Goal: Task Accomplishment & Management: Use online tool/utility

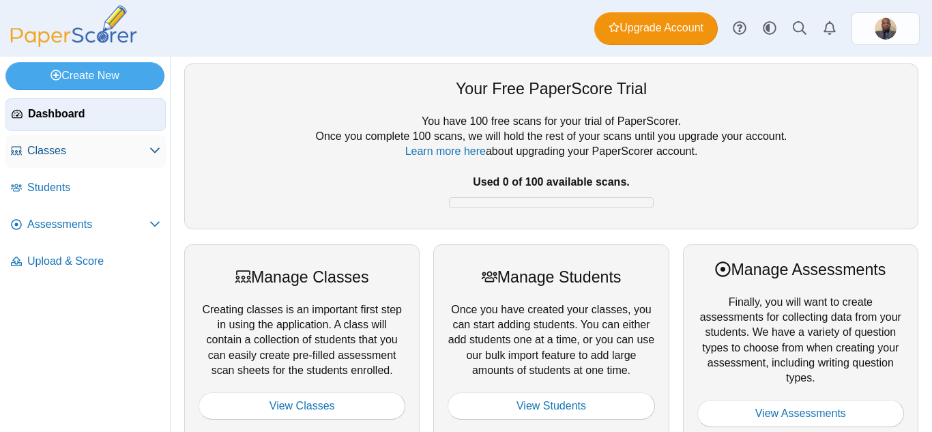
click at [61, 151] on span "Classes" at bounding box center [88, 150] width 122 height 15
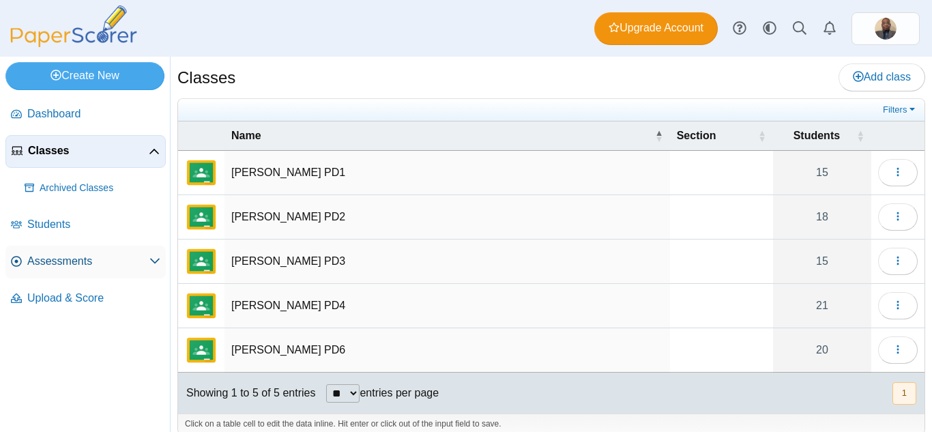
click at [59, 259] on span "Assessments" at bounding box center [88, 261] width 122 height 15
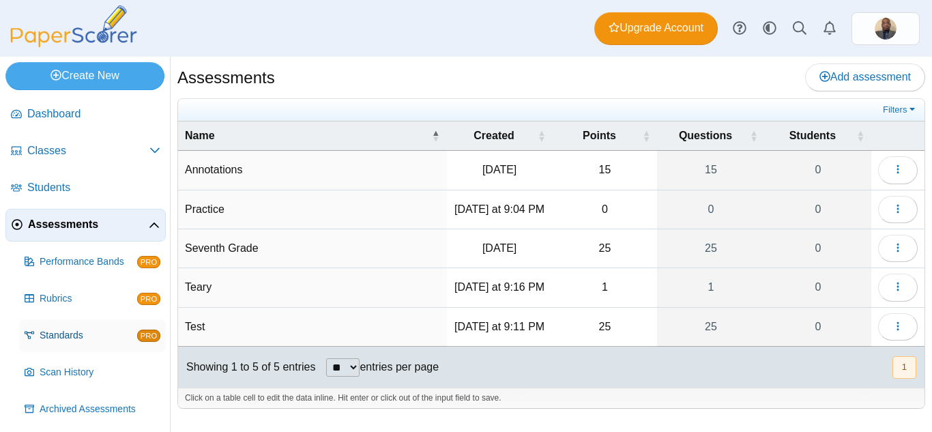
scroll to position [40, 0]
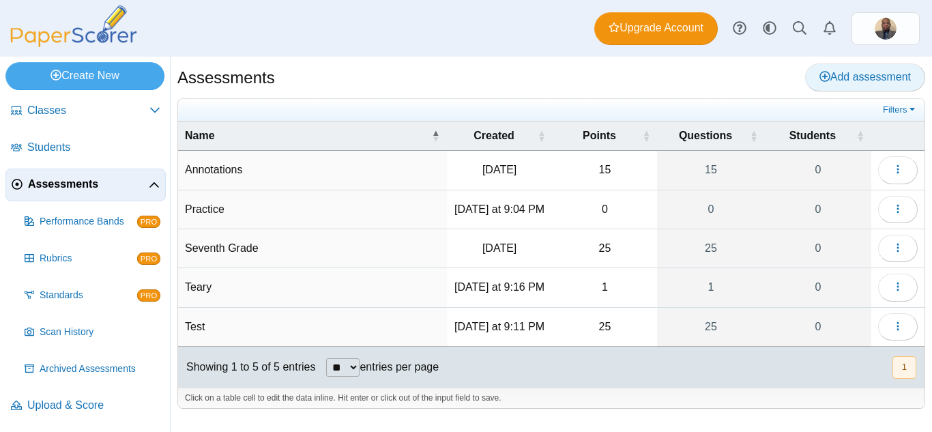
click at [862, 76] on span "Add assessment" at bounding box center [864, 77] width 91 height 12
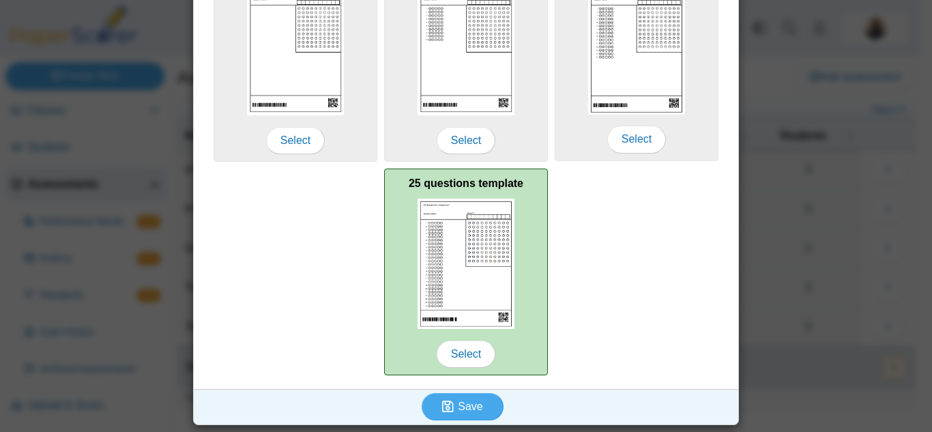
scroll to position [248, 0]
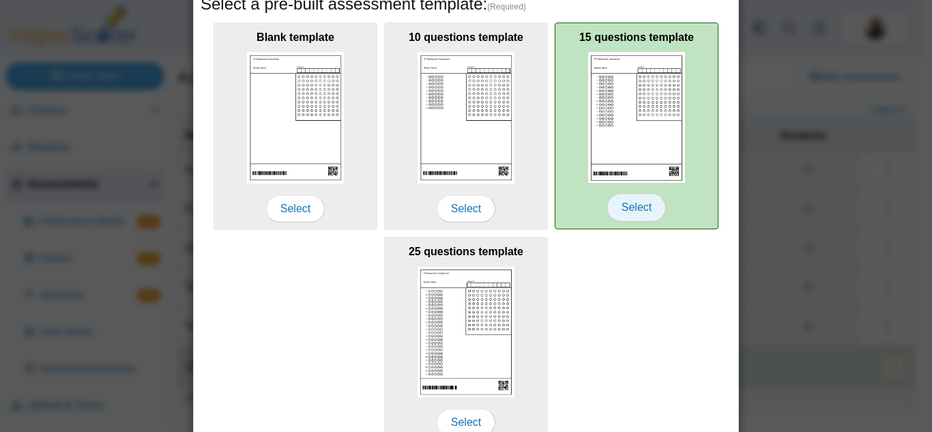
click at [632, 212] on span "Select" at bounding box center [636, 207] width 59 height 27
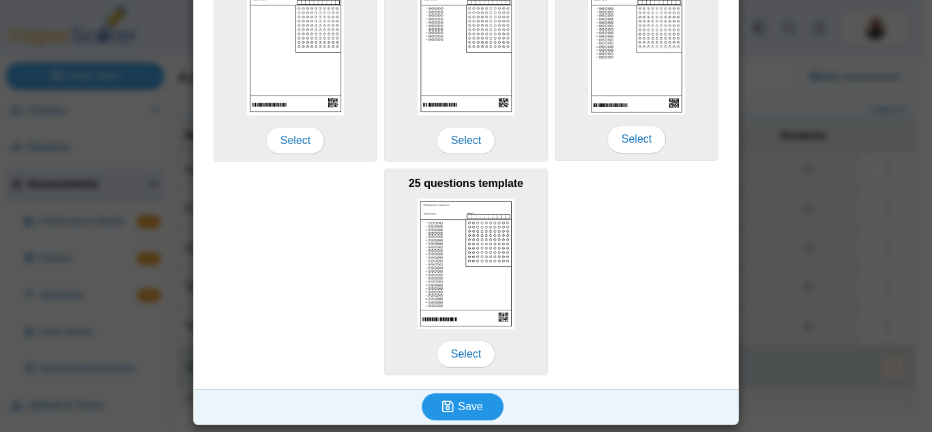
click at [458, 410] on span "Save" at bounding box center [470, 406] width 25 height 12
type input "********"
click at [470, 404] on span "Save" at bounding box center [470, 406] width 25 height 12
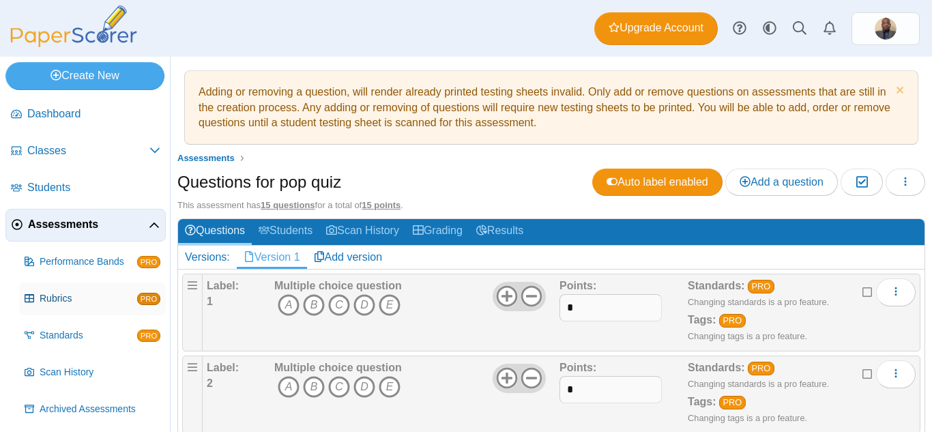
scroll to position [40, 0]
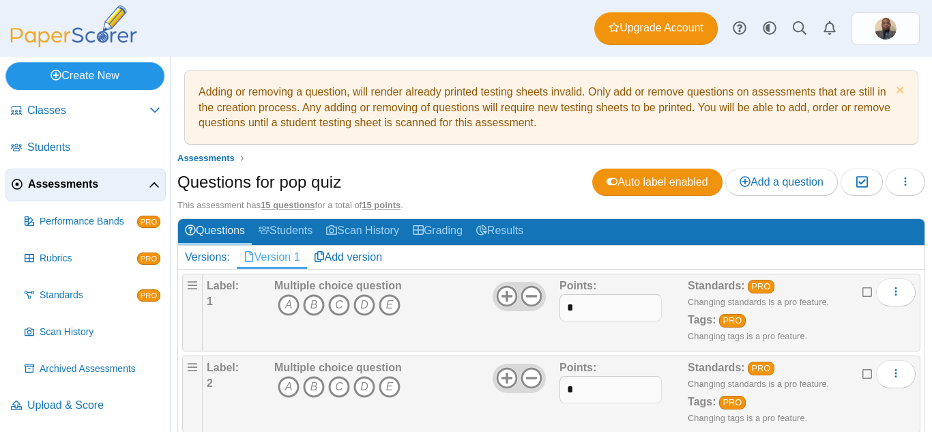
click at [83, 72] on link "Create New" at bounding box center [84, 75] width 159 height 27
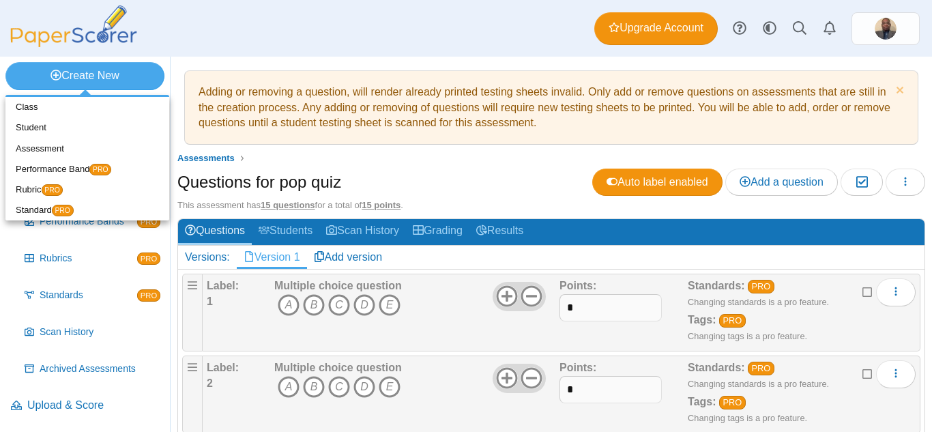
click at [296, 45] on div "Dashboard Classes Archived classes Students Assessments" at bounding box center [466, 28] width 932 height 57
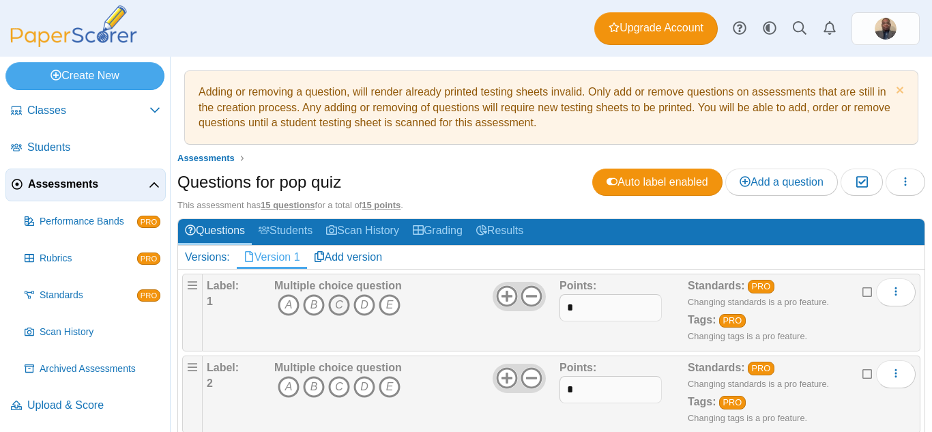
click at [339, 310] on icon "C" at bounding box center [339, 305] width 22 height 22
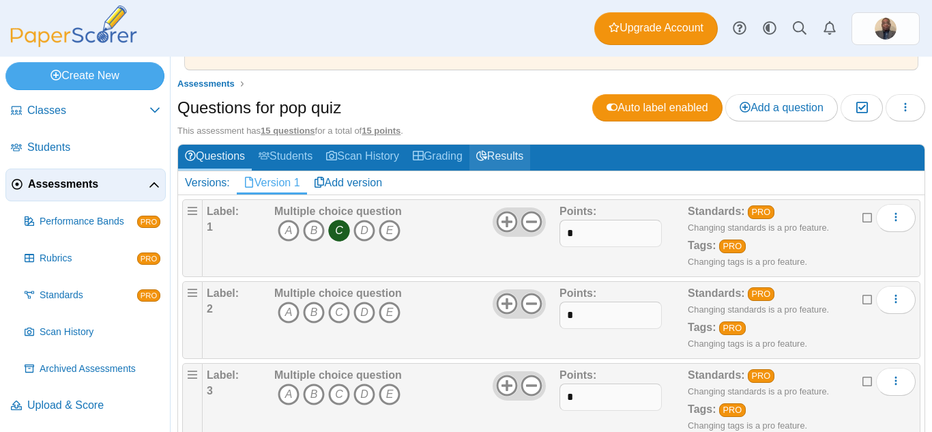
scroll to position [0, 0]
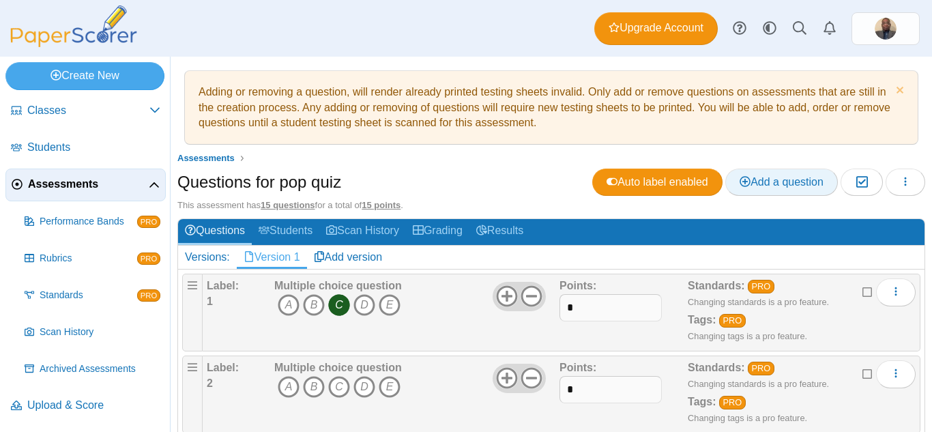
click at [762, 187] on span "Add a question" at bounding box center [781, 182] width 84 height 12
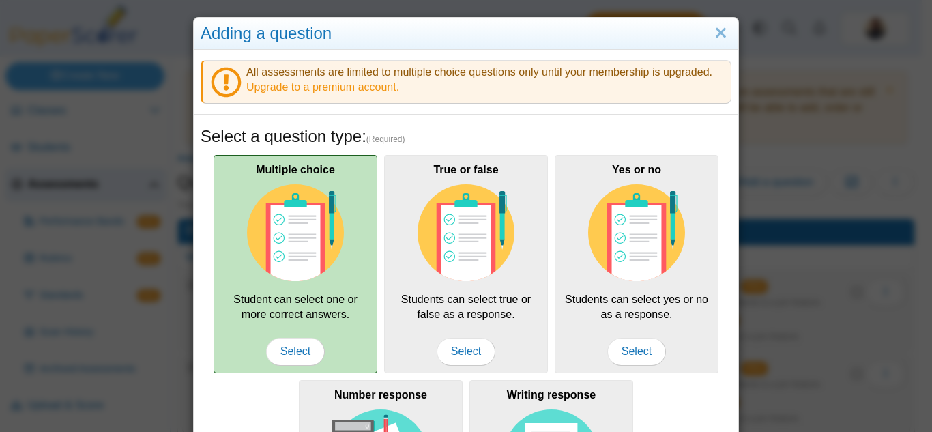
click at [293, 224] on img at bounding box center [295, 232] width 97 height 97
click at [289, 348] on span "Select" at bounding box center [295, 351] width 59 height 27
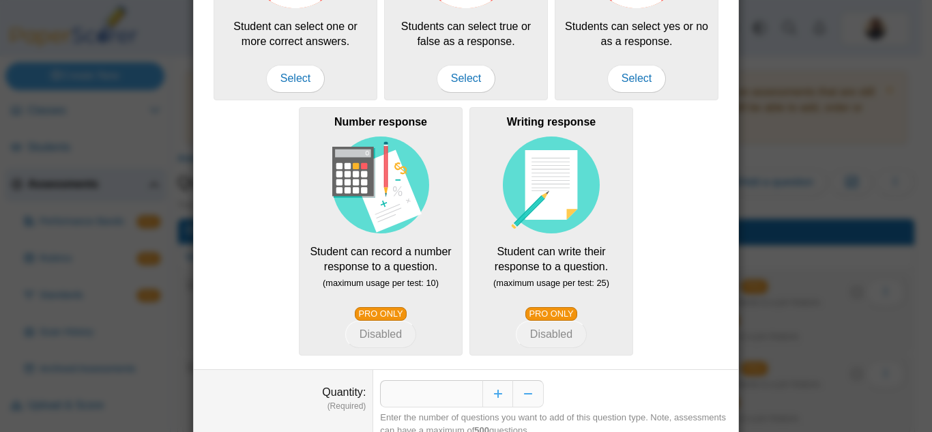
scroll to position [331, 0]
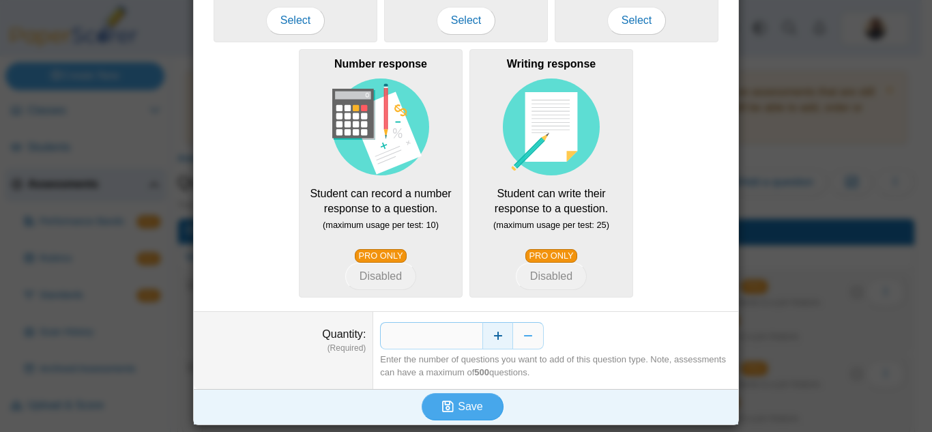
click at [490, 334] on button "Increase" at bounding box center [497, 335] width 31 height 27
click at [488, 334] on button "Increase" at bounding box center [497, 335] width 31 height 27
click at [487, 334] on button "Increase" at bounding box center [497, 335] width 31 height 27
click at [486, 334] on button "Increase" at bounding box center [497, 335] width 31 height 27
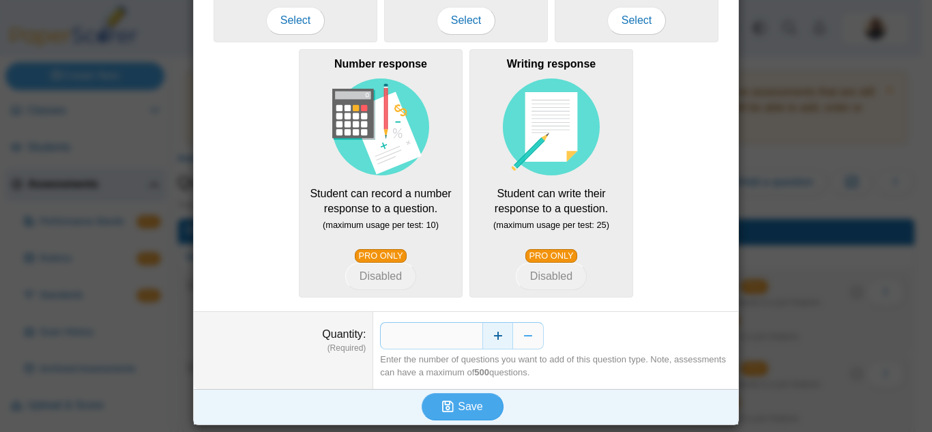
click at [486, 334] on button "Increase" at bounding box center [497, 335] width 31 height 27
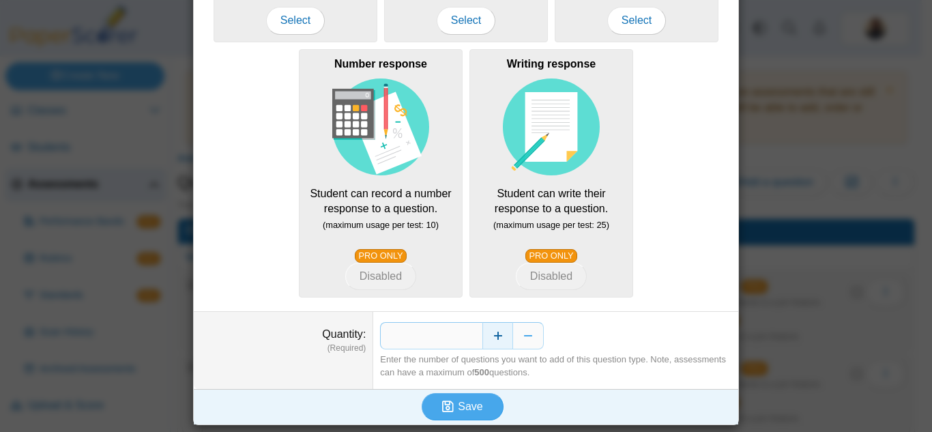
click at [486, 332] on button "Increase" at bounding box center [497, 335] width 31 height 27
click at [487, 332] on button "Increase" at bounding box center [497, 335] width 31 height 27
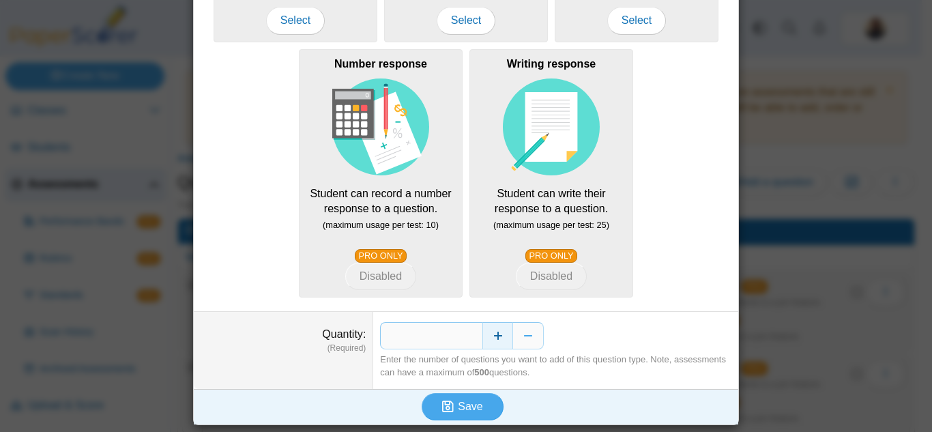
click at [488, 333] on button "Increase" at bounding box center [497, 335] width 31 height 27
click at [488, 332] on button "Increase" at bounding box center [497, 335] width 31 height 27
click at [488, 333] on button "Increase" at bounding box center [497, 335] width 31 height 27
click at [488, 332] on button "Increase" at bounding box center [497, 335] width 31 height 27
type input "**"
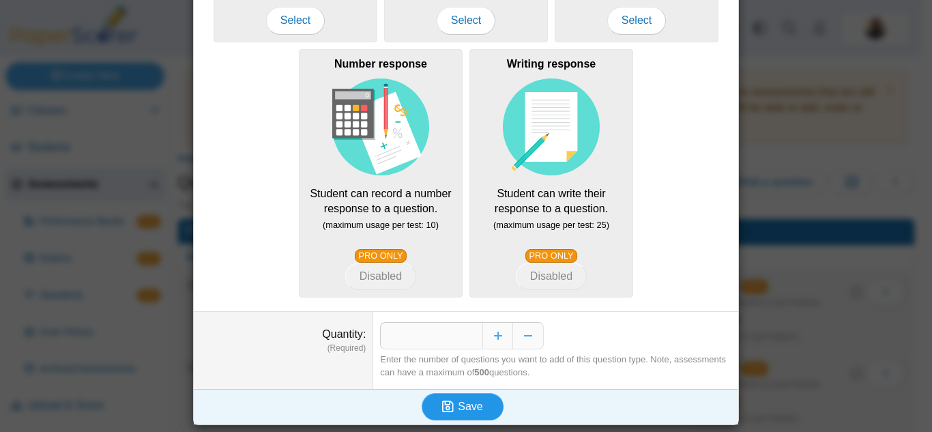
click at [458, 407] on span "Save" at bounding box center [470, 406] width 25 height 12
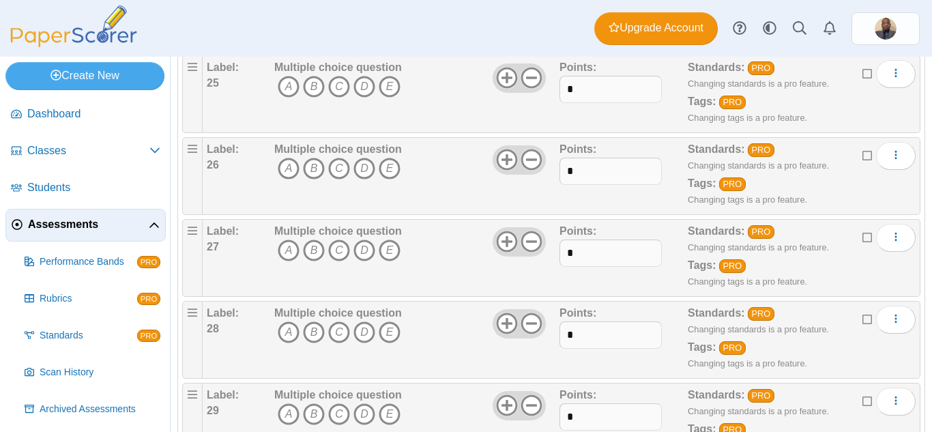
scroll to position [2735, 0]
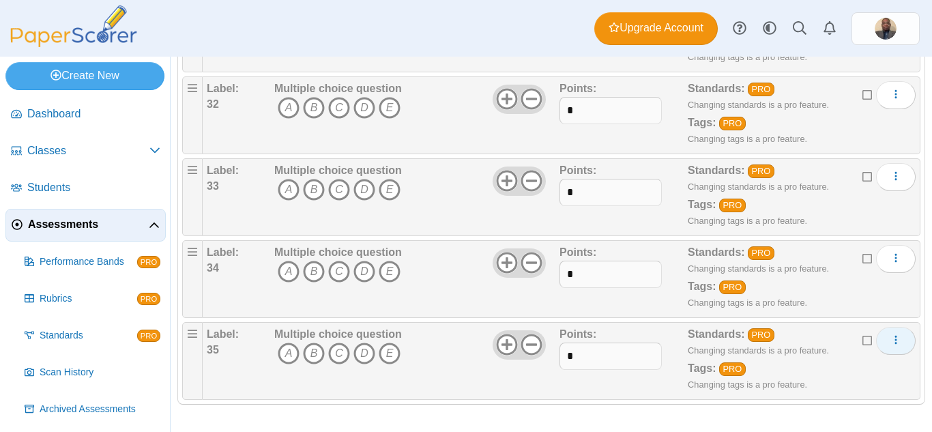
click at [890, 342] on icon "More options" at bounding box center [895, 339] width 11 height 11
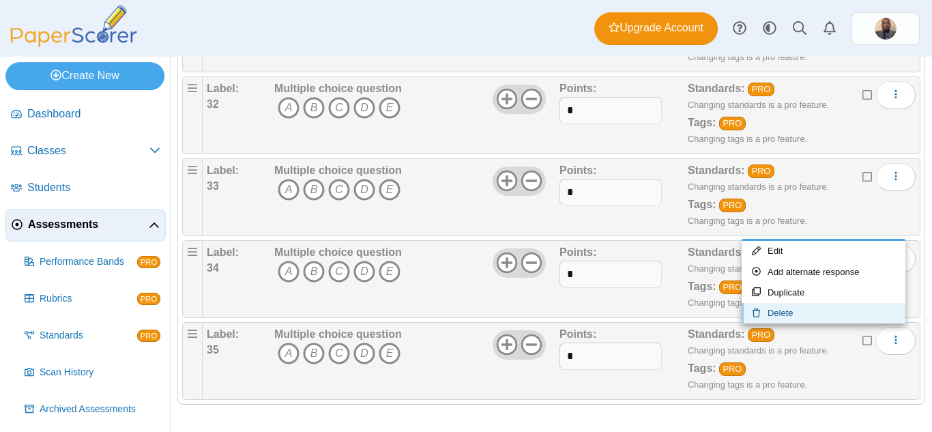
click at [791, 313] on link "Delete" at bounding box center [823, 313] width 164 height 20
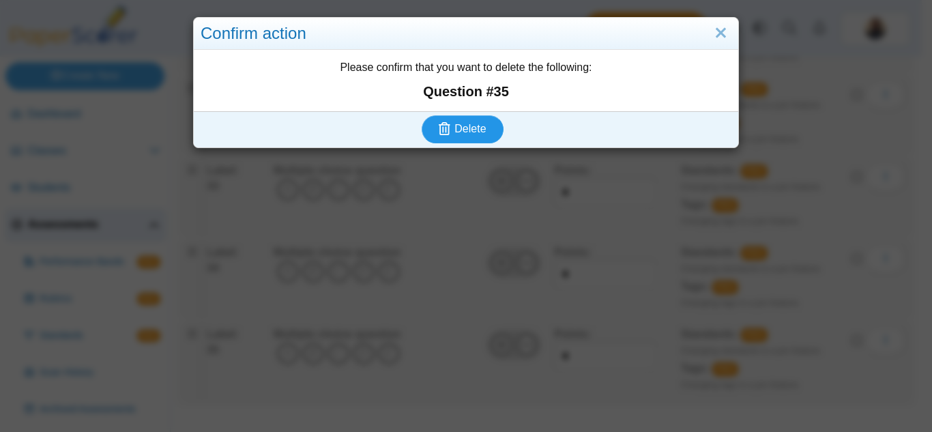
click at [454, 134] on span "Delete" at bounding box center [469, 129] width 31 height 12
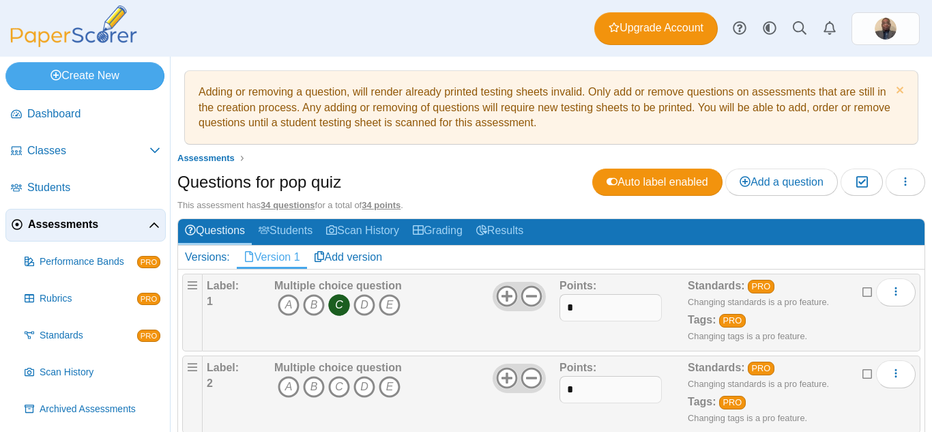
click at [862, 293] on icon at bounding box center [867, 291] width 11 height 10
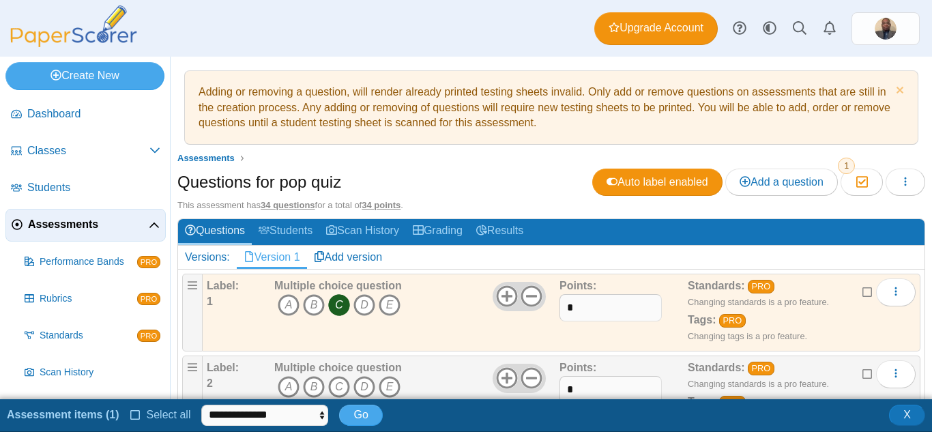
click at [132, 415] on icon at bounding box center [135, 414] width 11 height 10
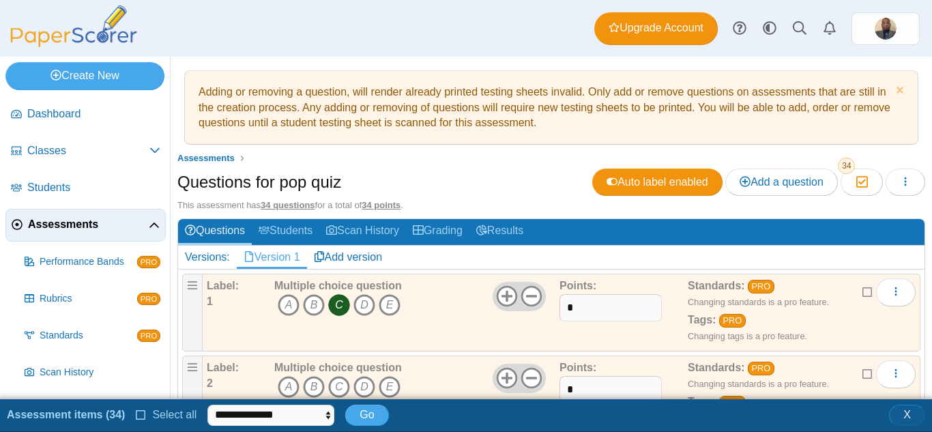
click at [908, 416] on span "X" at bounding box center [907, 415] width 8 height 12
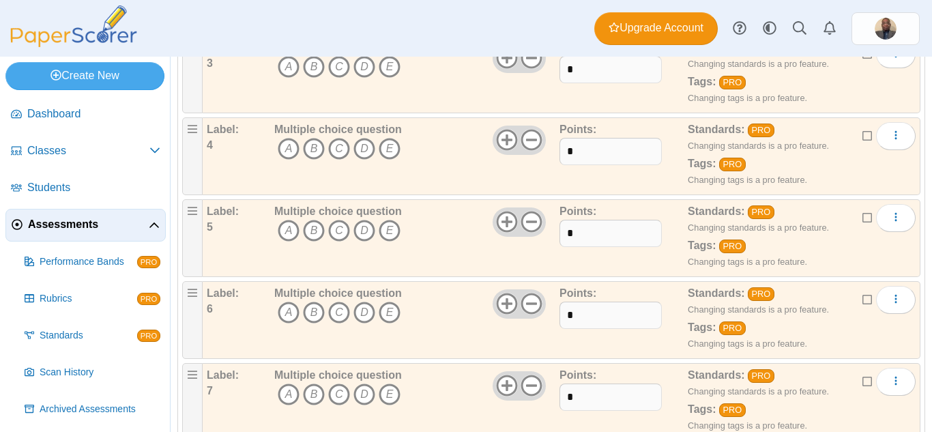
scroll to position [0, 0]
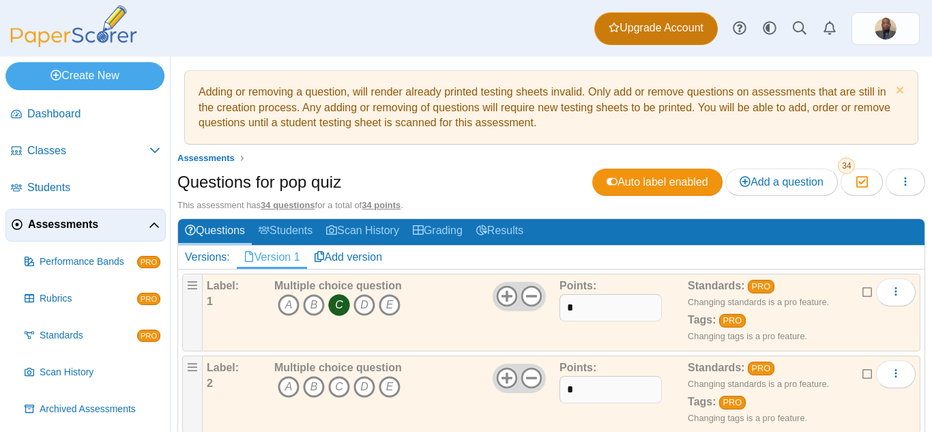
click at [666, 31] on span "Upgrade Account" at bounding box center [655, 27] width 95 height 15
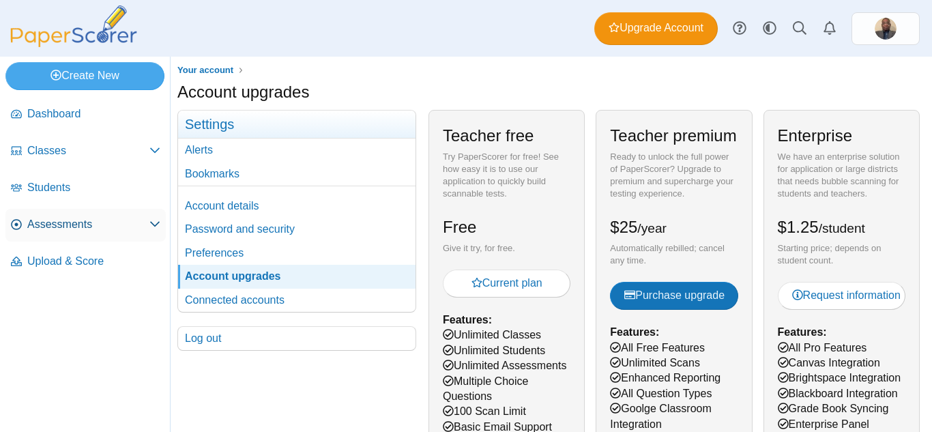
click at [57, 220] on span "Assessments" at bounding box center [88, 224] width 122 height 15
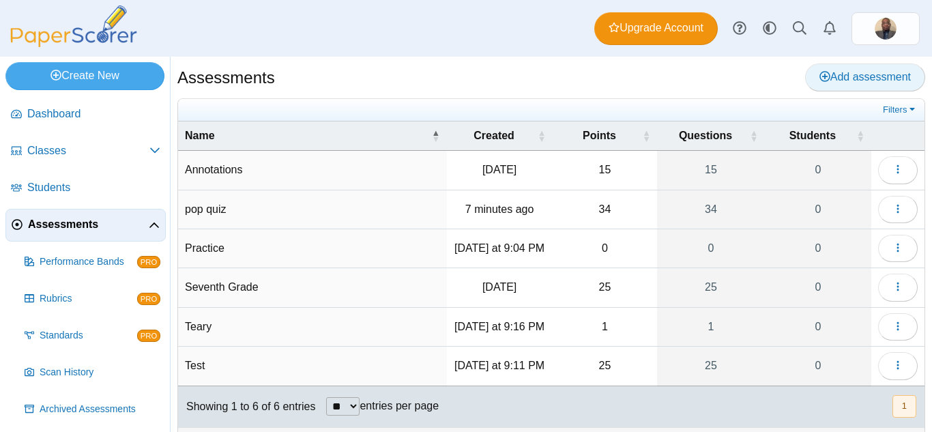
click at [819, 81] on span "Add assessment" at bounding box center [864, 77] width 91 height 12
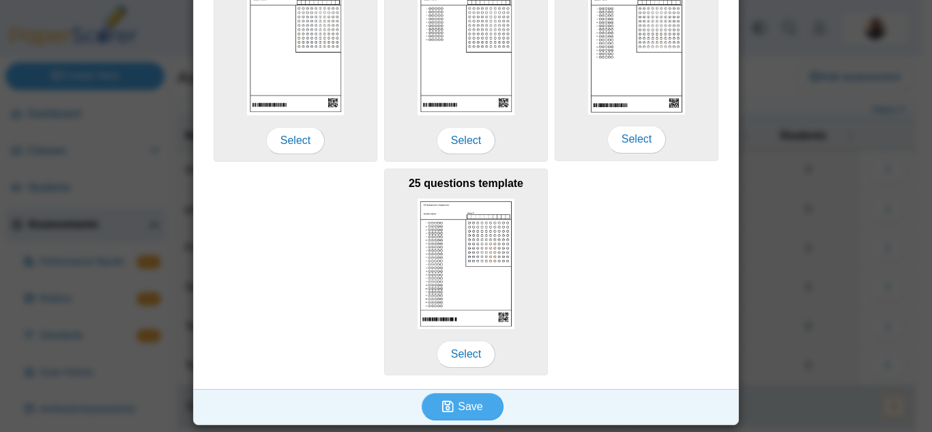
scroll to position [112, 0]
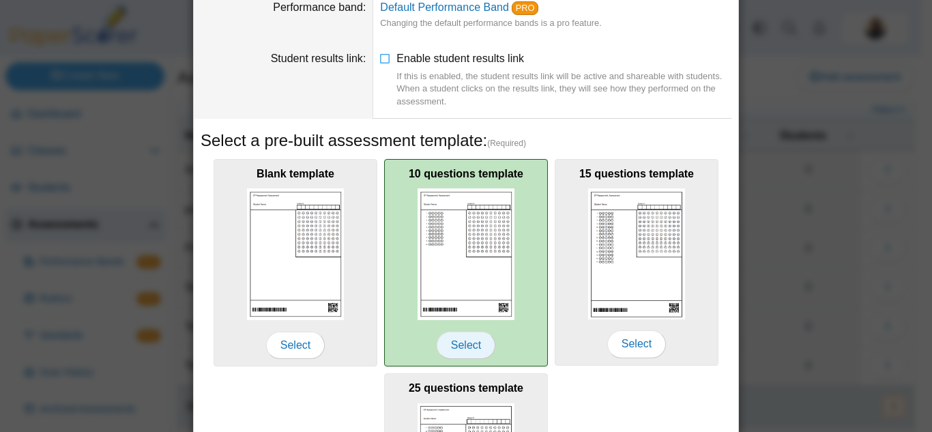
click at [472, 342] on span "Select" at bounding box center [466, 345] width 59 height 27
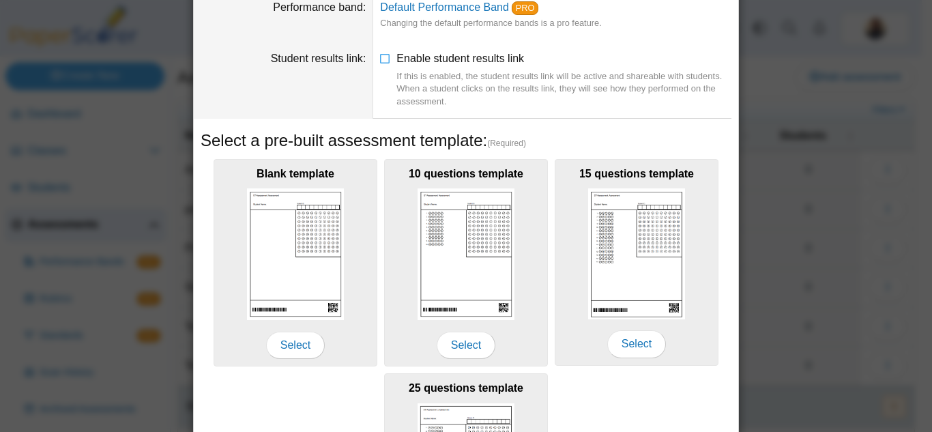
scroll to position [317, 0]
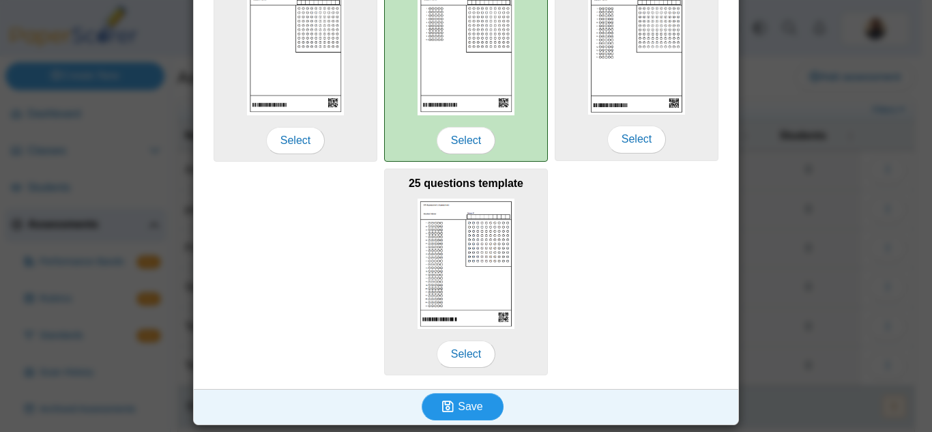
click at [458, 400] on span "Save" at bounding box center [470, 406] width 25 height 12
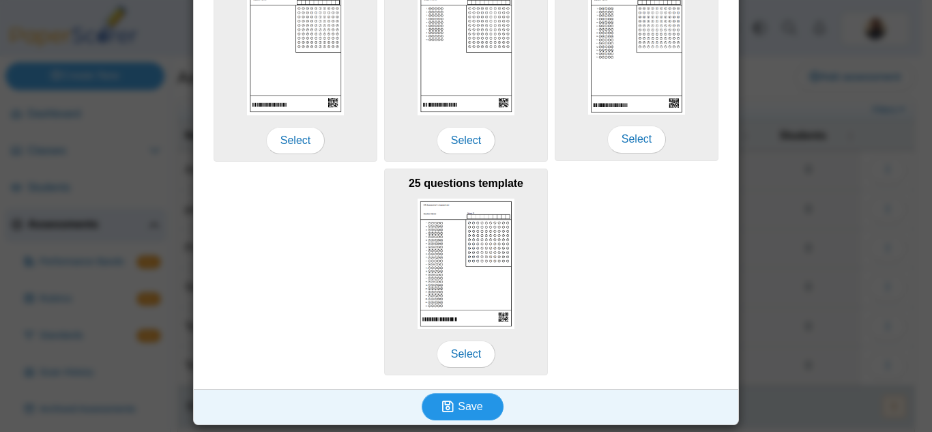
type input "********"
click at [458, 403] on span "Save" at bounding box center [470, 406] width 25 height 12
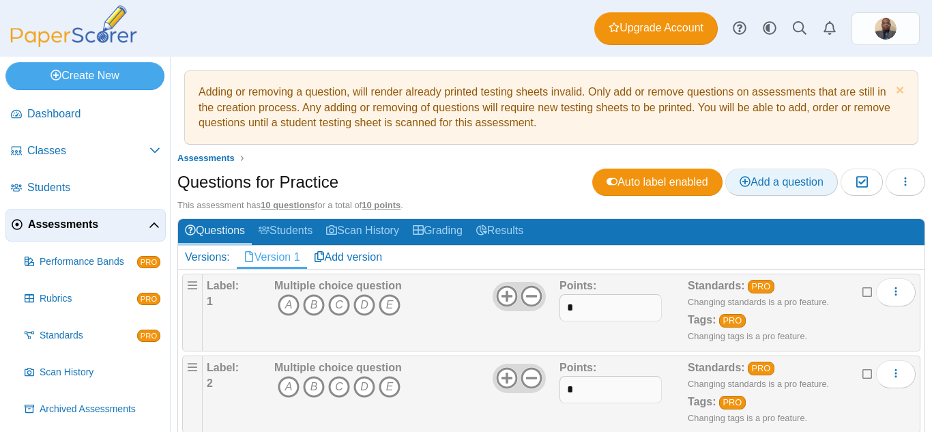
click at [754, 182] on span "Add a question" at bounding box center [781, 182] width 84 height 12
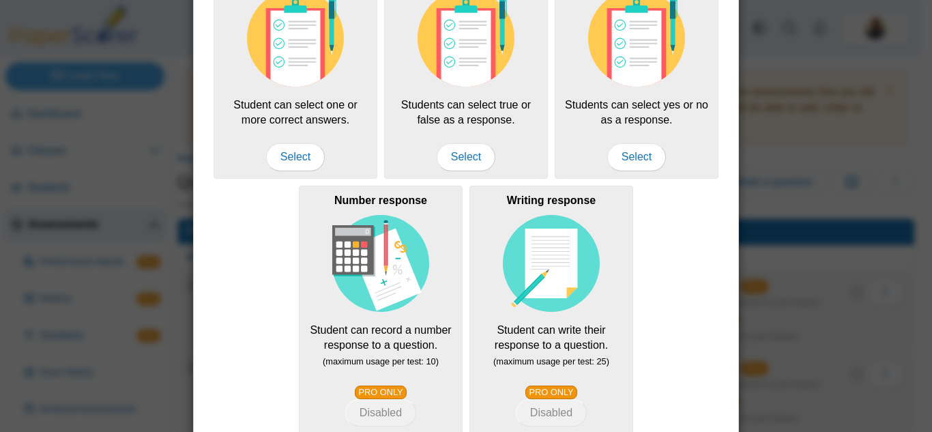
scroll to position [126, 0]
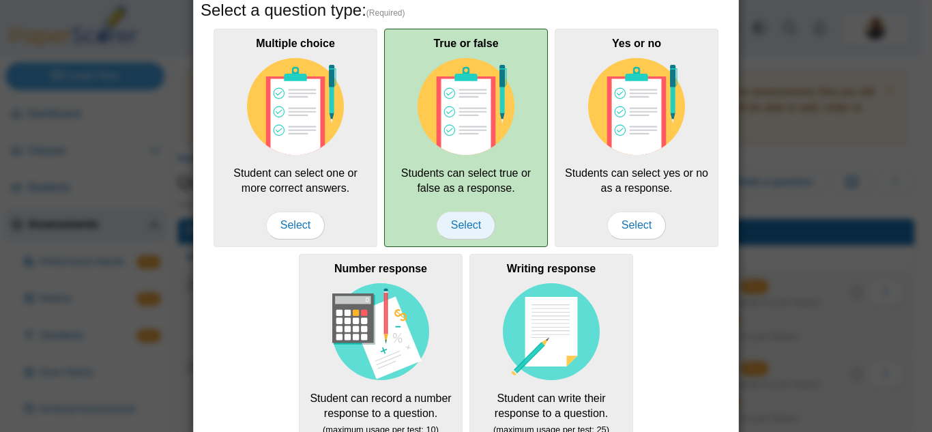
click at [458, 229] on span "Select" at bounding box center [466, 224] width 59 height 27
click at [468, 224] on span "Select" at bounding box center [466, 224] width 59 height 27
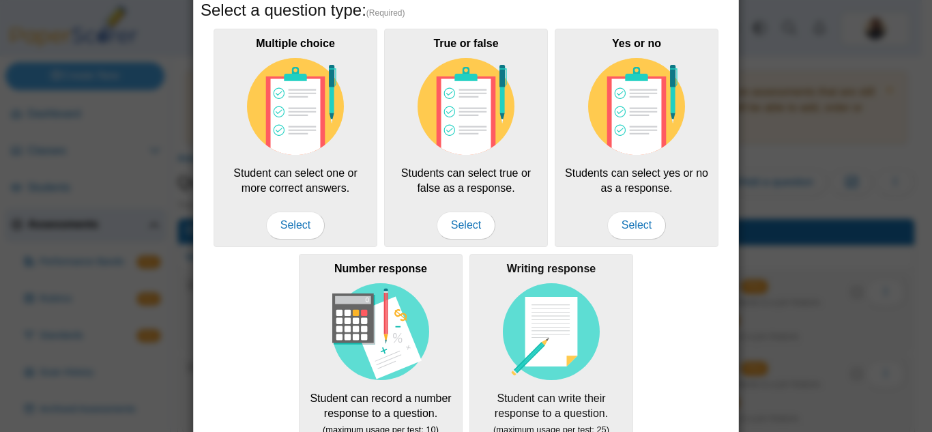
scroll to position [331, 0]
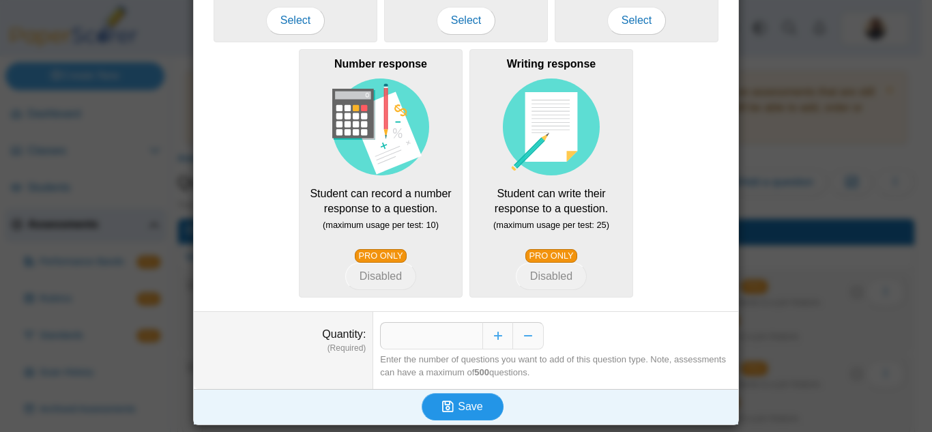
click at [452, 402] on icon "submit" at bounding box center [450, 406] width 16 height 15
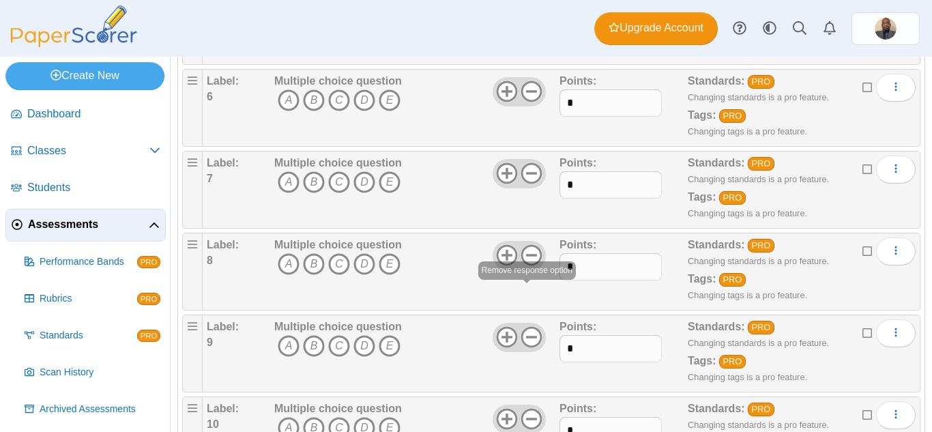
scroll to position [770, 0]
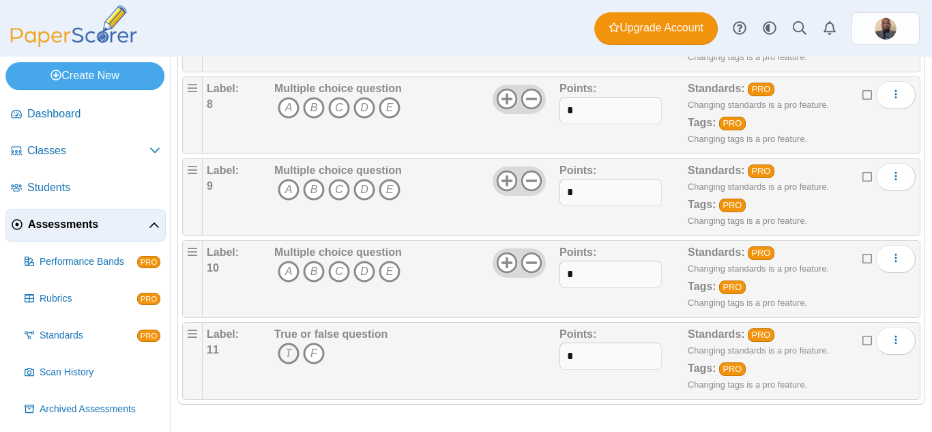
click at [290, 353] on icon "T" at bounding box center [289, 353] width 22 height 22
click at [313, 270] on icon "B" at bounding box center [314, 272] width 22 height 22
click at [342, 186] on icon "C" at bounding box center [339, 190] width 22 height 22
click at [312, 108] on icon "B" at bounding box center [314, 108] width 22 height 22
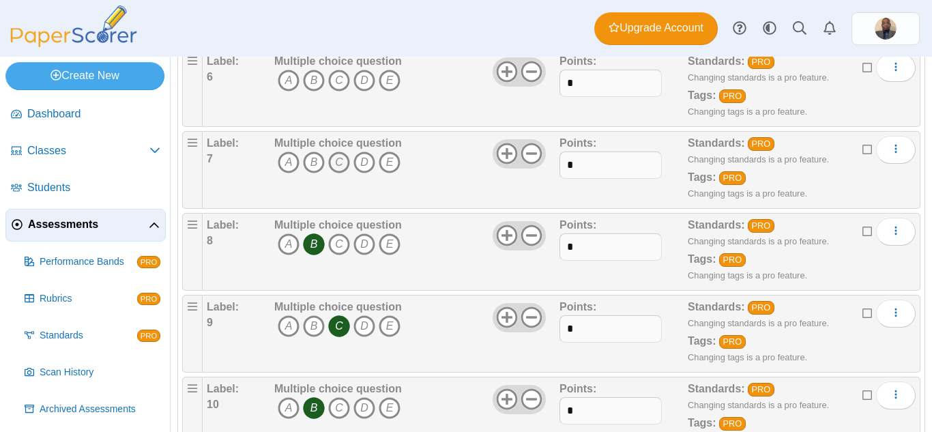
click at [340, 161] on icon "C" at bounding box center [339, 162] width 22 height 22
click at [343, 85] on icon "C" at bounding box center [339, 81] width 22 height 22
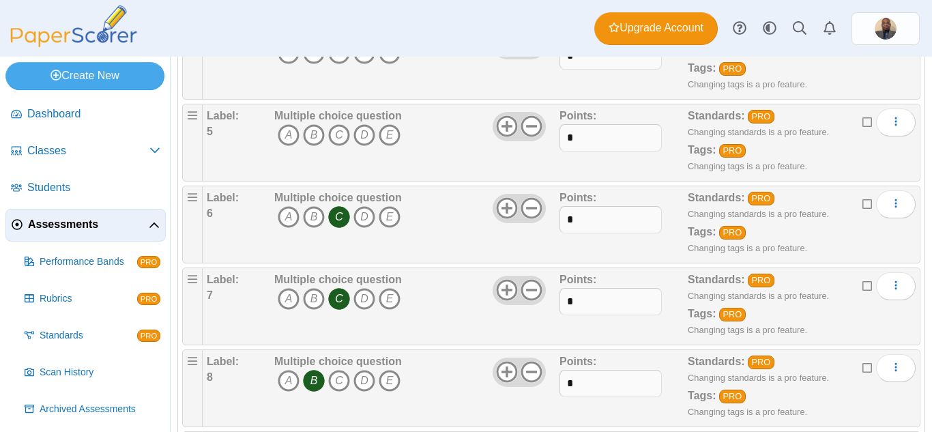
scroll to position [429, 0]
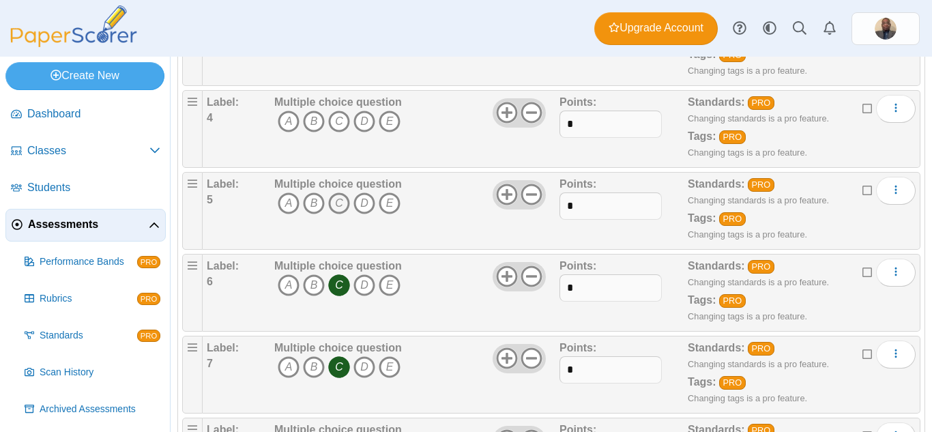
click at [341, 205] on icon "C" at bounding box center [339, 203] width 22 height 22
click at [286, 122] on icon "A" at bounding box center [289, 122] width 22 height 22
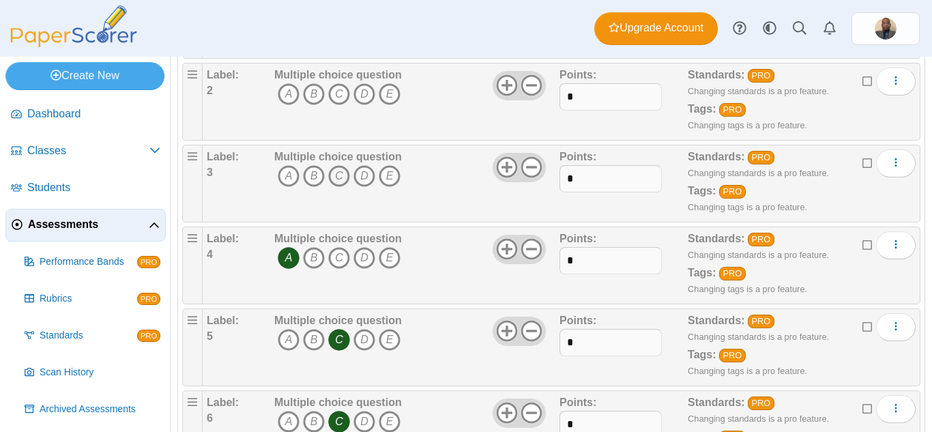
scroll to position [224, 0]
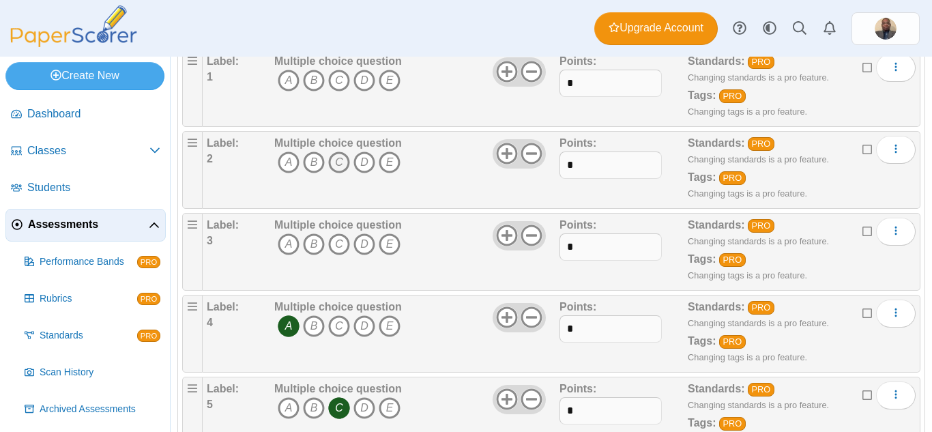
click at [337, 159] on icon "C" at bounding box center [339, 162] width 22 height 22
click at [313, 81] on icon "B" at bounding box center [314, 81] width 22 height 22
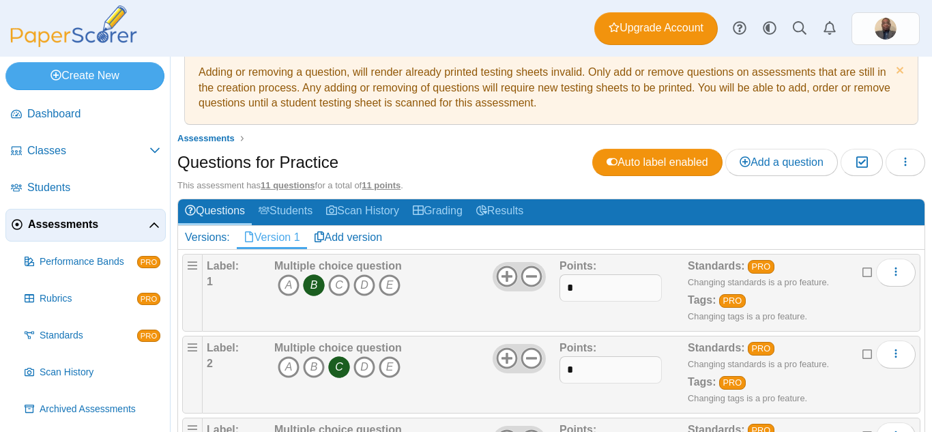
scroll to position [0, 0]
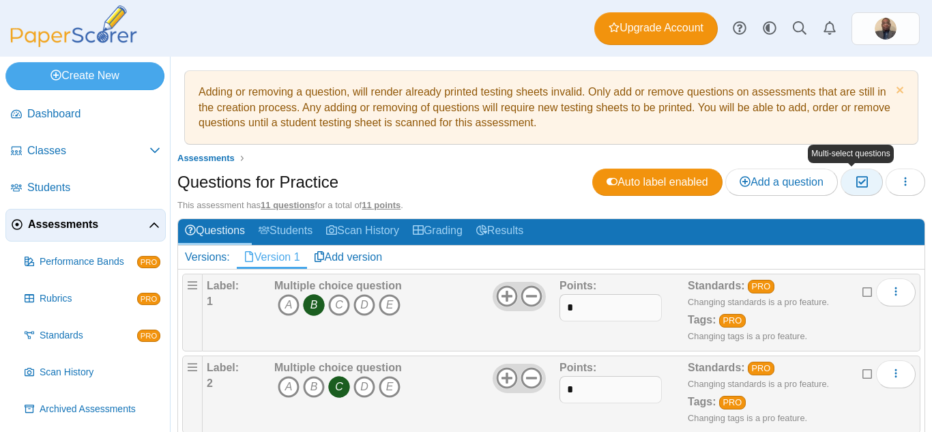
click at [855, 183] on icon "button" at bounding box center [861, 182] width 13 height 12
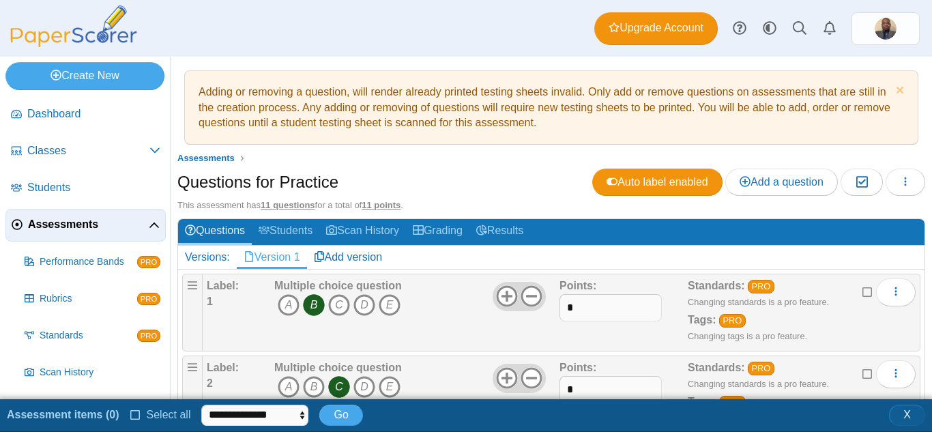
click at [902, 415] on button "X" at bounding box center [907, 414] width 36 height 20
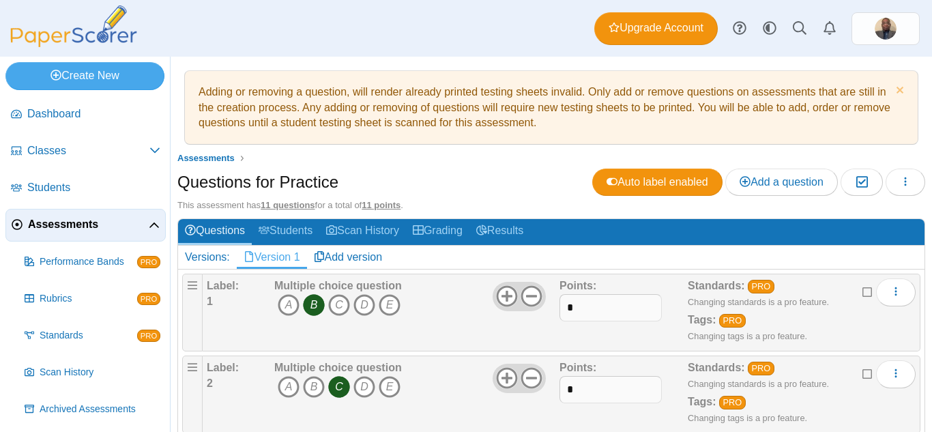
click at [862, 295] on icon at bounding box center [867, 291] width 11 height 10
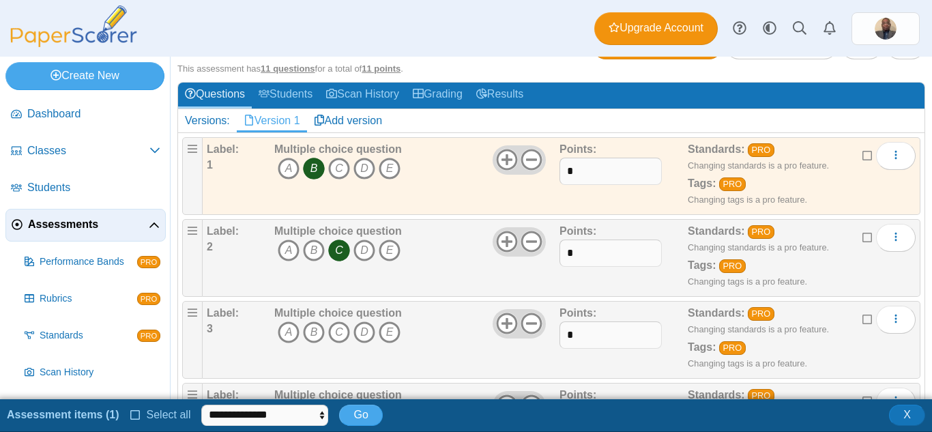
scroll to position [68, 0]
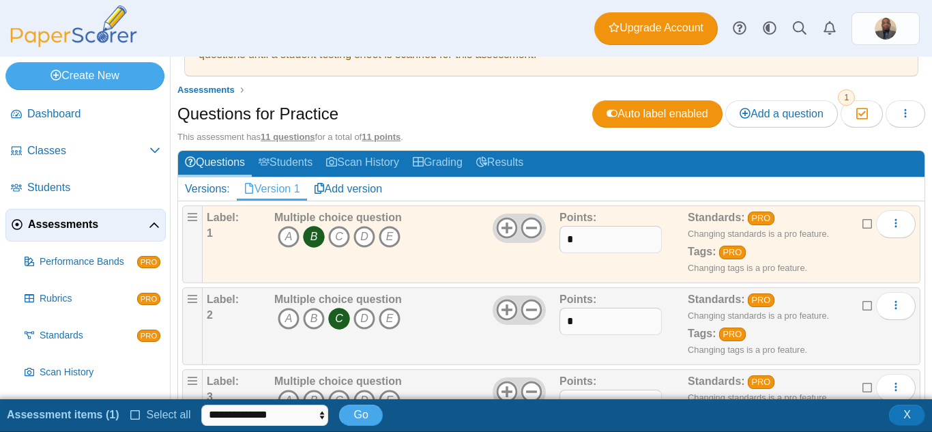
drag, startPoint x: 855, startPoint y: 304, endPoint x: 853, endPoint y: 314, distance: 10.4
click at [862, 305] on icon at bounding box center [867, 304] width 11 height 10
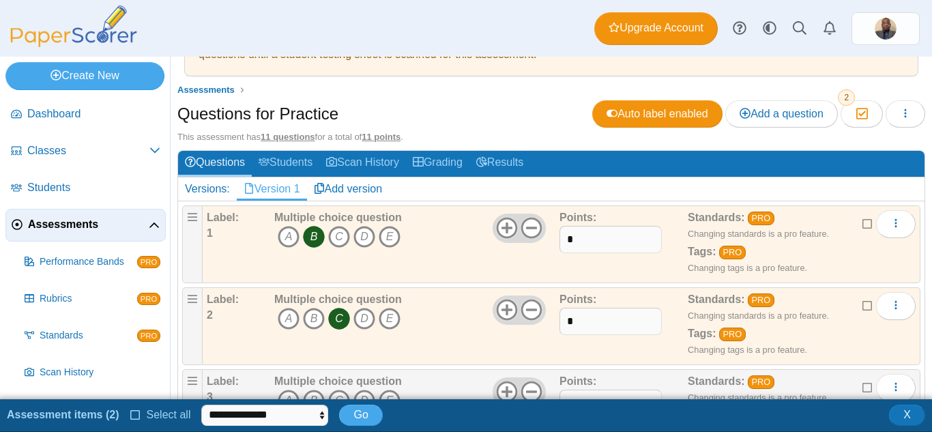
drag, startPoint x: 853, startPoint y: 388, endPoint x: 821, endPoint y: 362, distance: 41.8
click at [862, 387] on icon at bounding box center [867, 386] width 11 height 10
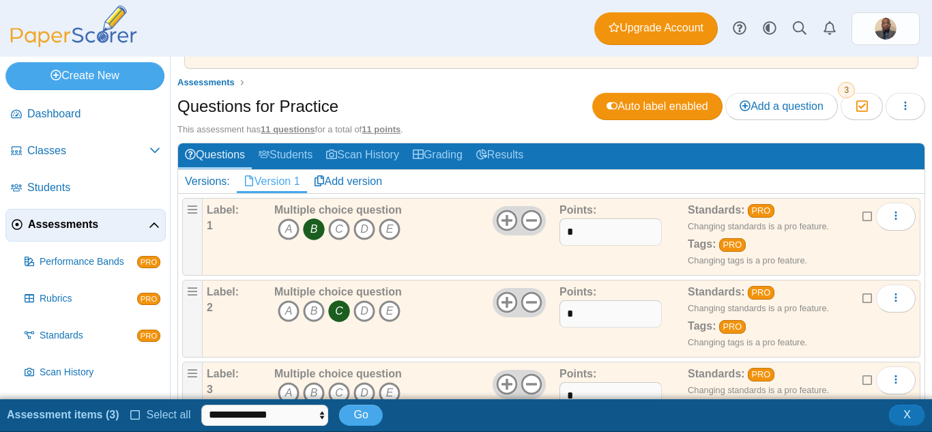
scroll to position [212, 0]
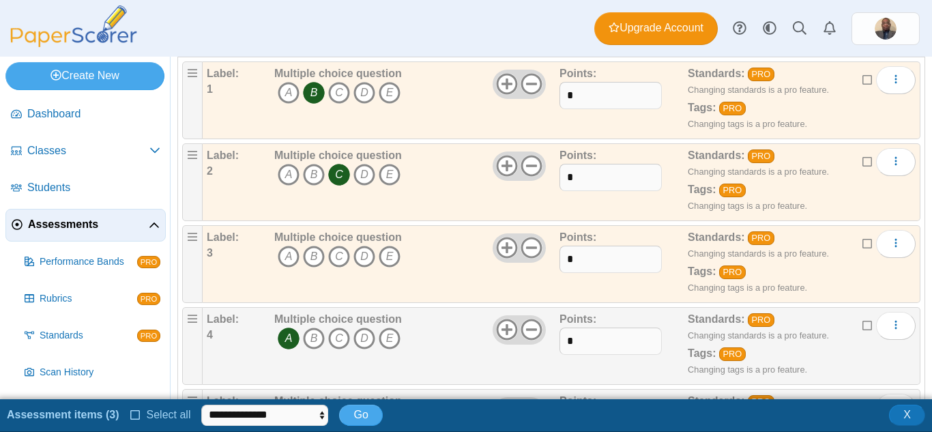
click at [862, 324] on icon at bounding box center [867, 324] width 11 height 10
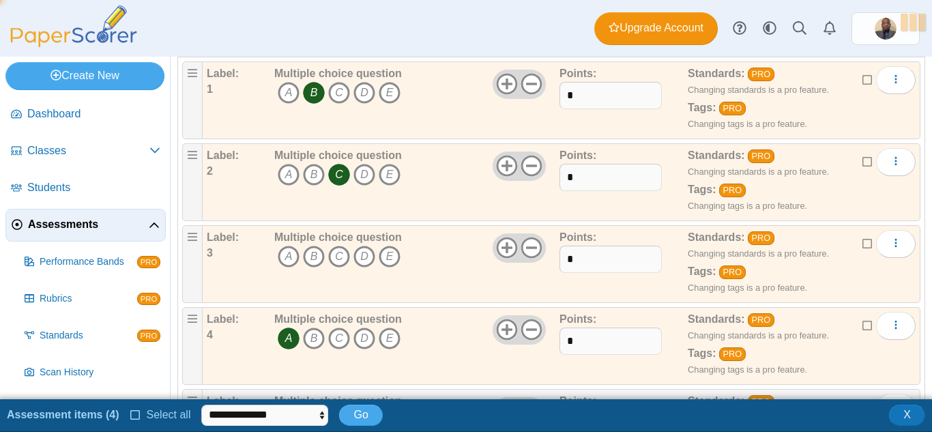
scroll to position [349, 0]
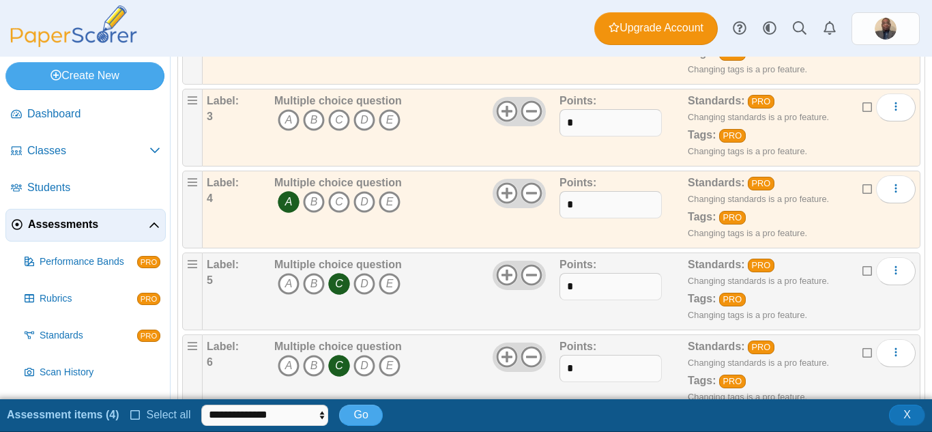
drag, startPoint x: 855, startPoint y: 272, endPoint x: 840, endPoint y: 305, distance: 36.3
click at [862, 274] on icon at bounding box center [867, 270] width 11 height 10
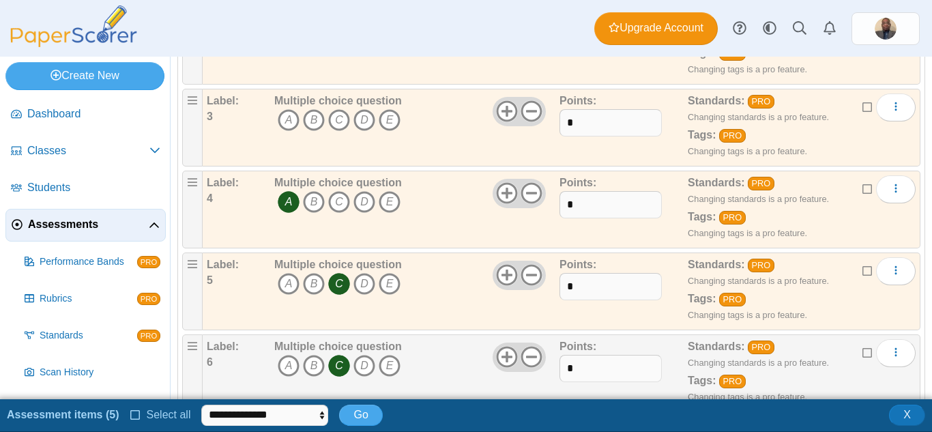
click at [862, 348] on icon at bounding box center [867, 352] width 11 height 10
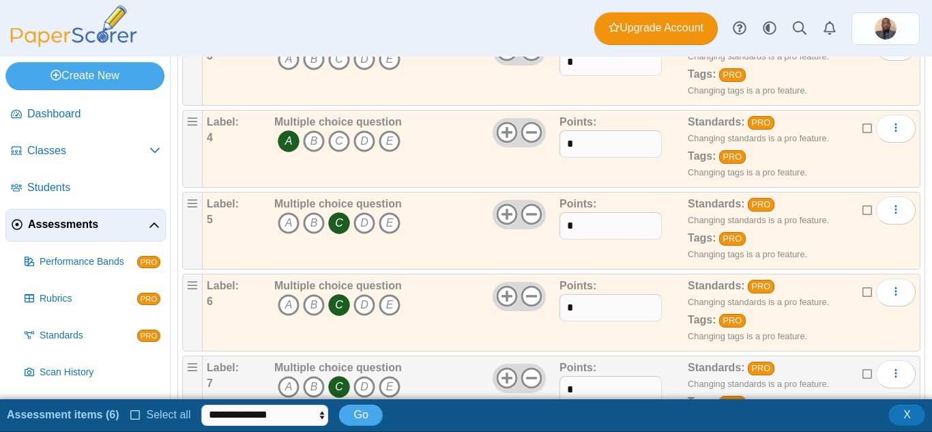
scroll to position [803, 0]
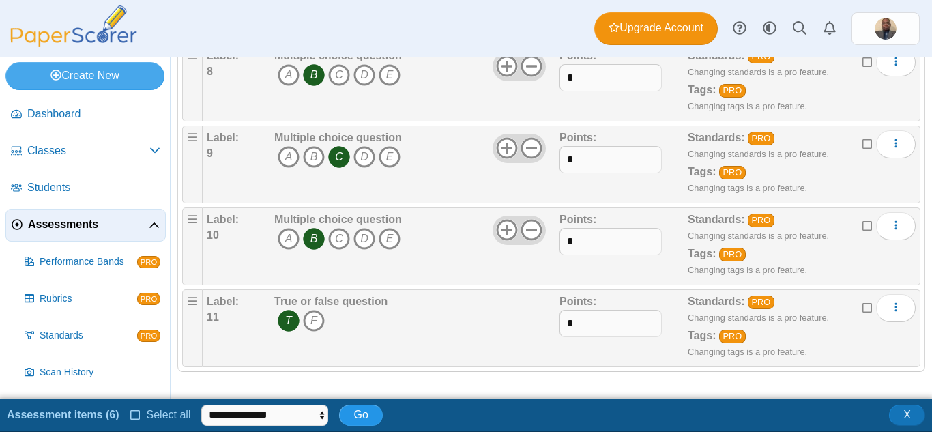
click at [355, 413] on span "Go" at bounding box center [360, 415] width 14 height 12
click at [310, 413] on select "**********" at bounding box center [264, 414] width 127 height 20
click at [413, 417] on div "**********" at bounding box center [466, 415] width 932 height 24
click at [356, 413] on span "Go" at bounding box center [360, 415] width 14 height 12
click at [130, 414] on icon at bounding box center [135, 414] width 11 height 10
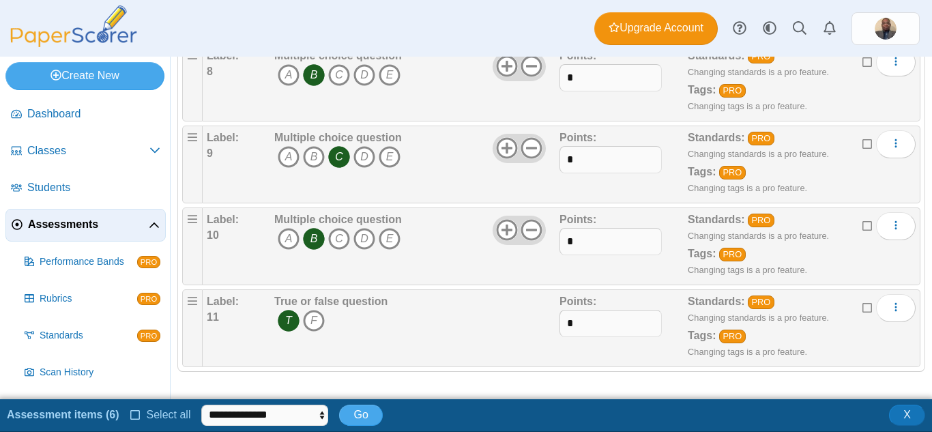
scroll to position [3, 0]
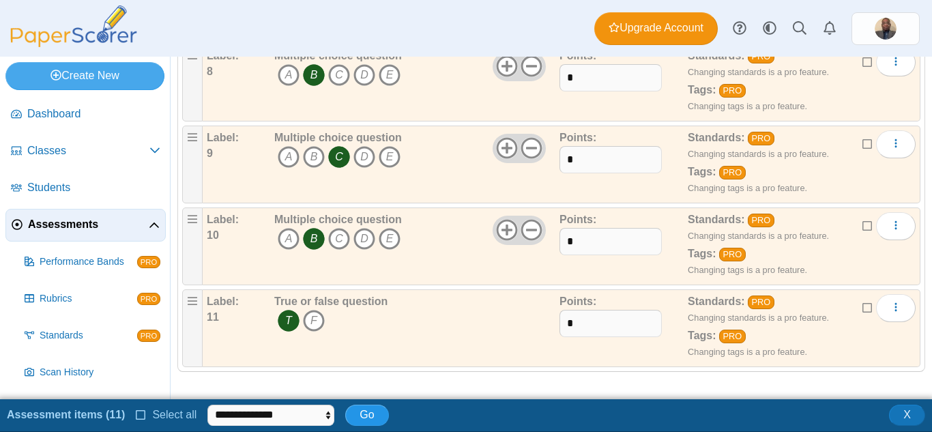
click at [363, 412] on span "Go" at bounding box center [366, 415] width 14 height 12
click at [362, 415] on span "Go" at bounding box center [366, 415] width 14 height 12
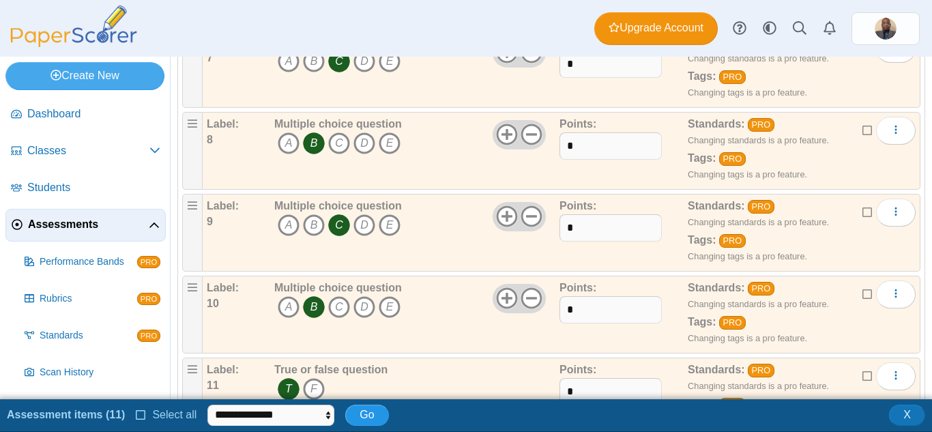
scroll to position [666, 0]
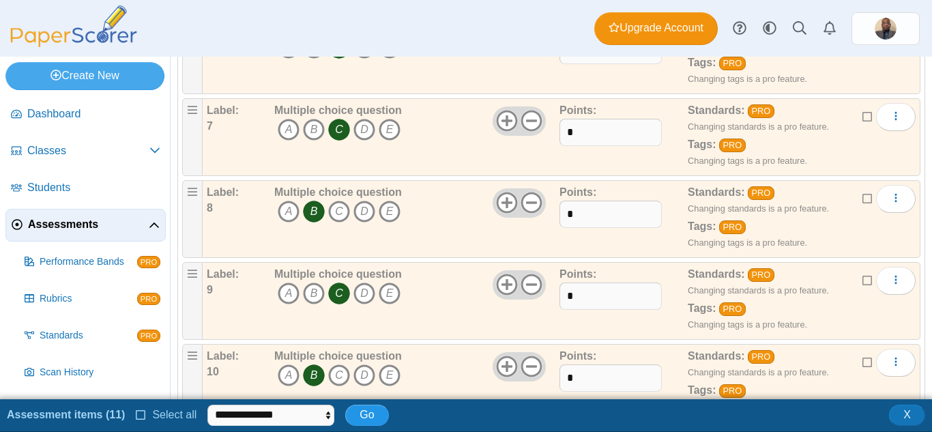
click at [363, 414] on span "Go" at bounding box center [366, 415] width 14 height 12
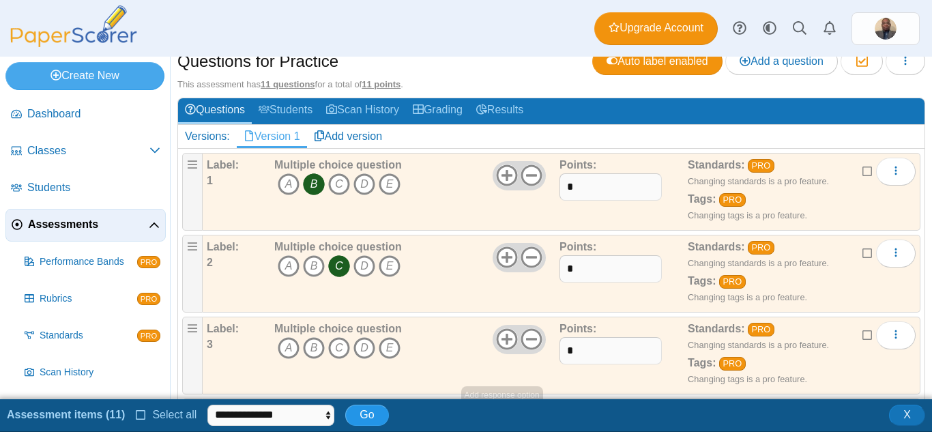
scroll to position [0, 0]
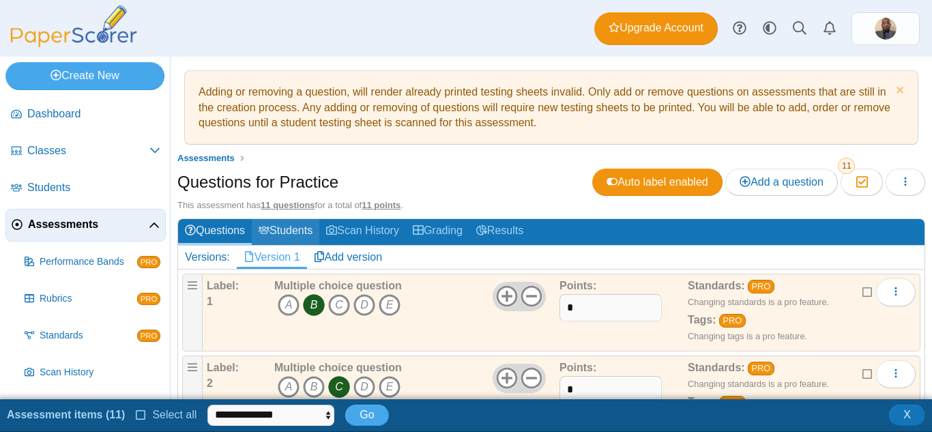
click at [305, 231] on link "Students" at bounding box center [286, 231] width 68 height 25
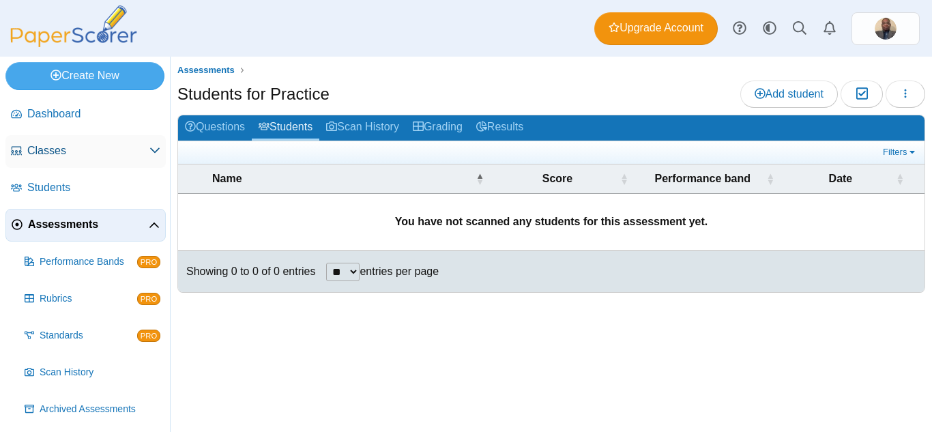
click at [70, 153] on span "Classes" at bounding box center [88, 150] width 122 height 15
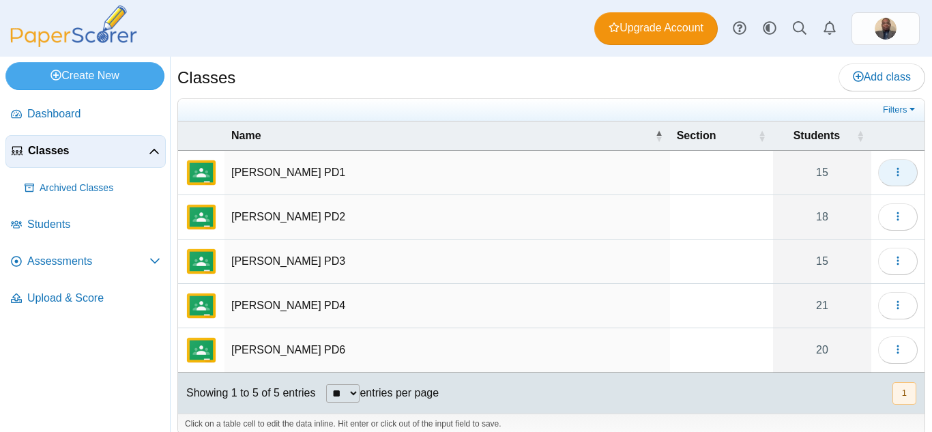
click at [892, 171] on icon "button" at bounding box center [897, 171] width 11 height 11
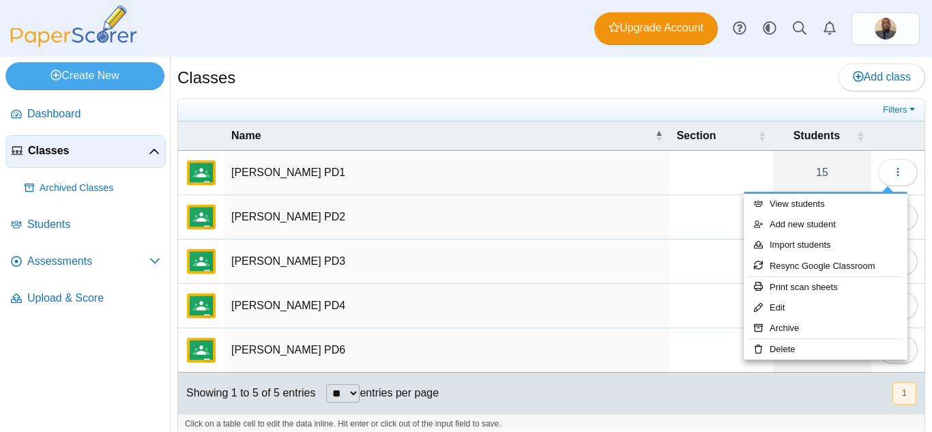
click at [514, 53] on div "Dashboard Classes Archived classes Students Assessments" at bounding box center [466, 28] width 932 height 57
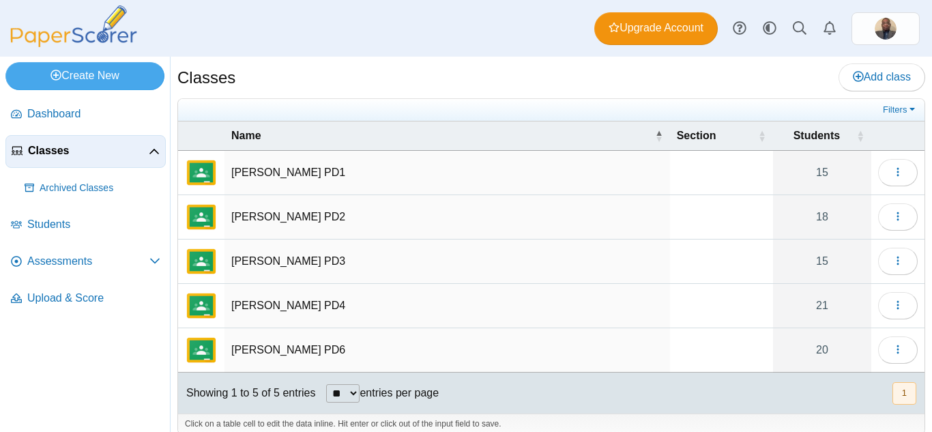
click at [465, 174] on td "[PERSON_NAME] PD1" at bounding box center [446, 173] width 445 height 44
click at [458, 50] on div "Dashboard Classes Archived classes Students Assessments" at bounding box center [466, 28] width 932 height 57
click at [67, 262] on span "Assessments" at bounding box center [88, 261] width 122 height 15
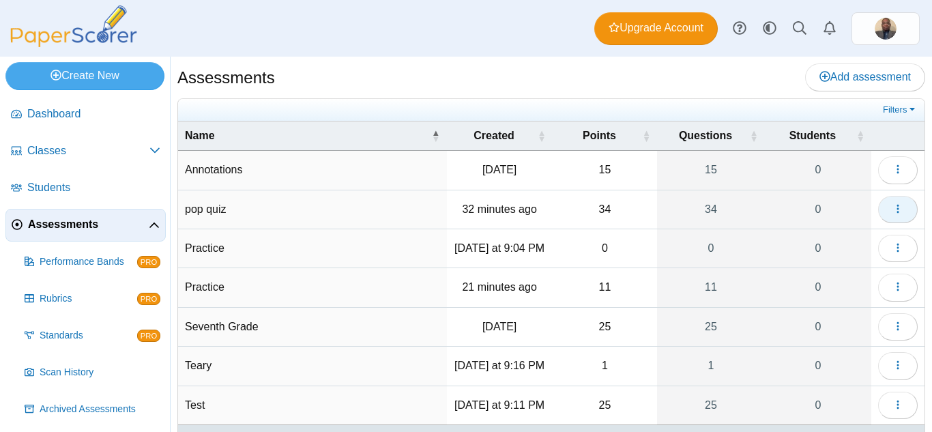
click at [892, 210] on icon "button" at bounding box center [897, 208] width 11 height 11
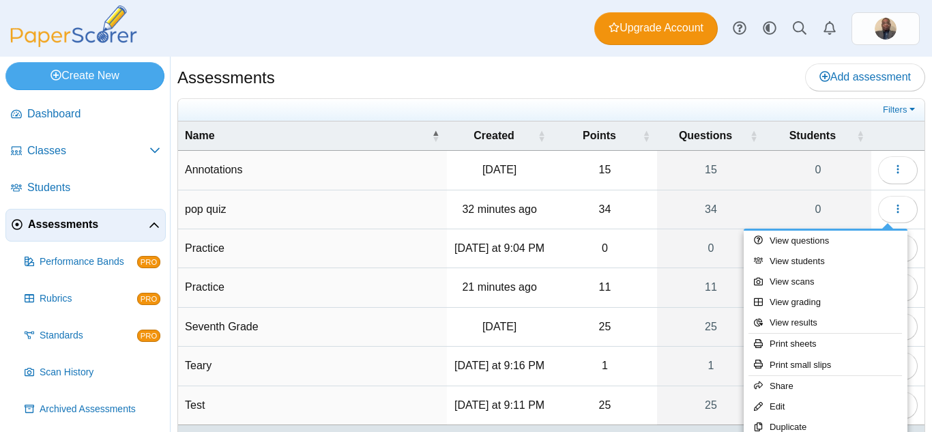
click at [494, 23] on div "Dashboard Classes Archived classes Students Assessments" at bounding box center [466, 28] width 932 height 57
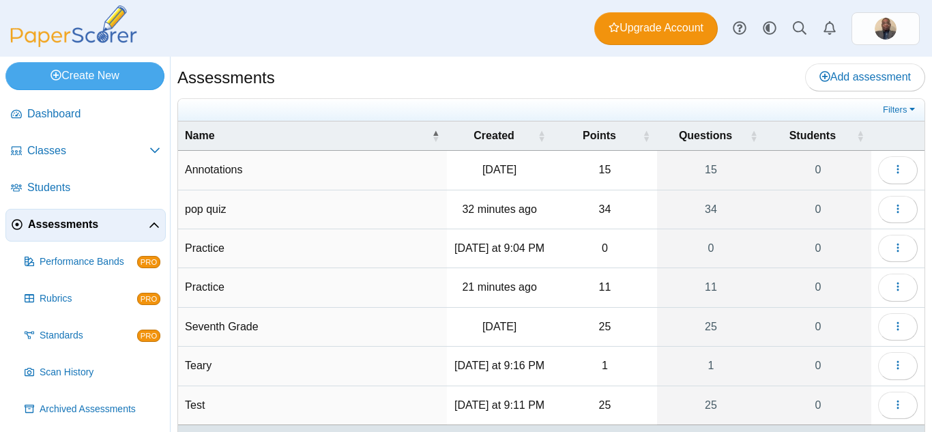
click at [429, 168] on td "Annotations" at bounding box center [312, 170] width 269 height 39
drag, startPoint x: 478, startPoint y: 44, endPoint x: 485, endPoint y: 40, distance: 8.0
click at [485, 40] on div "Dashboard Classes Archived classes Students Assessments" at bounding box center [466, 28] width 932 height 57
click at [880, 169] on button "button" at bounding box center [898, 169] width 40 height 27
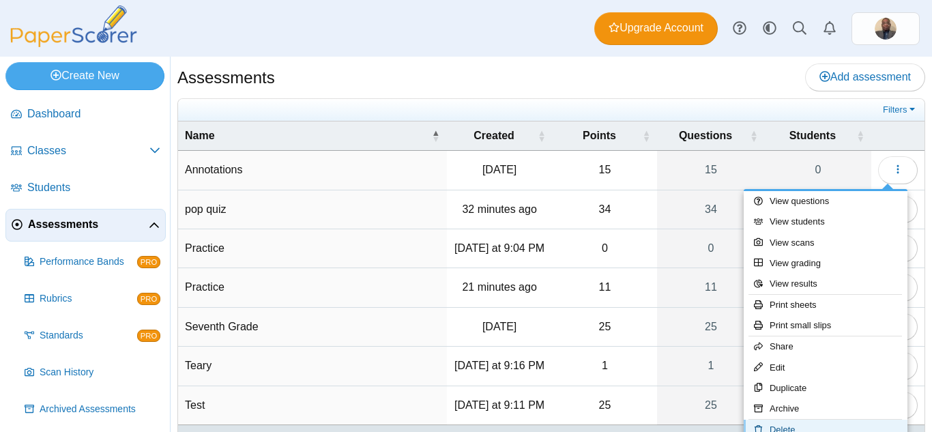
click at [787, 428] on link "Delete" at bounding box center [826, 430] width 164 height 20
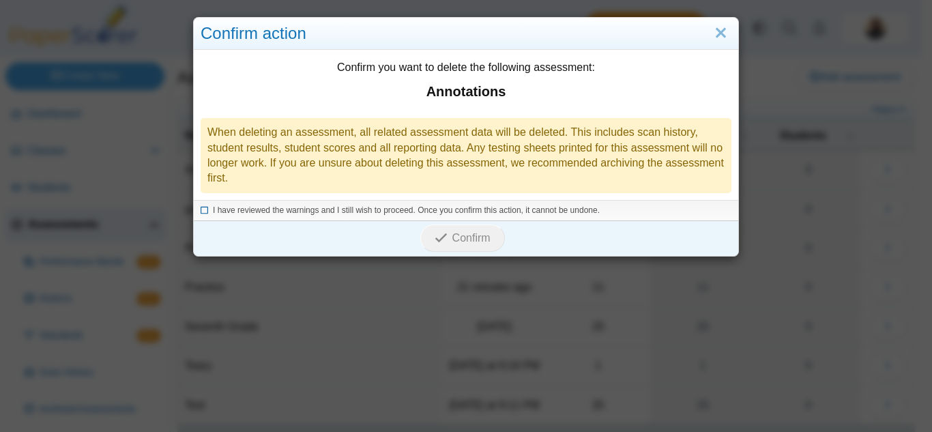
click at [201, 207] on icon at bounding box center [205, 209] width 8 height 8
click at [470, 239] on span "Confirm" at bounding box center [471, 238] width 38 height 12
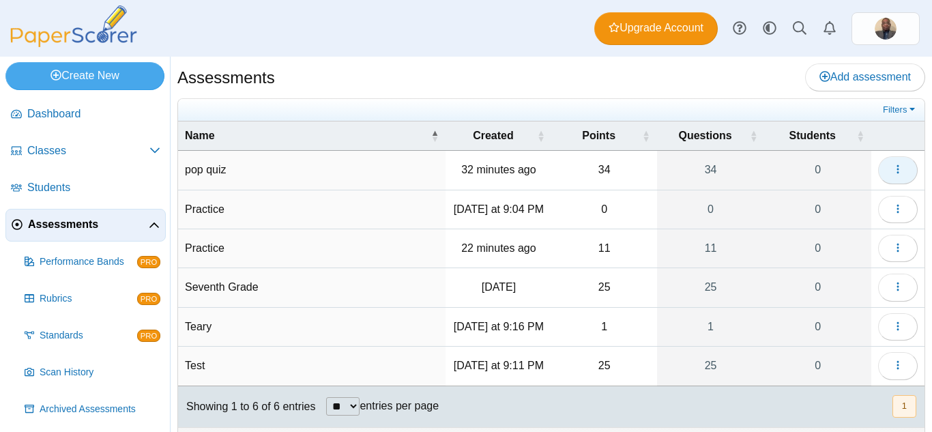
drag, startPoint x: 891, startPoint y: 165, endPoint x: 883, endPoint y: 166, distance: 8.2
click at [892, 165] on icon "button" at bounding box center [897, 169] width 11 height 11
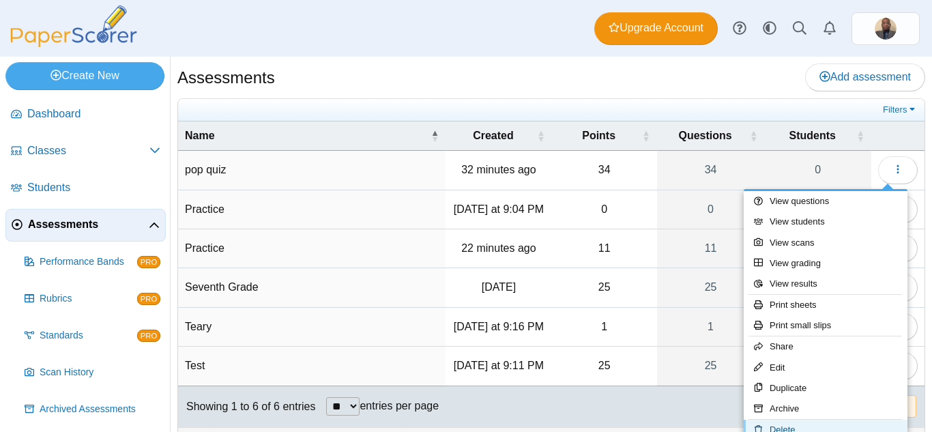
click at [785, 429] on link "Delete" at bounding box center [826, 430] width 164 height 20
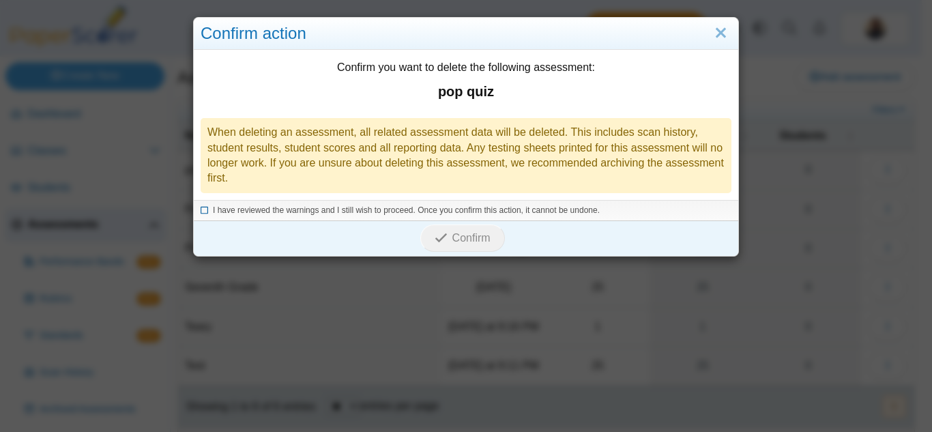
drag, startPoint x: 198, startPoint y: 209, endPoint x: 206, endPoint y: 209, distance: 7.5
click at [201, 209] on icon at bounding box center [205, 209] width 8 height 8
click at [435, 241] on use "submit" at bounding box center [441, 237] width 12 height 9
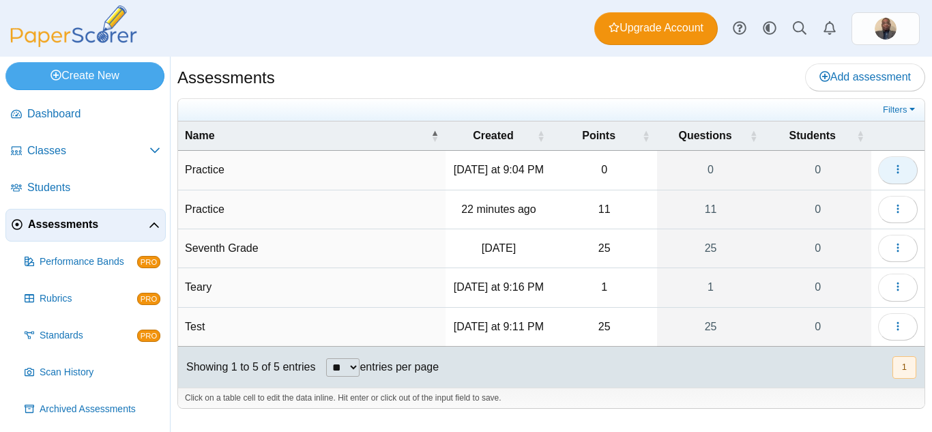
click at [897, 169] on use "button" at bounding box center [897, 169] width 2 height 9
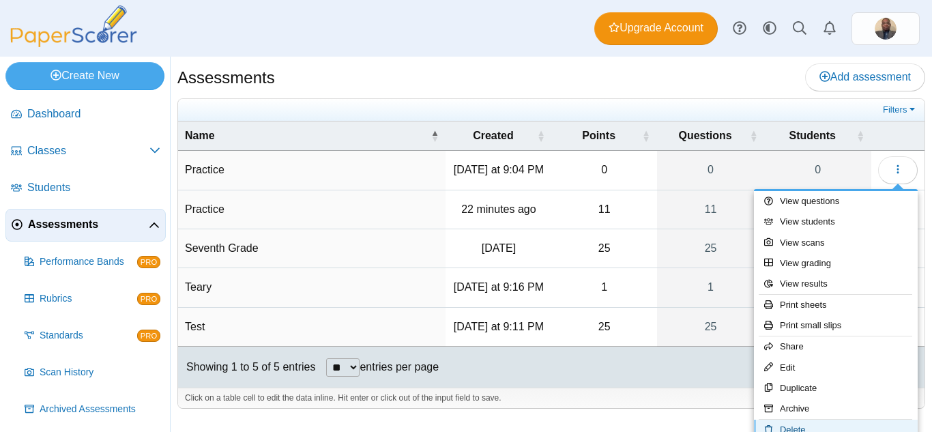
click at [791, 422] on link "Delete" at bounding box center [836, 430] width 164 height 20
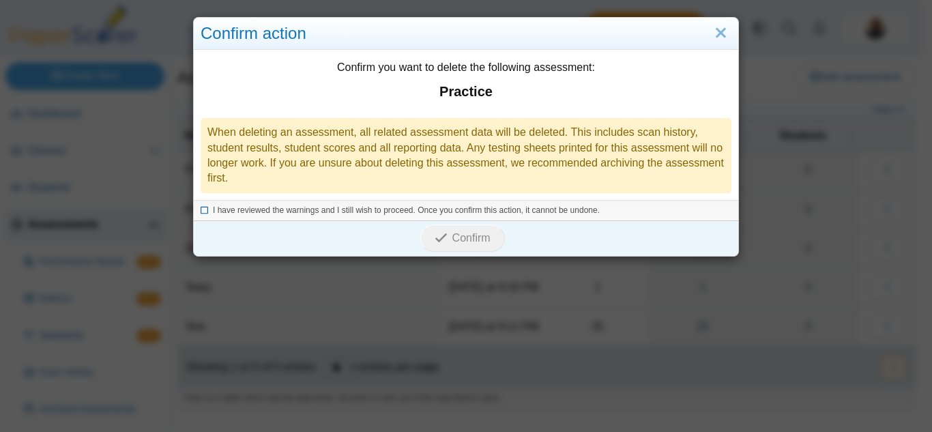
click at [201, 209] on icon at bounding box center [205, 209] width 8 height 8
click at [475, 243] on span "Confirm" at bounding box center [471, 238] width 38 height 12
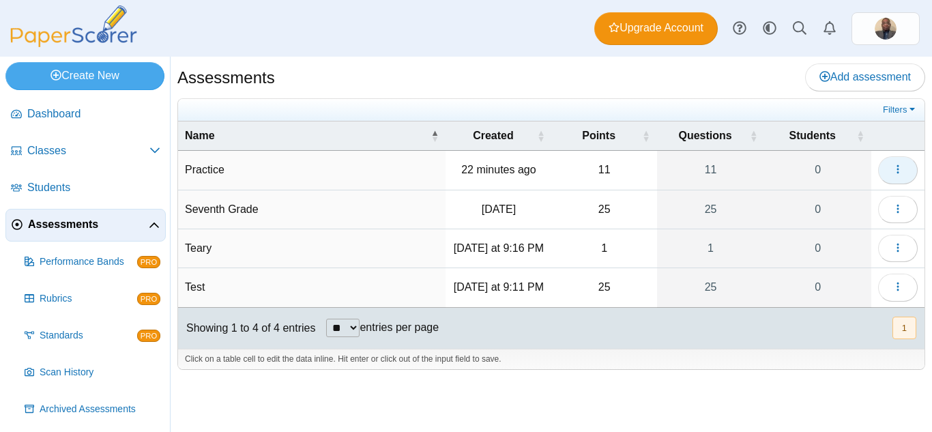
click at [899, 168] on icon "button" at bounding box center [897, 169] width 11 height 11
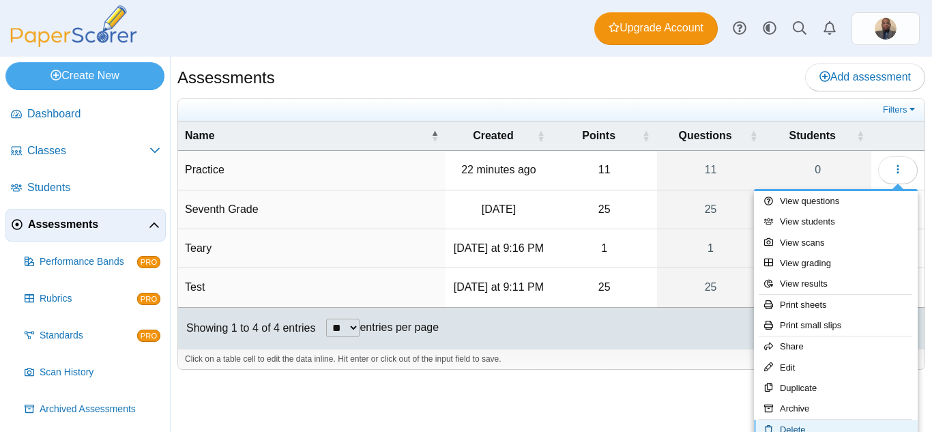
click at [792, 425] on link "Delete" at bounding box center [836, 430] width 164 height 20
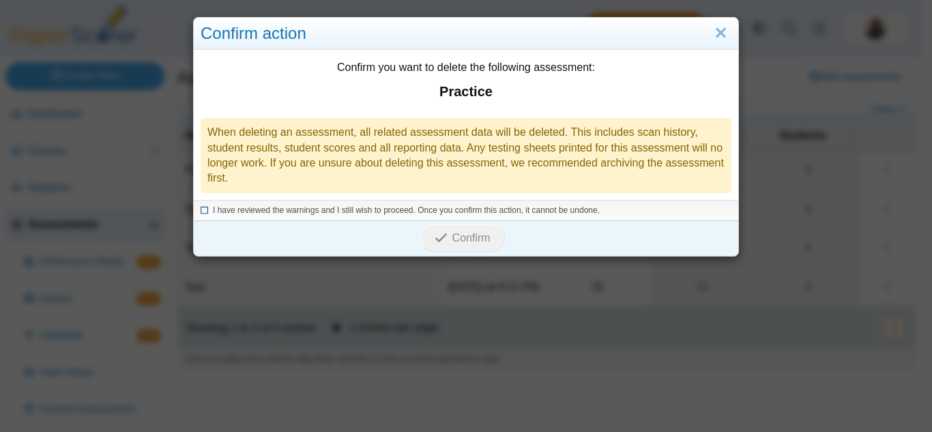
click at [201, 208] on icon at bounding box center [205, 209] width 8 height 8
click at [462, 241] on span "Confirm" at bounding box center [471, 238] width 38 height 12
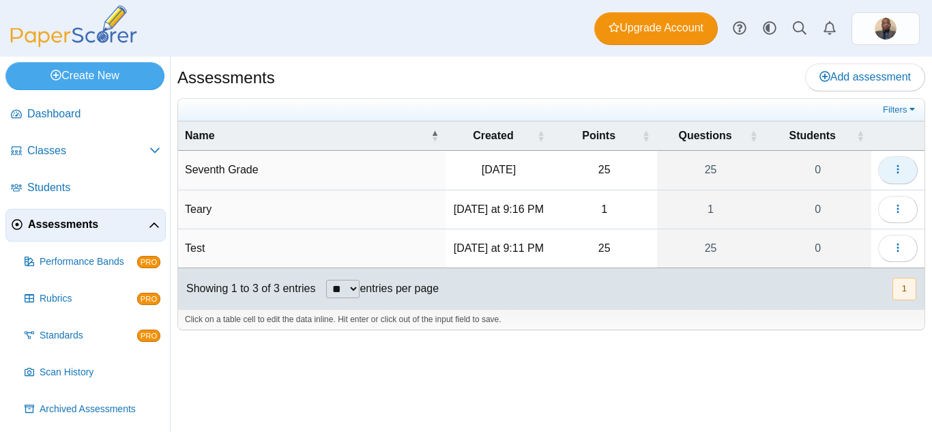
click at [900, 171] on icon "button" at bounding box center [897, 169] width 11 height 11
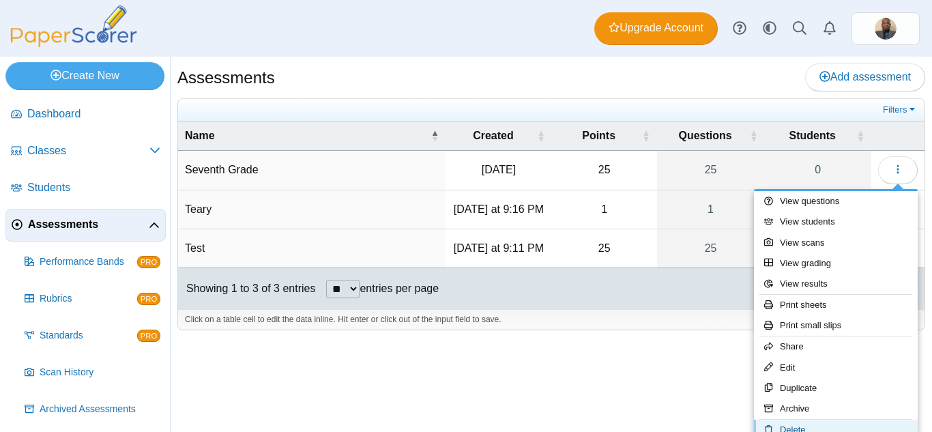
click at [801, 424] on link "Delete" at bounding box center [836, 430] width 164 height 20
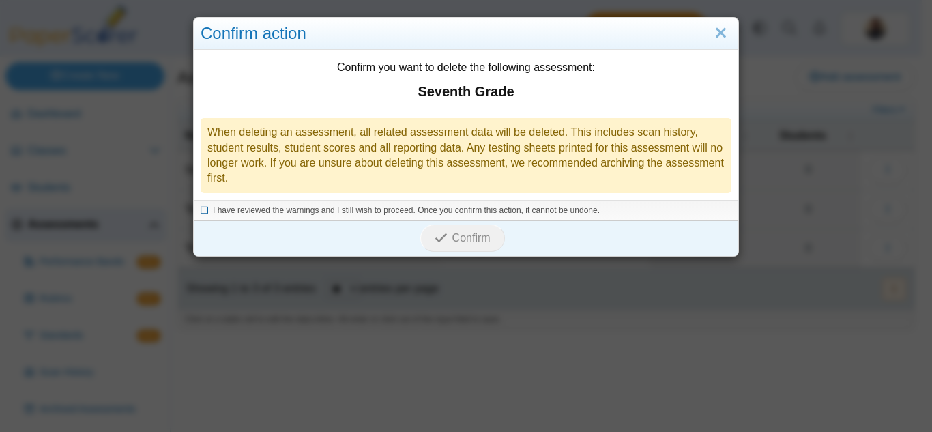
click at [201, 211] on icon at bounding box center [205, 209] width 8 height 8
click at [442, 237] on icon "submit" at bounding box center [441, 237] width 13 height 13
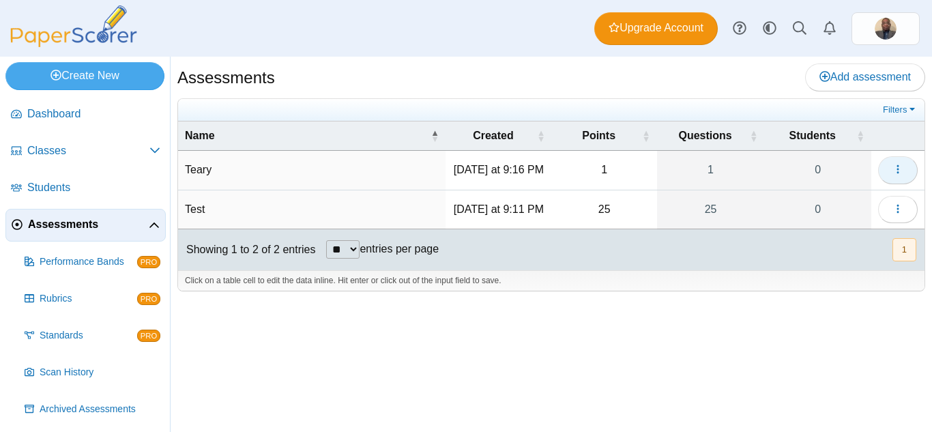
click at [900, 167] on icon "button" at bounding box center [897, 169] width 11 height 11
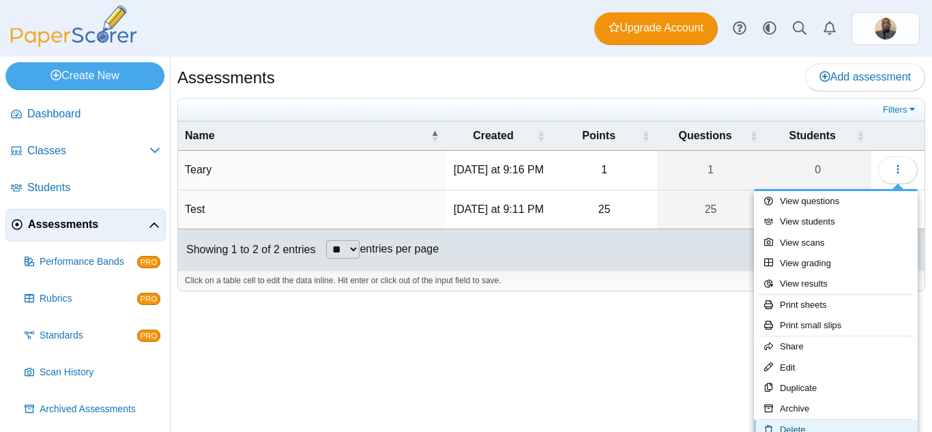
click at [797, 425] on link "Delete" at bounding box center [836, 430] width 164 height 20
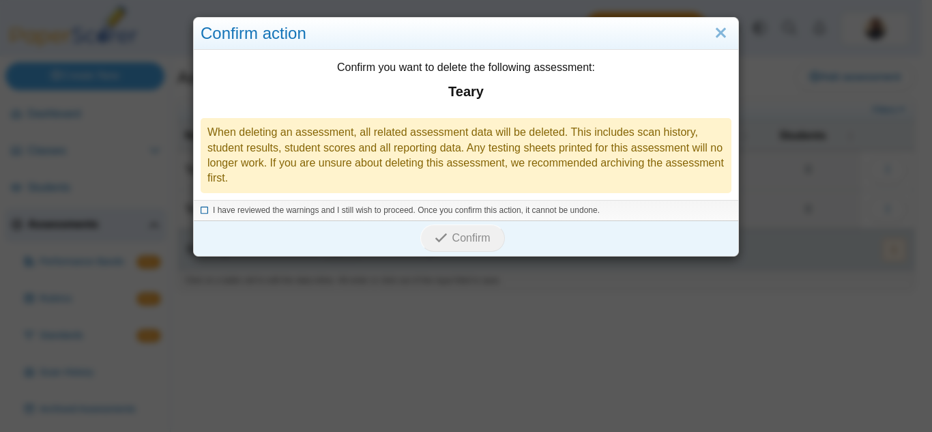
click at [201, 211] on icon at bounding box center [205, 209] width 8 height 8
click at [456, 243] on span "Confirm" at bounding box center [471, 238] width 38 height 12
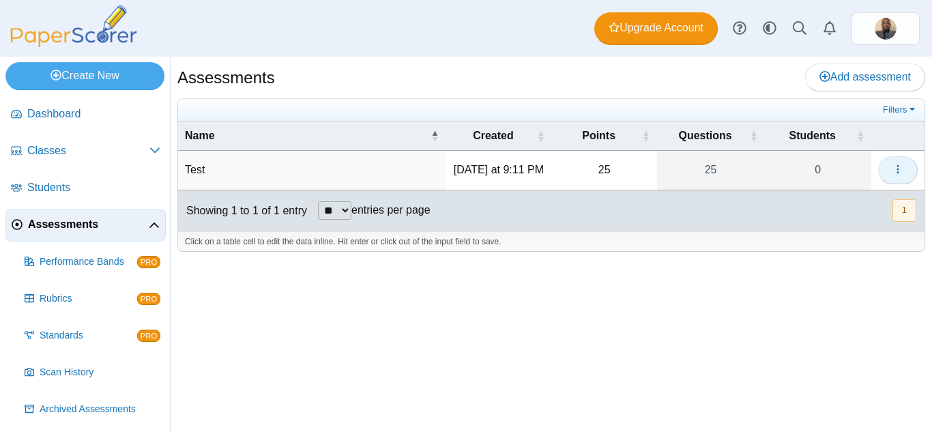
click at [898, 169] on use "button" at bounding box center [897, 169] width 2 height 9
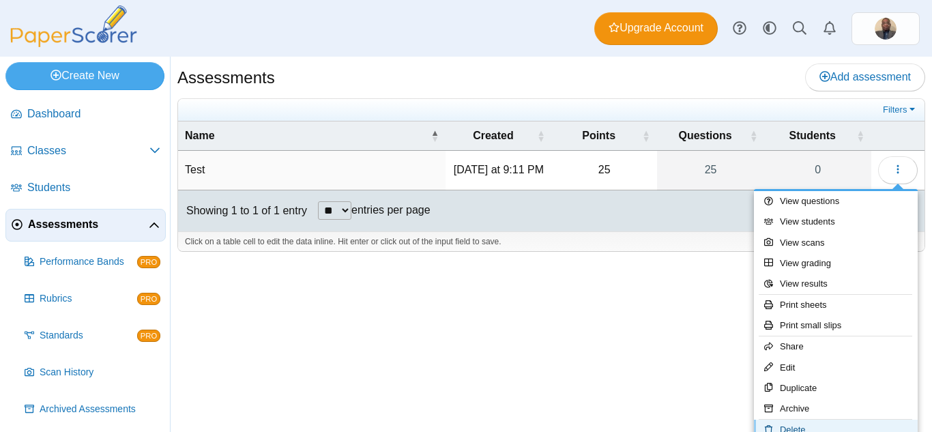
click at [793, 425] on link "Delete" at bounding box center [836, 430] width 164 height 20
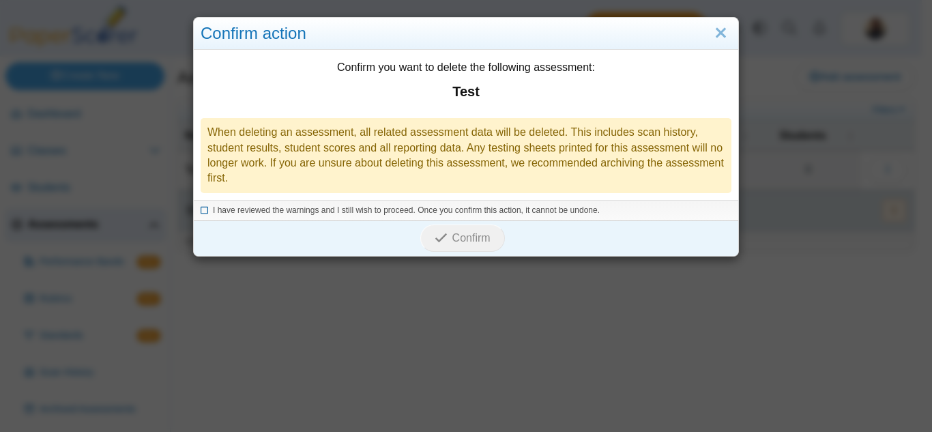
click at [201, 211] on icon at bounding box center [205, 209] width 8 height 8
click at [467, 241] on span "Confirm" at bounding box center [471, 238] width 38 height 12
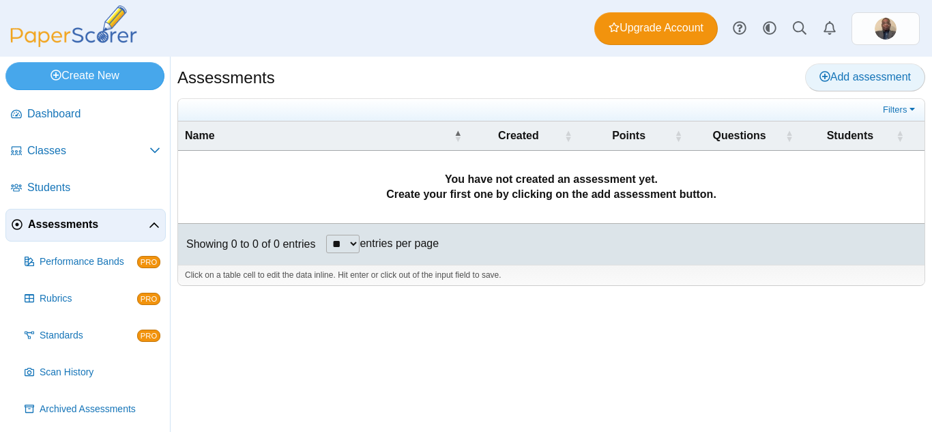
click at [826, 77] on icon at bounding box center [824, 76] width 11 height 11
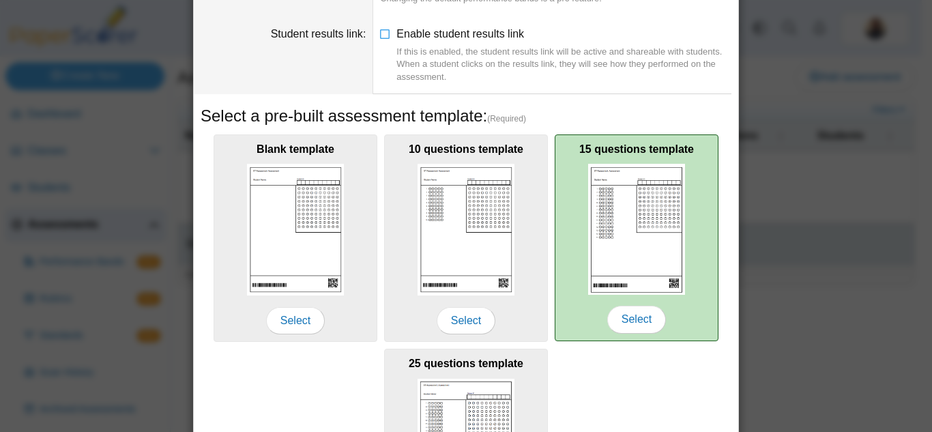
scroll to position [205, 0]
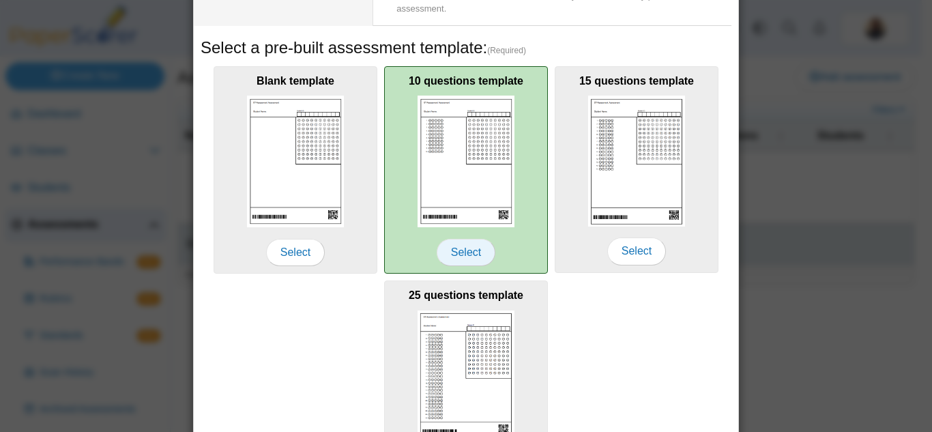
click at [453, 250] on span "Select" at bounding box center [466, 252] width 59 height 27
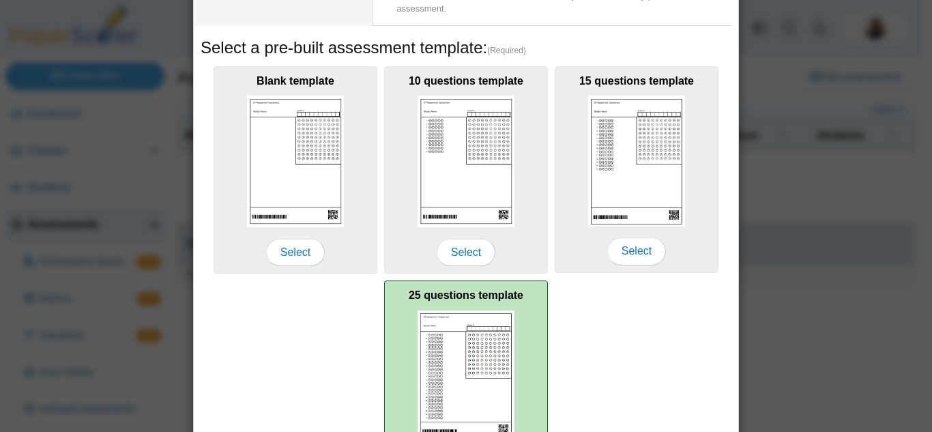
scroll to position [317, 0]
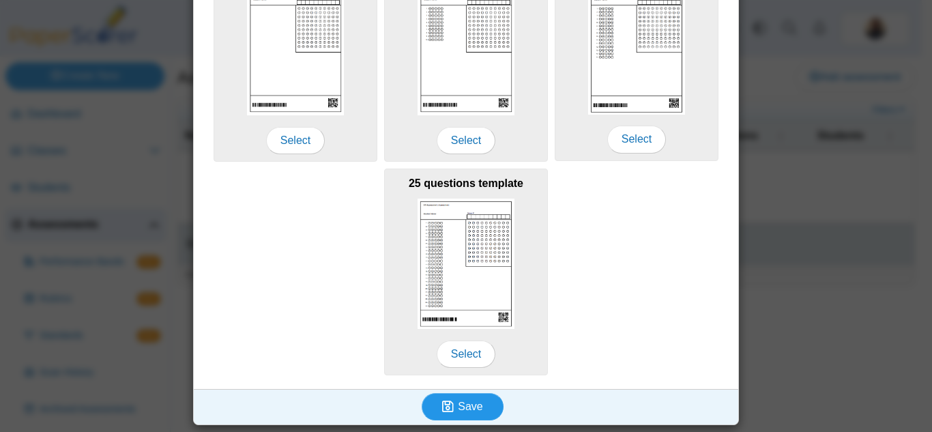
click at [467, 411] on span "Save" at bounding box center [470, 406] width 25 height 12
type input "********"
click at [465, 408] on span "Save" at bounding box center [470, 406] width 25 height 12
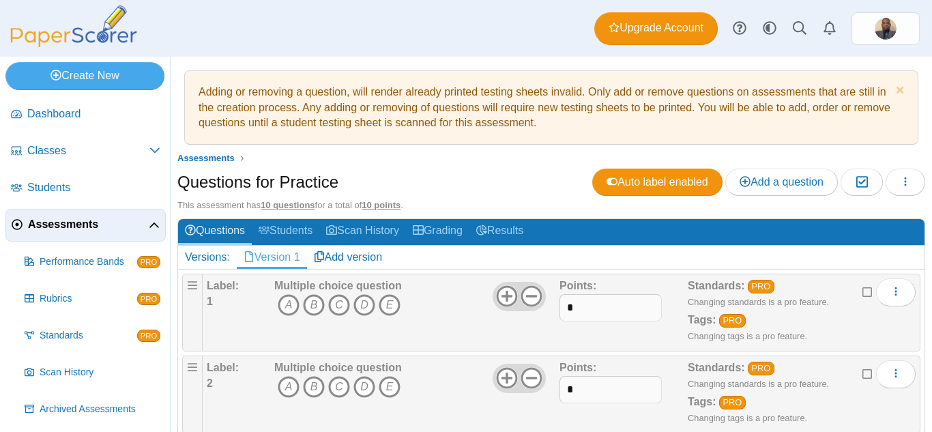
drag, startPoint x: 289, startPoint y: 304, endPoint x: 300, endPoint y: 323, distance: 21.8
click at [289, 306] on icon "A" at bounding box center [289, 305] width 22 height 22
click at [334, 387] on icon "C" at bounding box center [339, 387] width 22 height 22
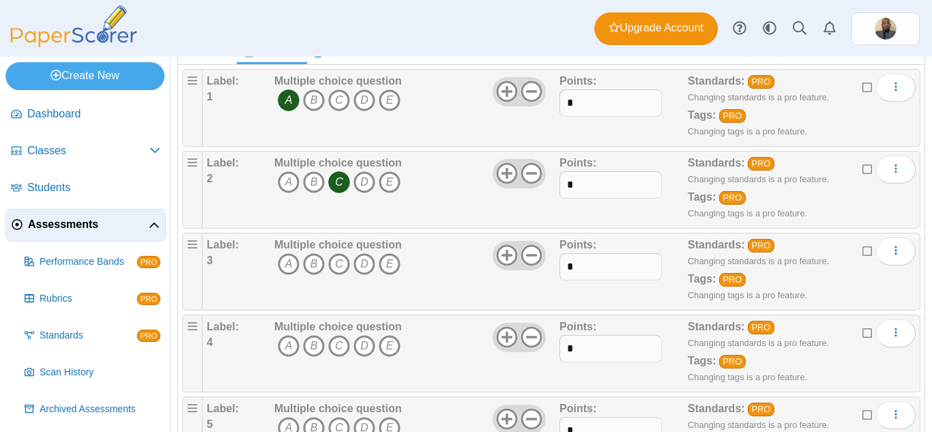
drag, startPoint x: 314, startPoint y: 265, endPoint x: 314, endPoint y: 282, distance: 16.4
click at [315, 269] on icon "B" at bounding box center [314, 264] width 22 height 22
click at [317, 345] on icon "B" at bounding box center [314, 346] width 22 height 22
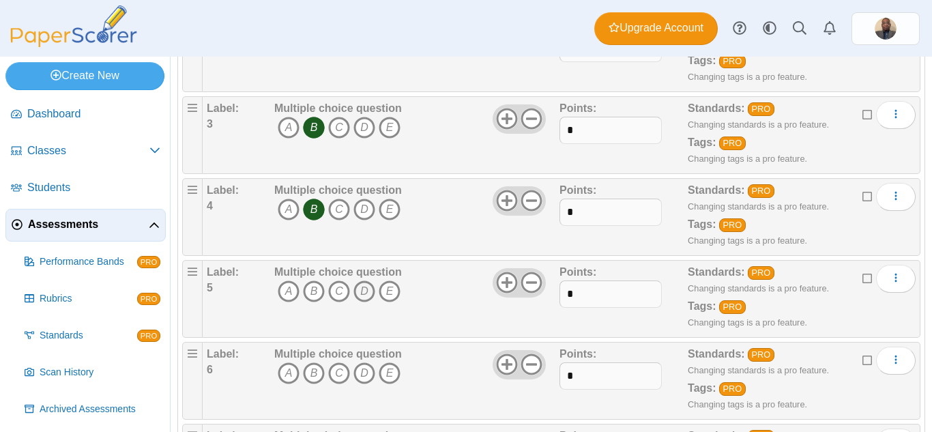
click at [368, 295] on icon "D" at bounding box center [364, 291] width 22 height 22
click at [297, 370] on icon "A" at bounding box center [289, 373] width 22 height 22
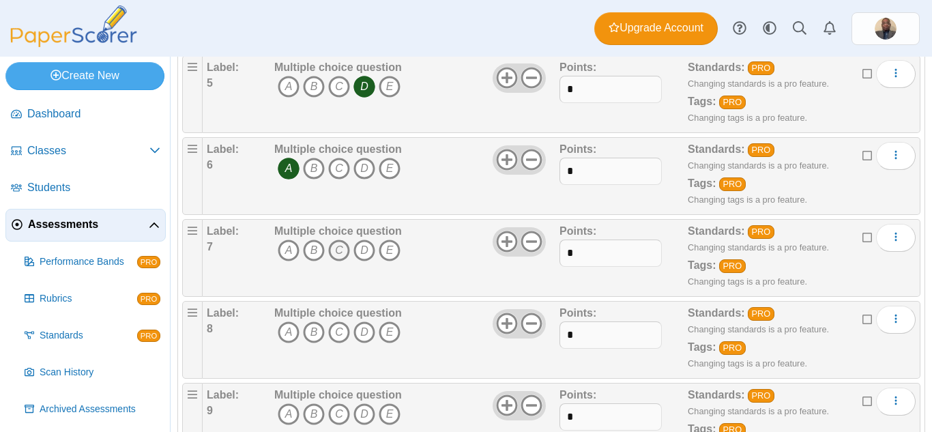
click at [340, 252] on icon "C" at bounding box center [339, 250] width 22 height 22
click at [315, 332] on icon "B" at bounding box center [314, 332] width 22 height 22
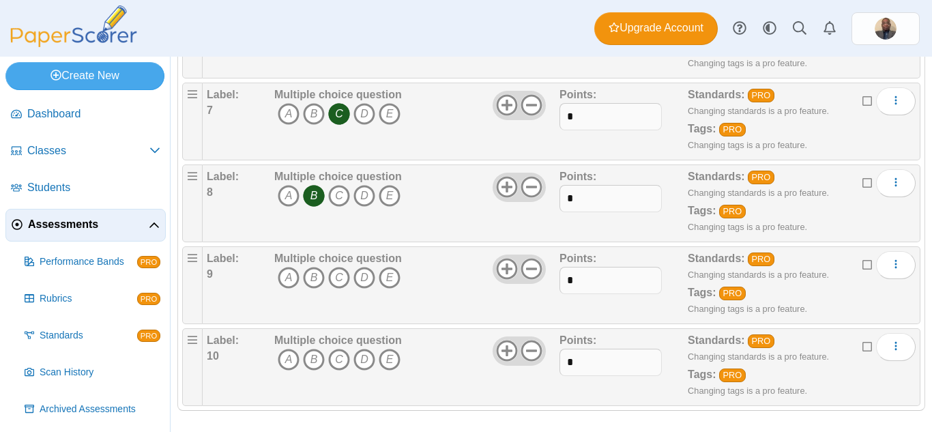
scroll to position [688, 0]
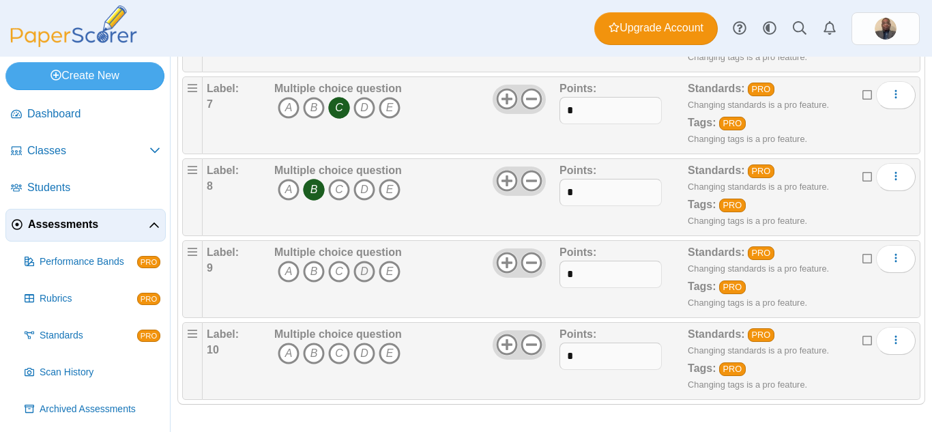
click at [367, 269] on icon "D" at bounding box center [364, 272] width 22 height 22
click at [340, 355] on icon "C" at bounding box center [339, 353] width 22 height 22
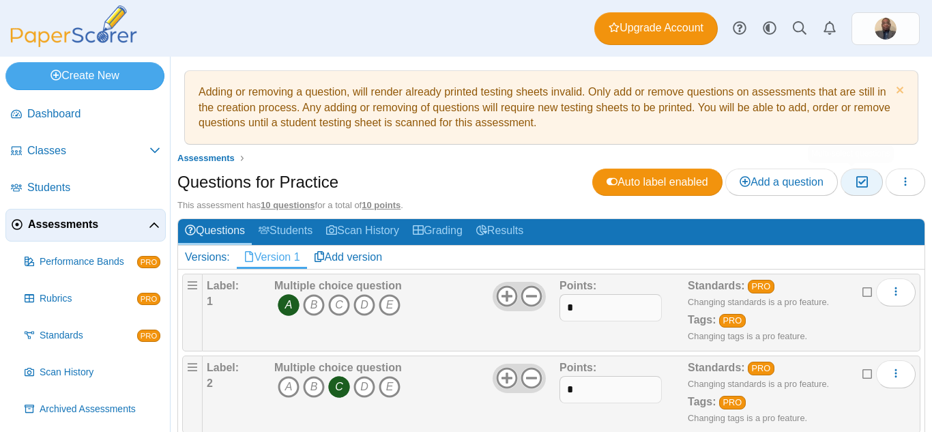
click at [855, 180] on icon "button" at bounding box center [861, 182] width 13 height 12
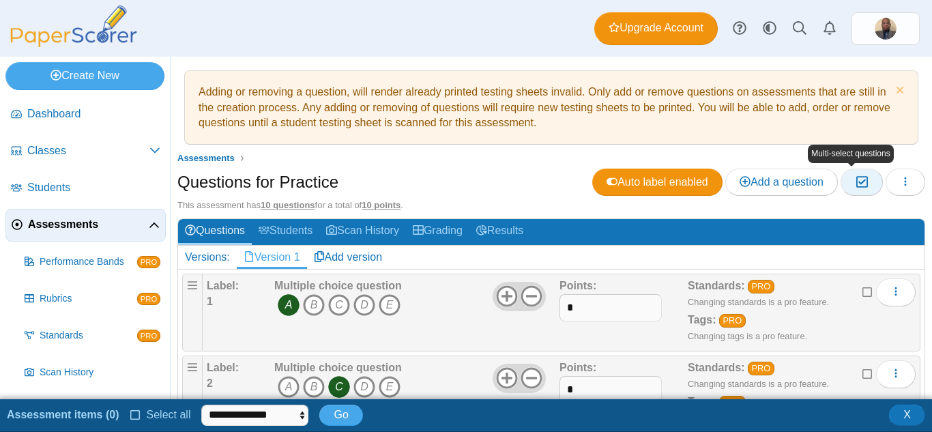
click at [855, 181] on icon "button" at bounding box center [861, 182] width 13 height 12
click at [862, 291] on icon at bounding box center [867, 291] width 11 height 10
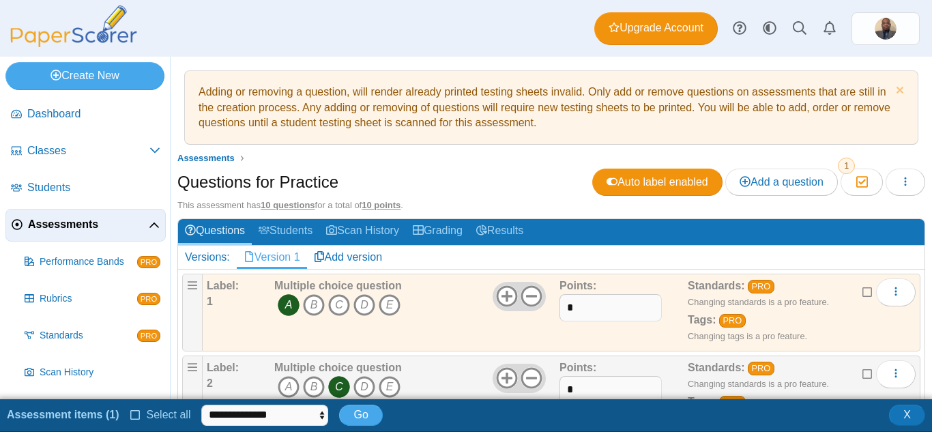
scroll to position [68, 0]
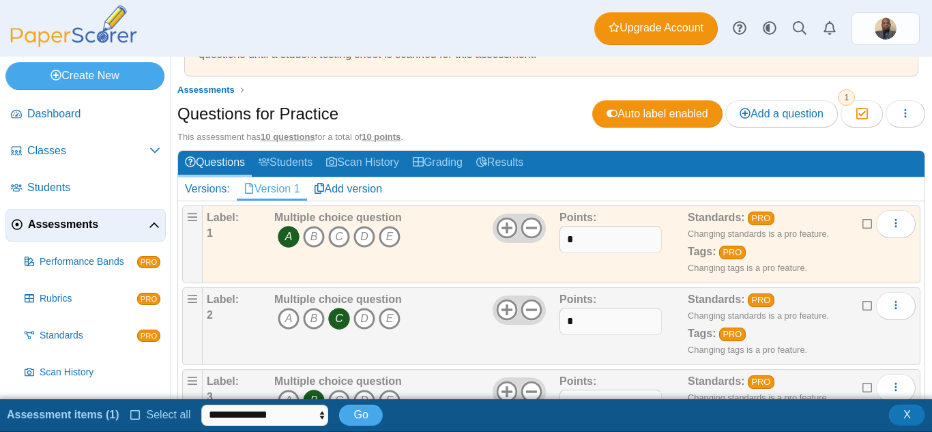
click at [862, 305] on icon at bounding box center [867, 304] width 11 height 10
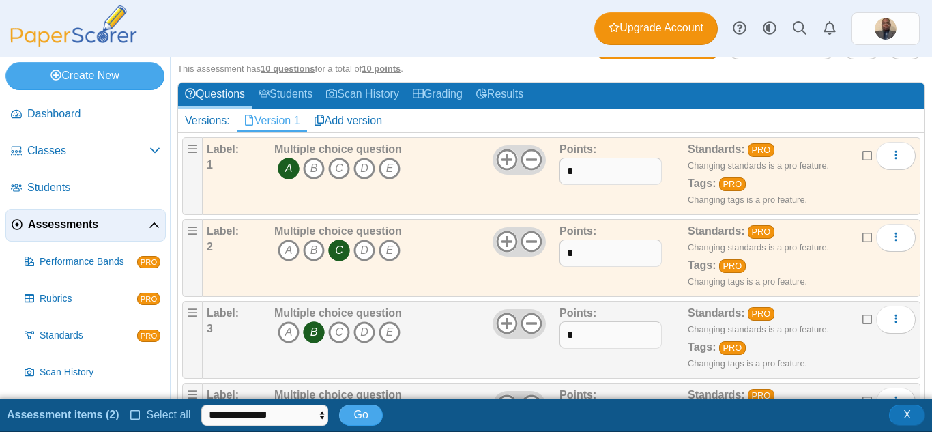
scroll to position [205, 0]
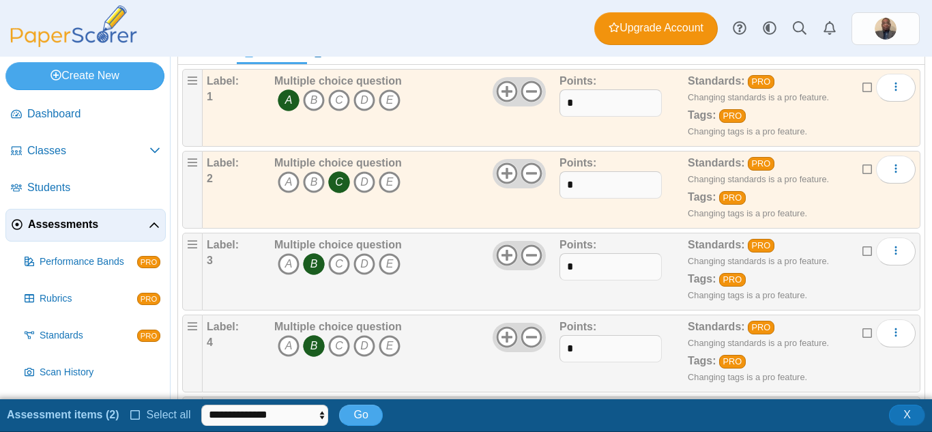
click at [862, 252] on icon at bounding box center [867, 250] width 11 height 10
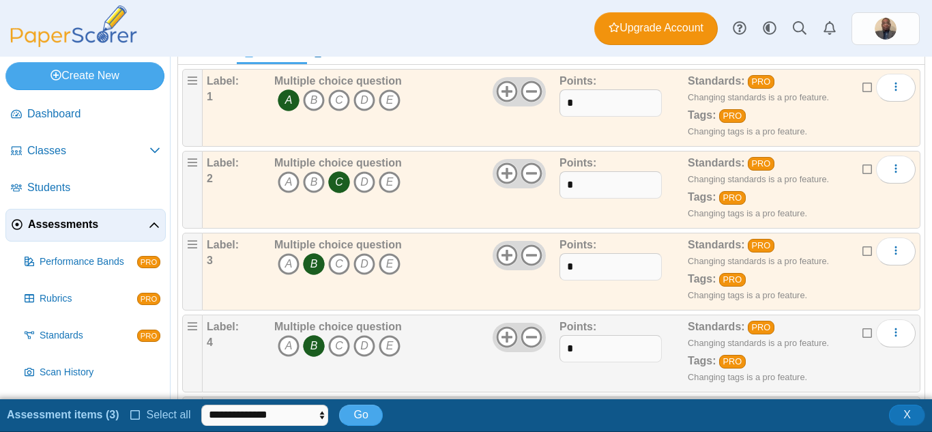
click at [862, 333] on icon at bounding box center [867, 332] width 11 height 10
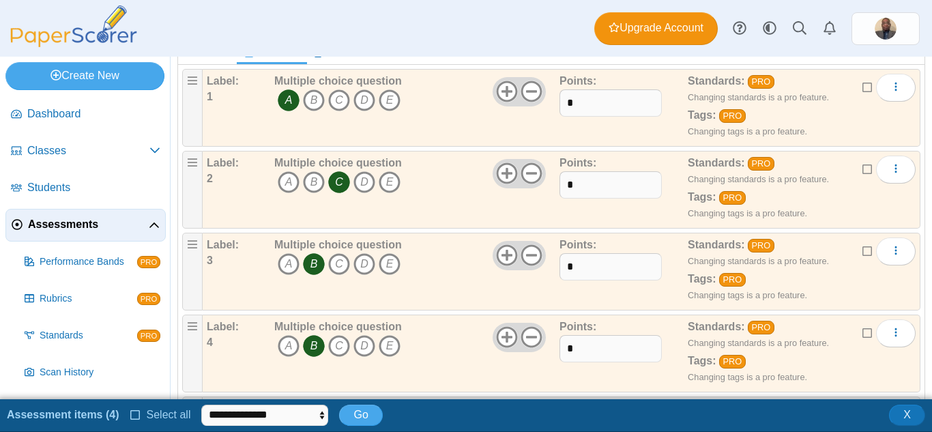
scroll to position [341, 0]
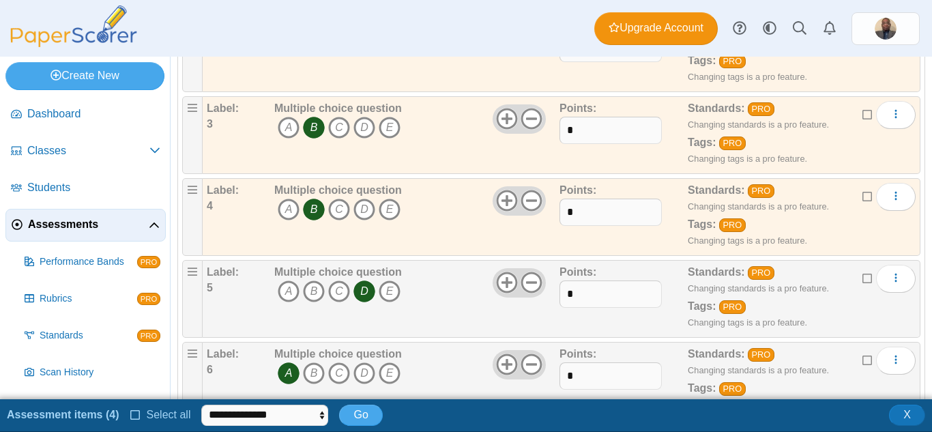
drag, startPoint x: 859, startPoint y: 276, endPoint x: 848, endPoint y: 323, distance: 47.8
click at [862, 278] on icon at bounding box center [867, 277] width 11 height 10
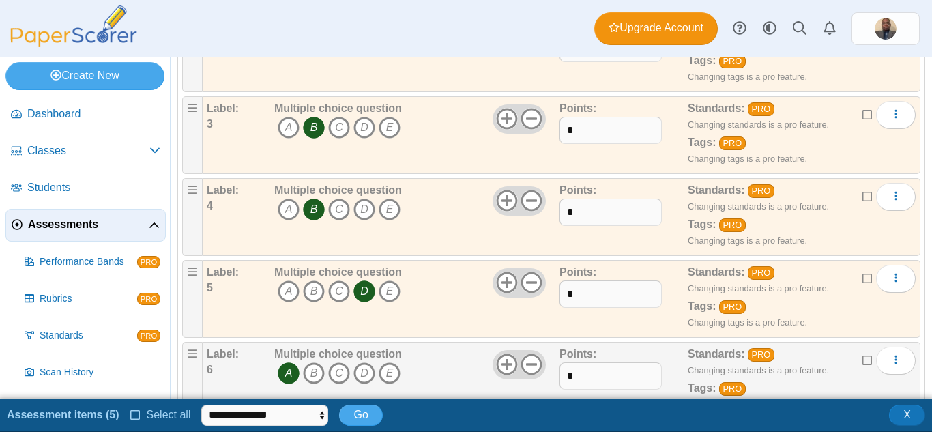
click at [862, 357] on icon at bounding box center [867, 359] width 11 height 10
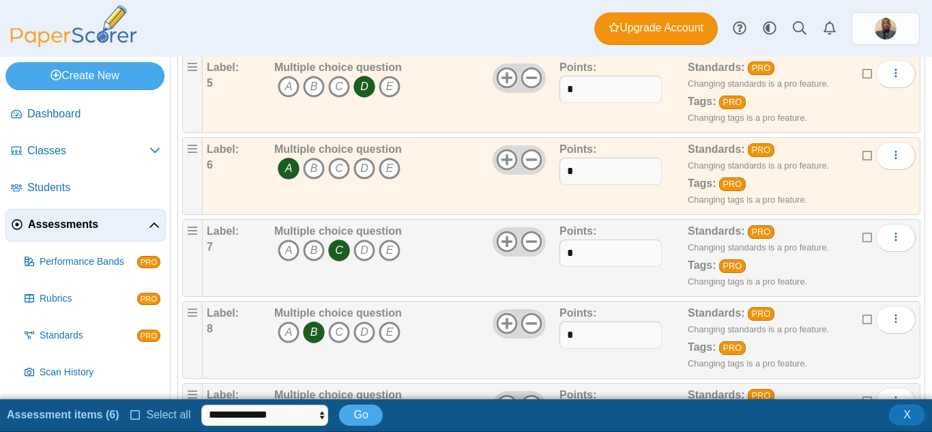
scroll to position [614, 0]
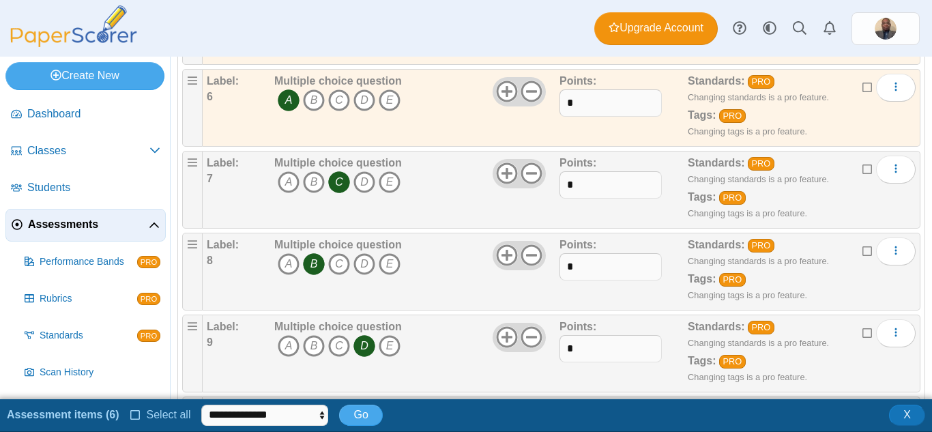
click at [862, 168] on icon at bounding box center [867, 168] width 11 height 10
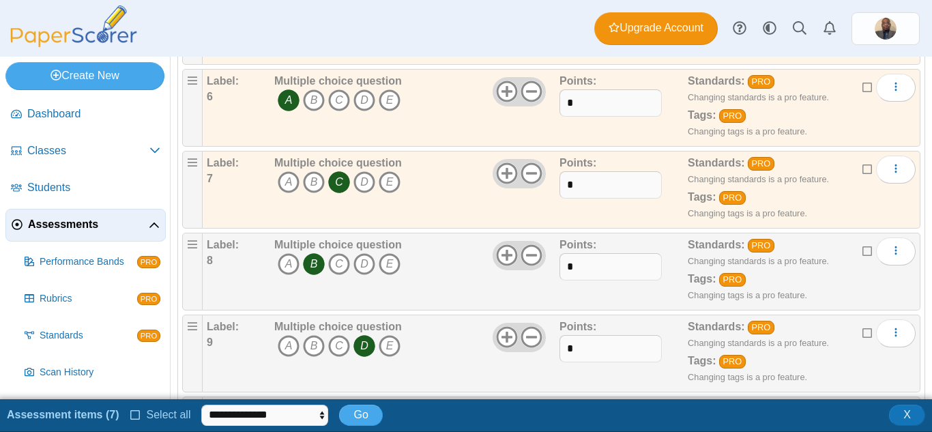
click at [862, 252] on icon at bounding box center [867, 250] width 11 height 10
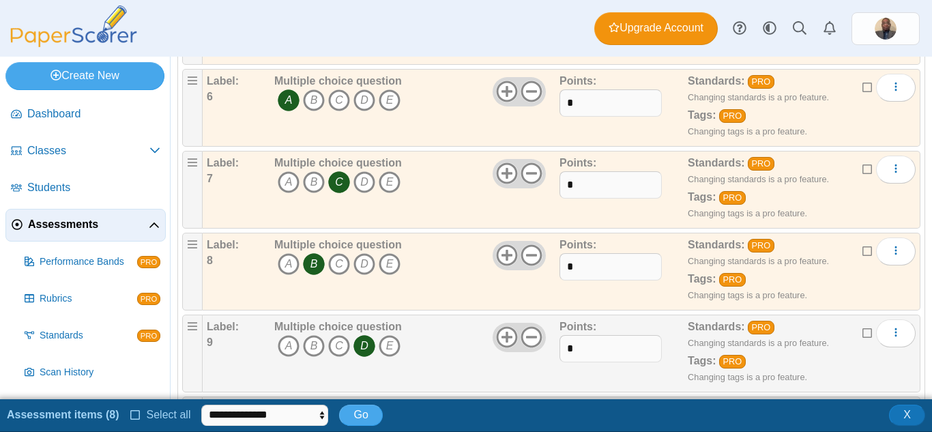
click at [862, 327] on icon at bounding box center [867, 332] width 11 height 10
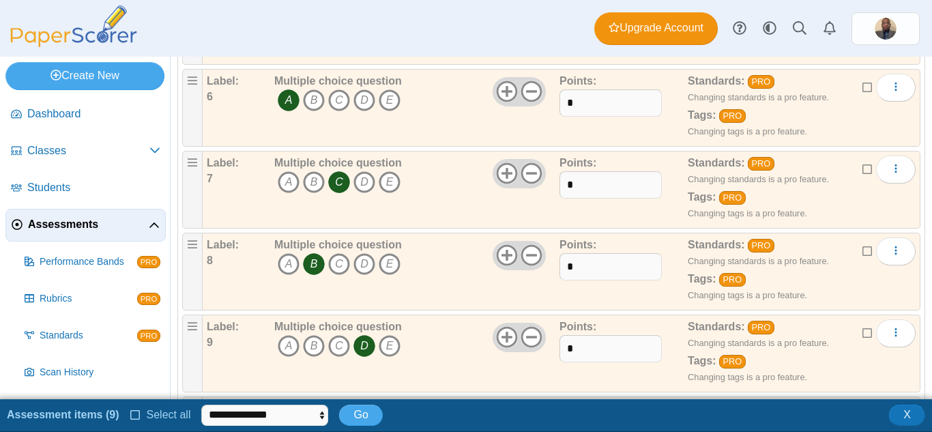
scroll to position [721, 0]
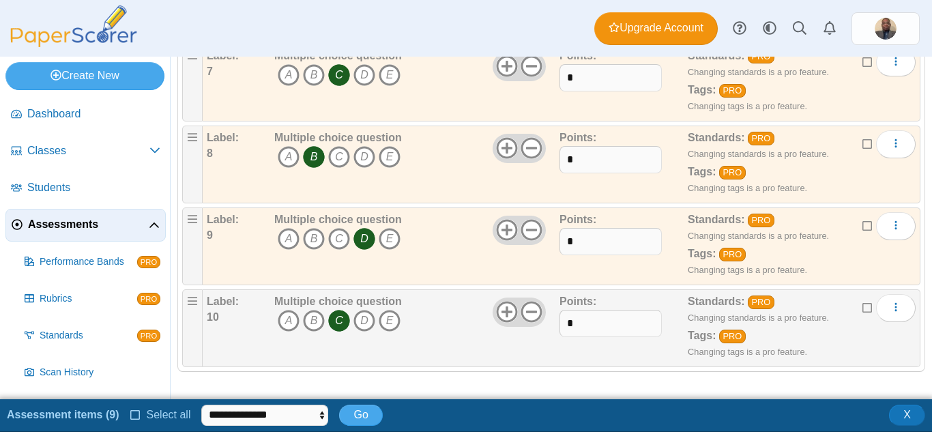
click at [862, 308] on icon at bounding box center [867, 306] width 11 height 10
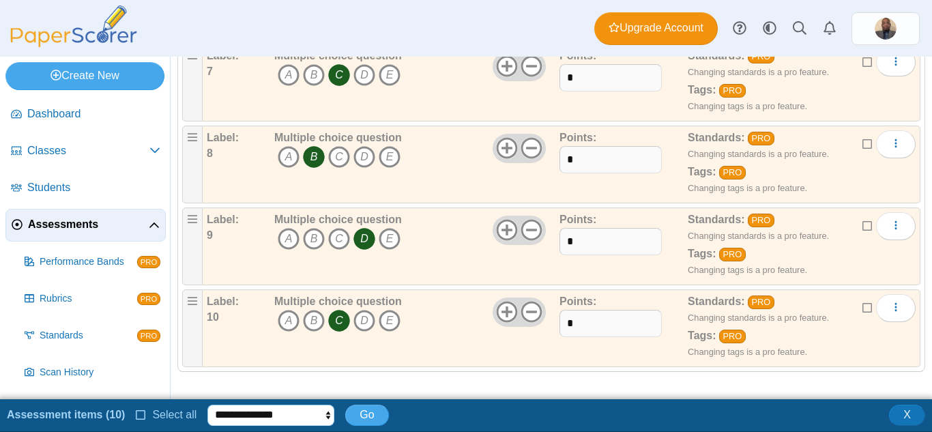
click at [321, 413] on select "**********" at bounding box center [270, 414] width 127 height 20
click at [409, 419] on div "**********" at bounding box center [466, 415] width 932 height 24
click at [359, 416] on span "Go" at bounding box center [366, 415] width 14 height 12
click at [345, 404] on button "Go" at bounding box center [366, 414] width 43 height 20
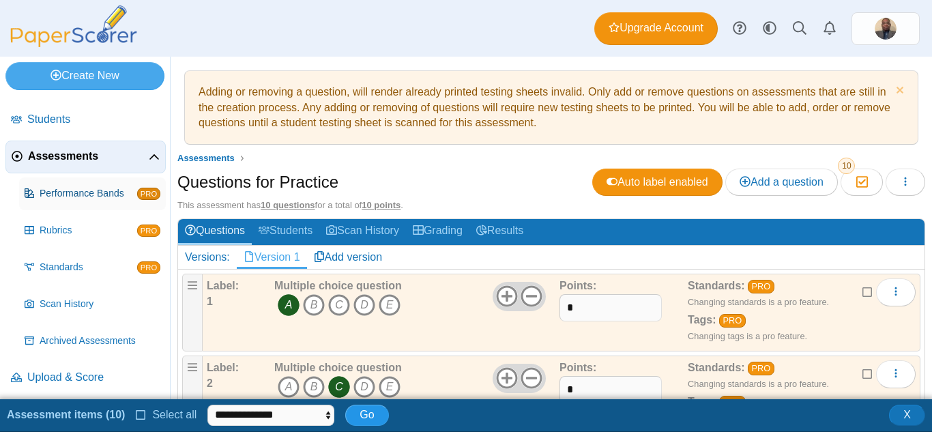
scroll to position [73, 0]
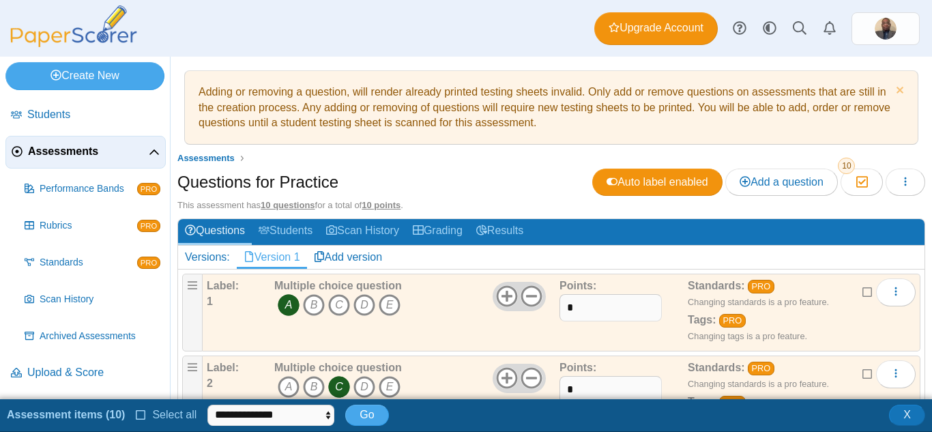
drag, startPoint x: 764, startPoint y: 407, endPoint x: 746, endPoint y: 406, distance: 17.7
click at [762, 407] on div "**********" at bounding box center [466, 415] width 932 height 24
click at [147, 415] on span "Select all" at bounding box center [172, 415] width 50 height 12
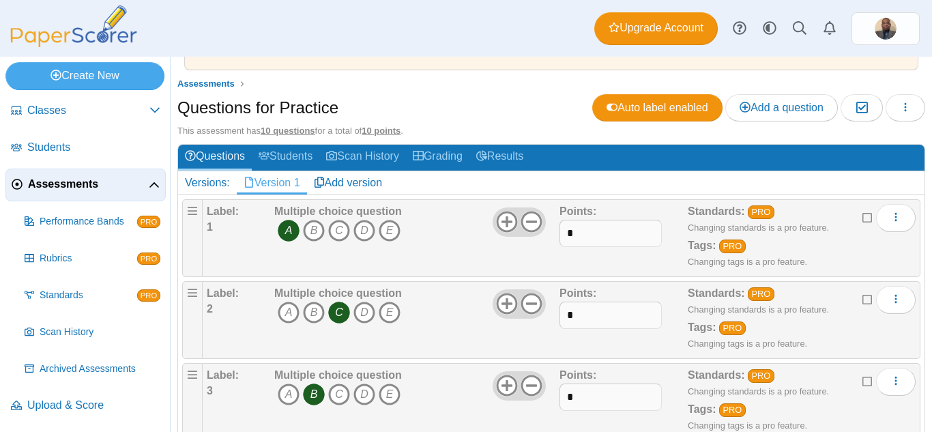
scroll to position [0, 0]
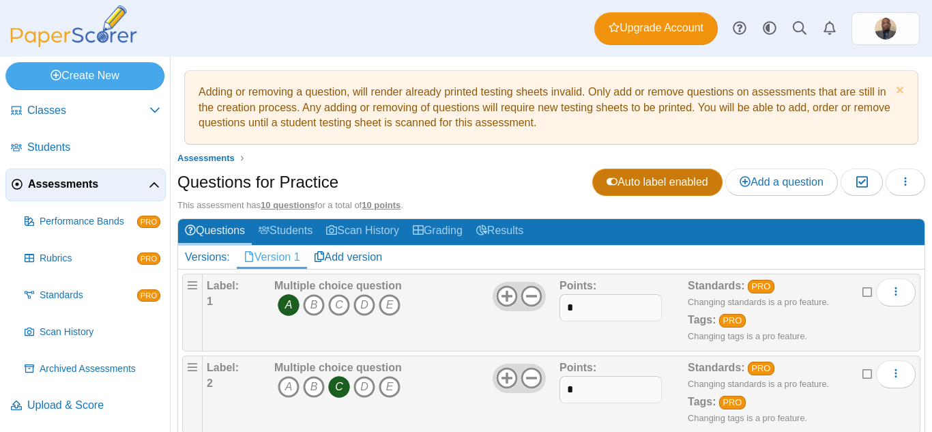
click at [651, 186] on span "Auto label enabled" at bounding box center [657, 182] width 102 height 12
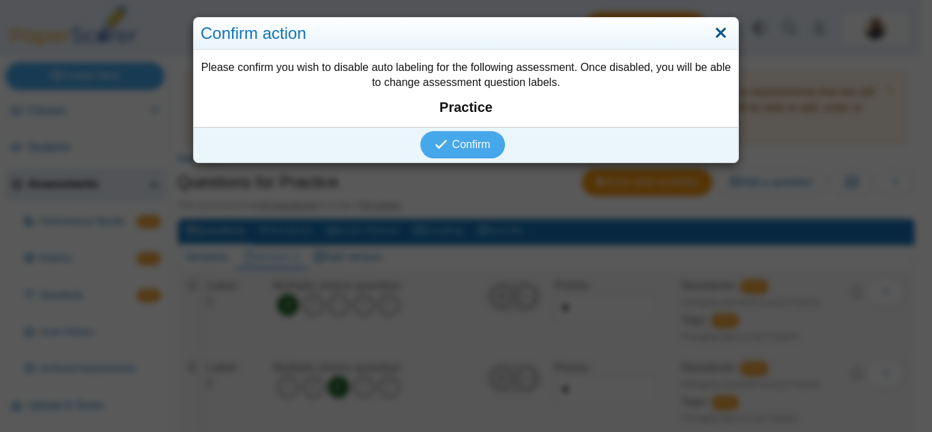
click at [717, 33] on link "Close" at bounding box center [720, 33] width 21 height 23
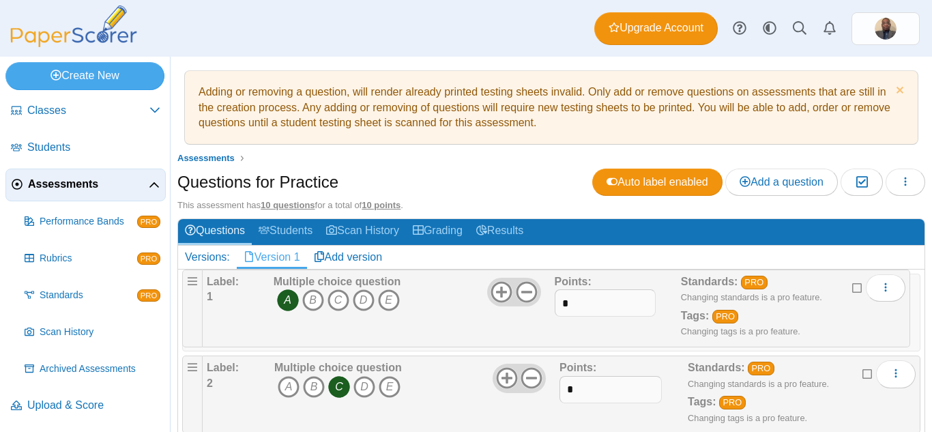
drag, startPoint x: 195, startPoint y: 287, endPoint x: 189, endPoint y: 271, distance: 16.8
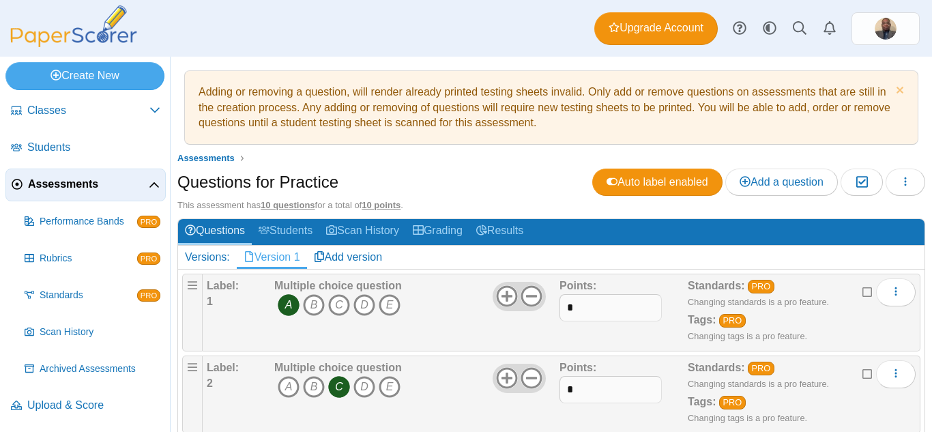
click at [862, 293] on icon at bounding box center [867, 291] width 11 height 10
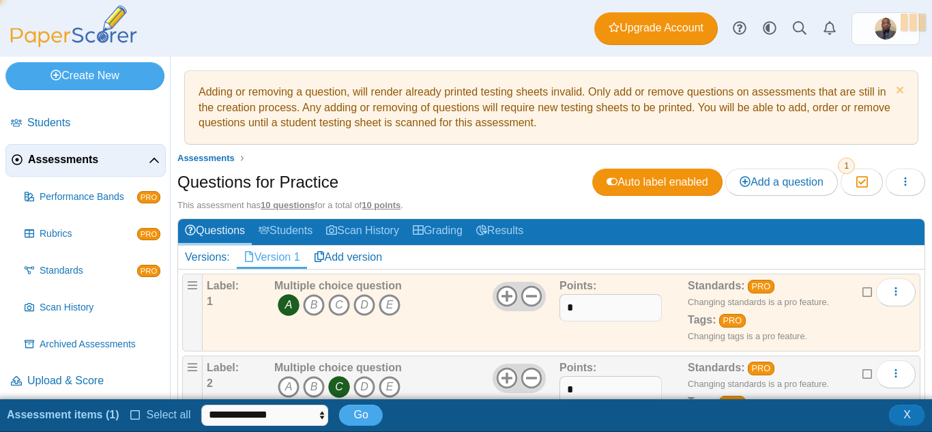
scroll to position [73, 0]
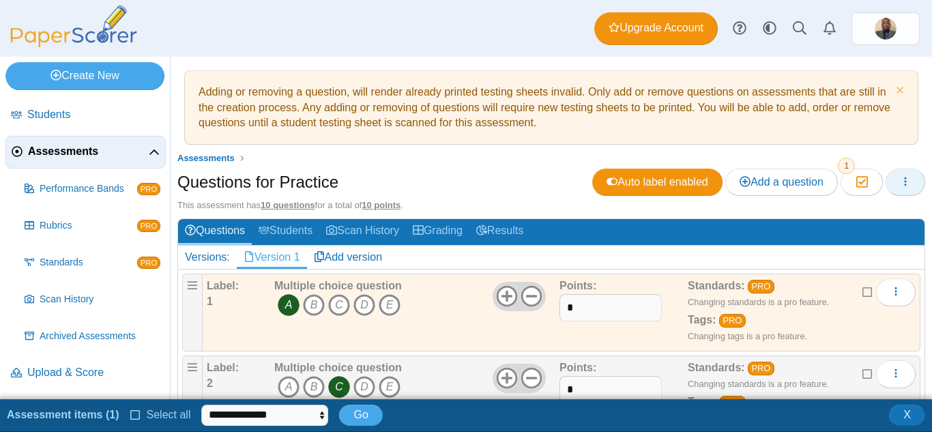
click at [905, 185] on button "button" at bounding box center [905, 181] width 40 height 27
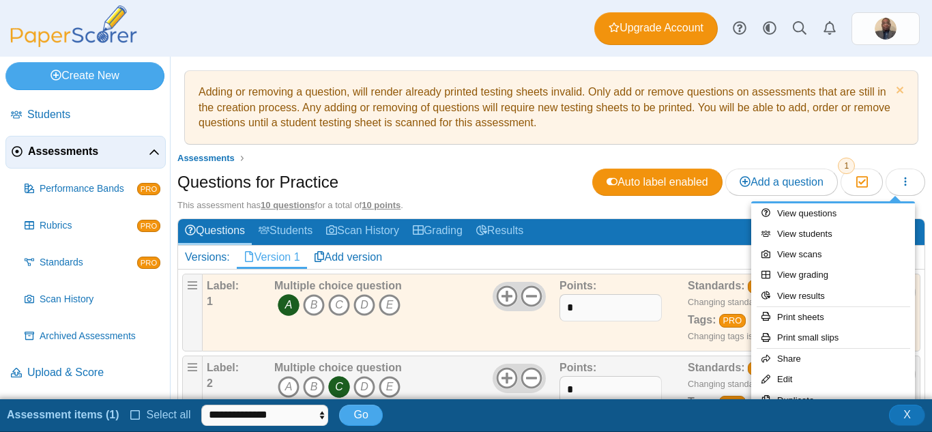
click at [884, 156] on ul "Assessments" at bounding box center [551, 158] width 748 height 14
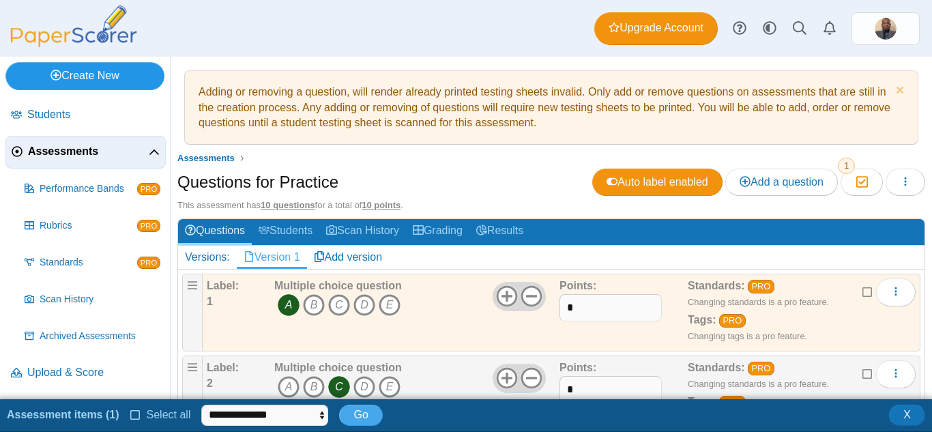
click at [89, 73] on link "Create New" at bounding box center [84, 75] width 159 height 27
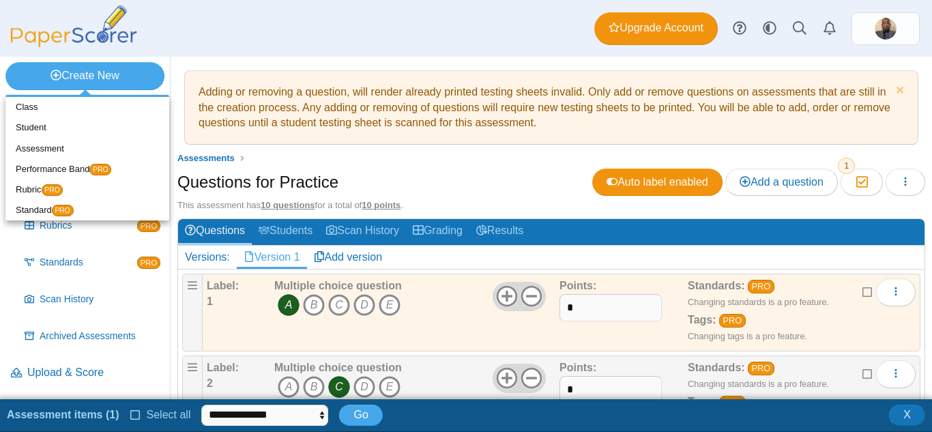
click at [356, 47] on div "Dashboard Classes Archived classes Students Assessments" at bounding box center [466, 28] width 932 height 57
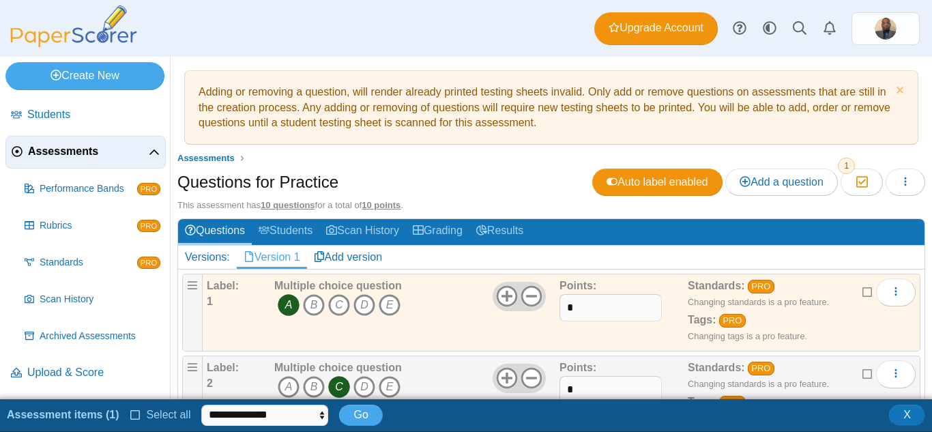
click at [276, 254] on link "Version 1" at bounding box center [272, 257] width 70 height 23
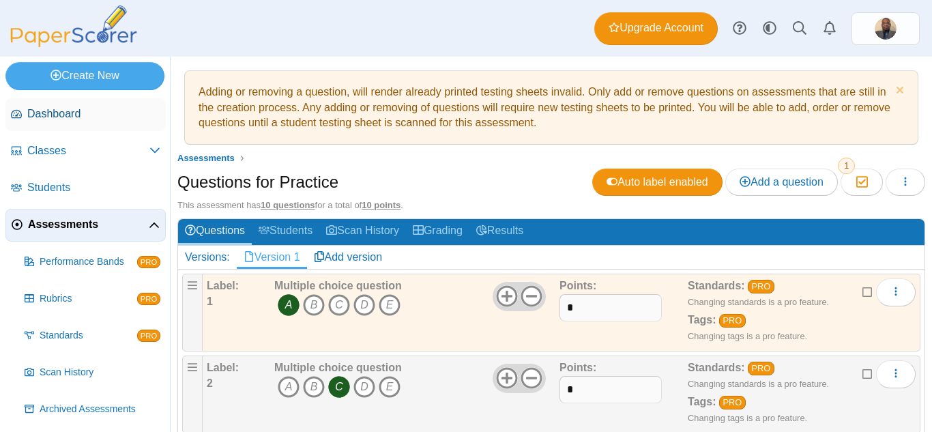
click at [68, 111] on span "Dashboard" at bounding box center [93, 113] width 133 height 15
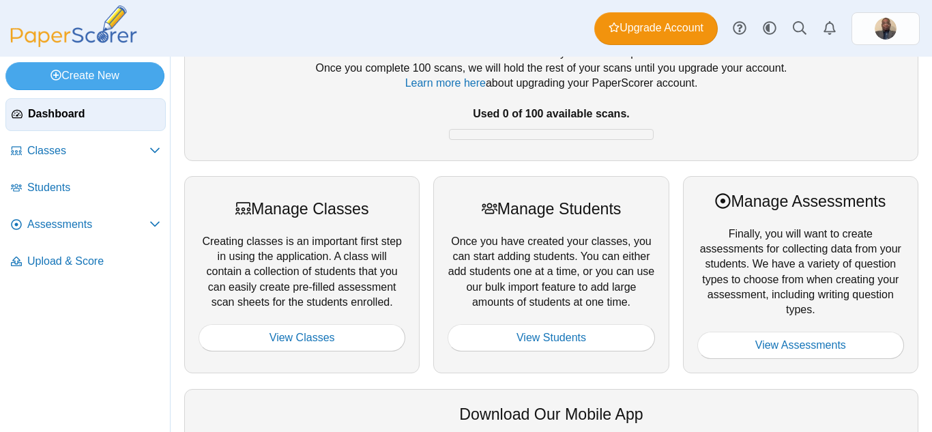
scroll to position [136, 0]
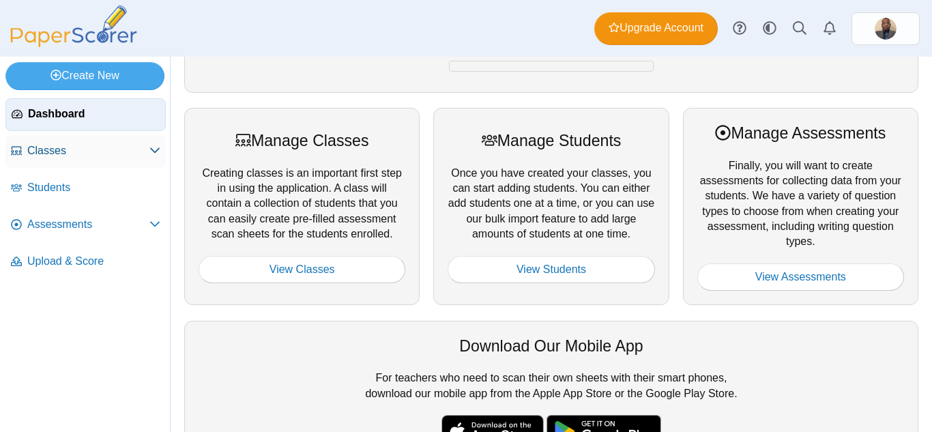
click at [61, 150] on span "Classes" at bounding box center [88, 150] width 122 height 15
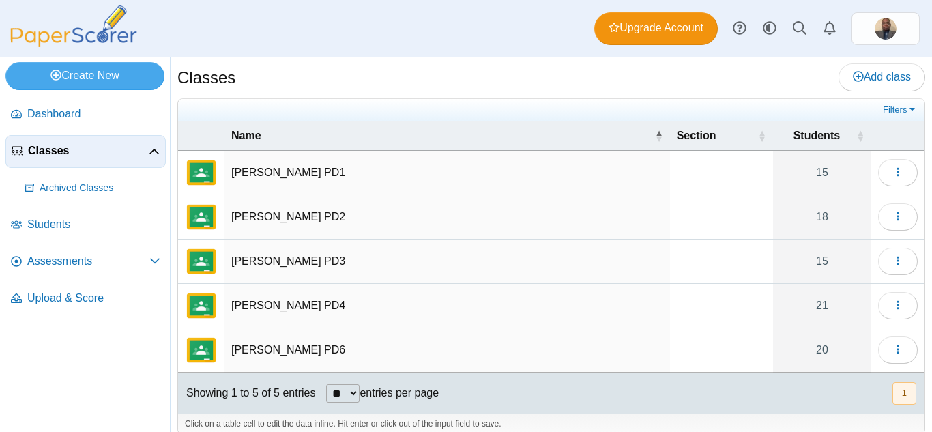
click at [413, 177] on td "[PERSON_NAME] PD1" at bounding box center [446, 173] width 445 height 44
click at [411, 175] on input "*********" at bounding box center [447, 172] width 432 height 27
click at [443, 44] on div "Dashboard Classes Archived classes Students Assessments" at bounding box center [466, 28] width 932 height 57
click at [153, 260] on icon at bounding box center [154, 260] width 11 height 11
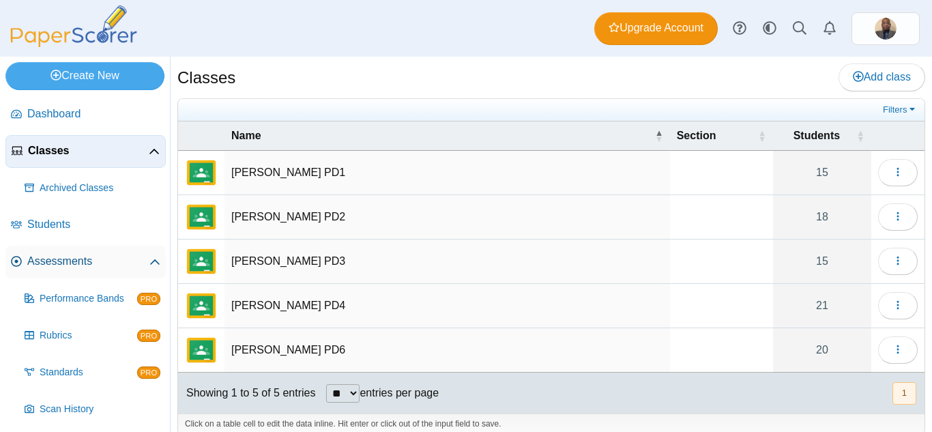
click at [127, 263] on span "Assessments" at bounding box center [88, 261] width 122 height 15
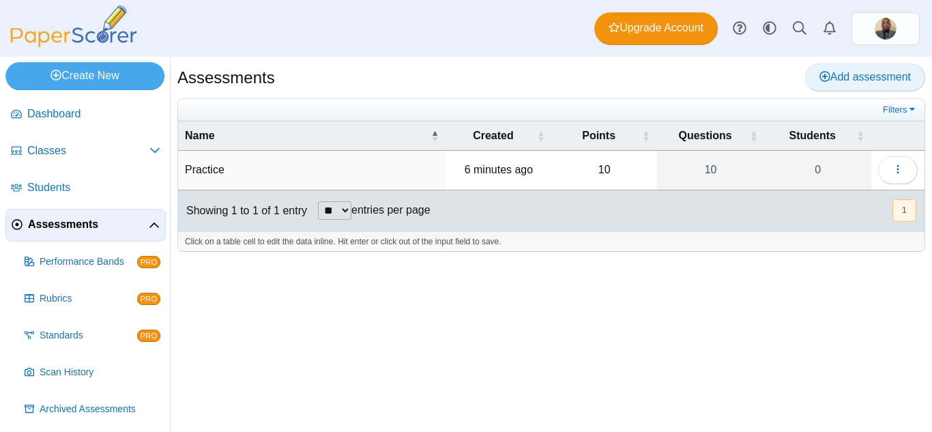
click at [840, 82] on span "Add assessment" at bounding box center [864, 77] width 91 height 12
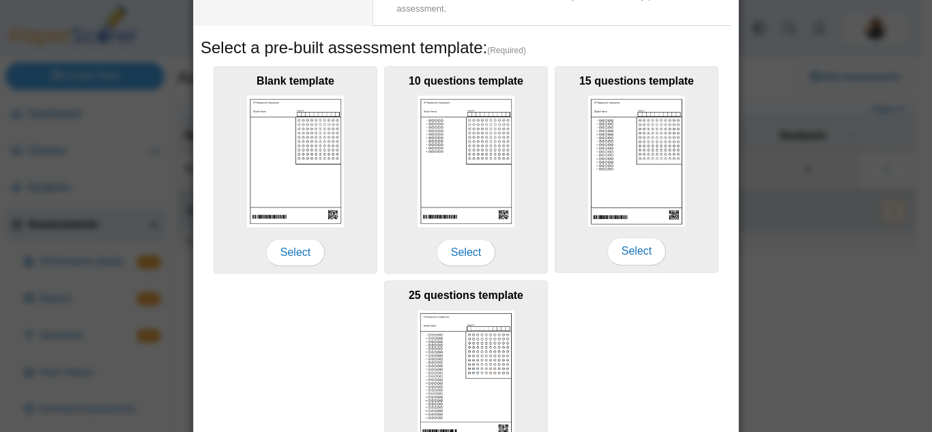
scroll to position [317, 0]
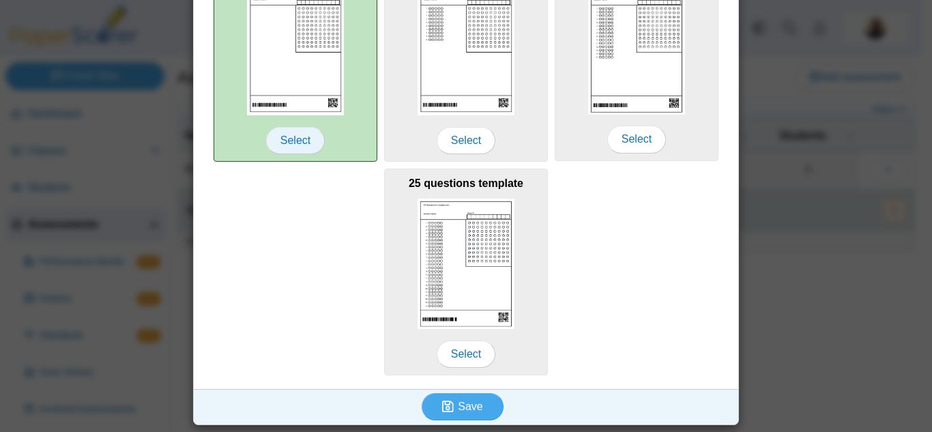
type input "*****"
click at [279, 145] on span "Select" at bounding box center [295, 140] width 59 height 27
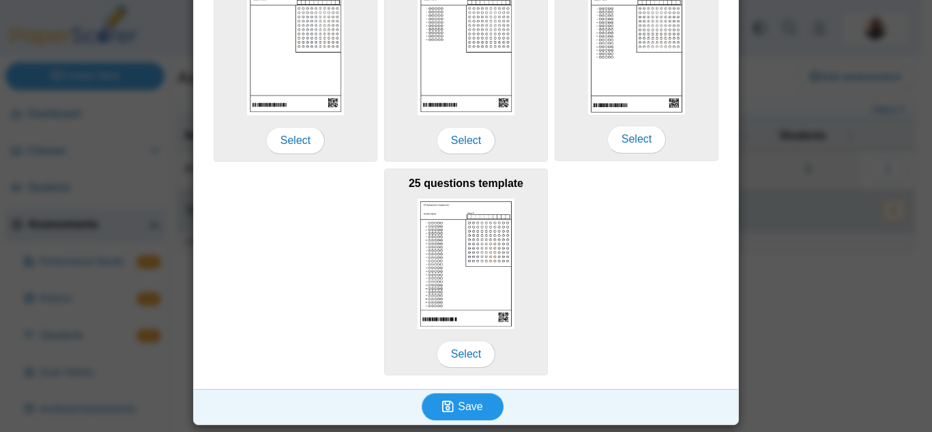
click at [465, 414] on button "Save" at bounding box center [463, 406] width 82 height 27
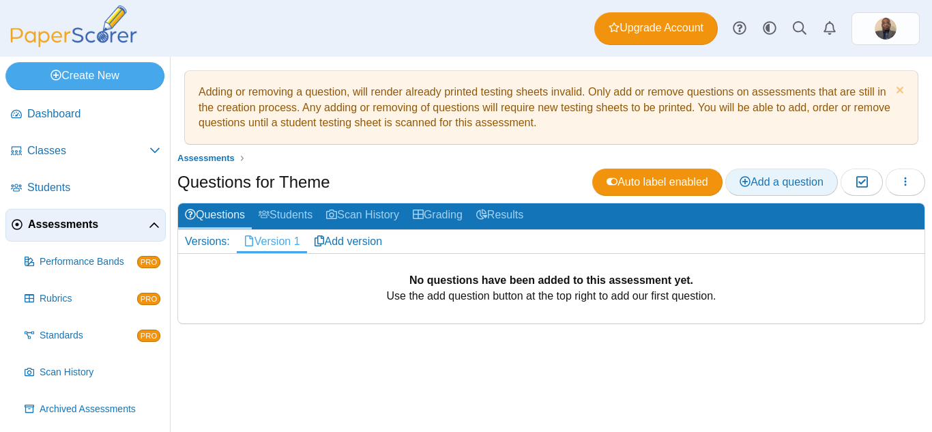
click at [754, 184] on span "Add a question" at bounding box center [781, 182] width 84 height 12
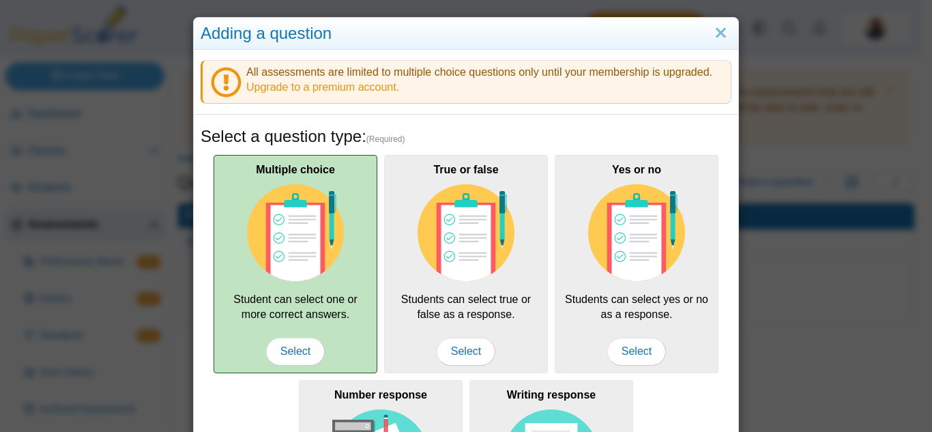
click at [308, 241] on img at bounding box center [295, 232] width 97 height 97
click at [295, 349] on span "Select" at bounding box center [295, 351] width 59 height 27
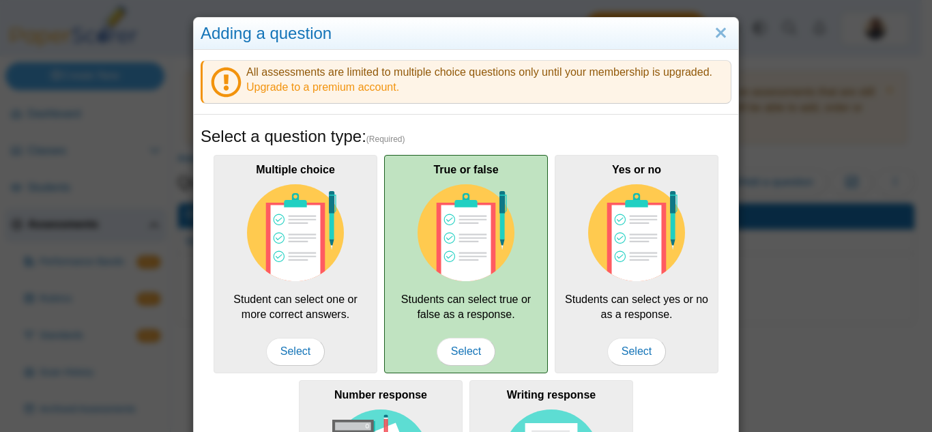
scroll to position [331, 0]
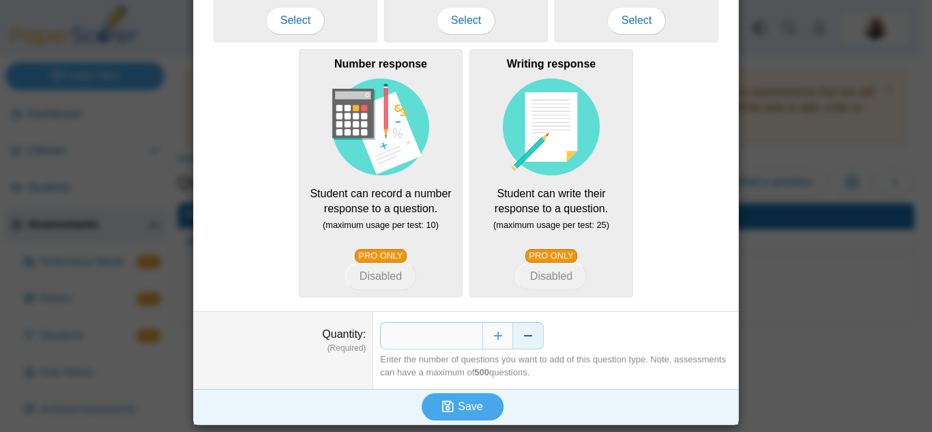
click at [527, 336] on button "Decrease" at bounding box center [528, 335] width 31 height 27
click at [495, 334] on button "Increase" at bounding box center [497, 335] width 31 height 27
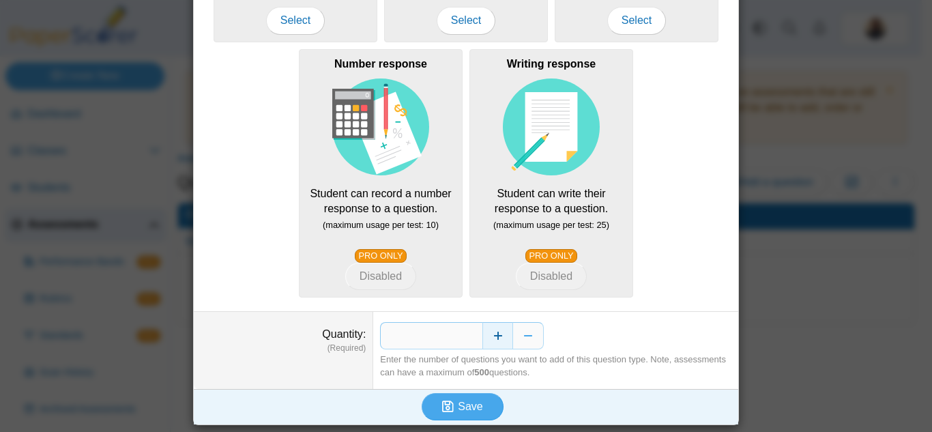
click at [493, 334] on button "Increase" at bounding box center [497, 335] width 31 height 27
click at [489, 334] on button "Increase" at bounding box center [497, 335] width 31 height 27
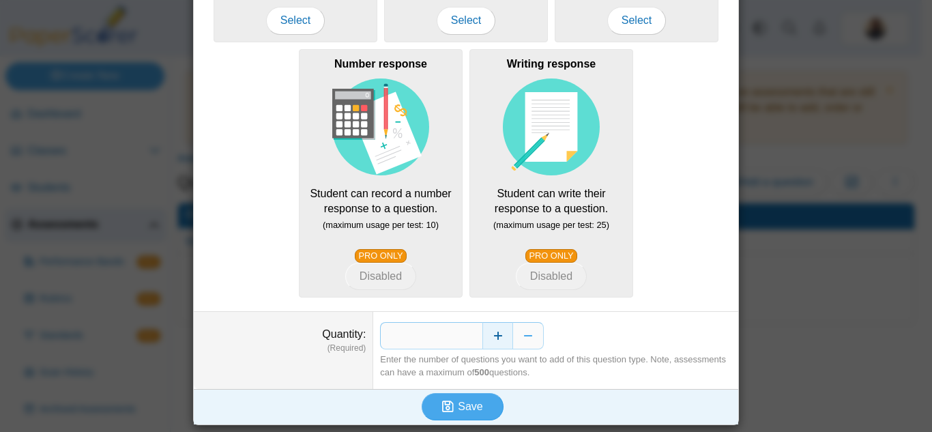
click at [489, 334] on button "Increase" at bounding box center [497, 335] width 31 height 27
click at [458, 407] on span "Save" at bounding box center [470, 406] width 25 height 12
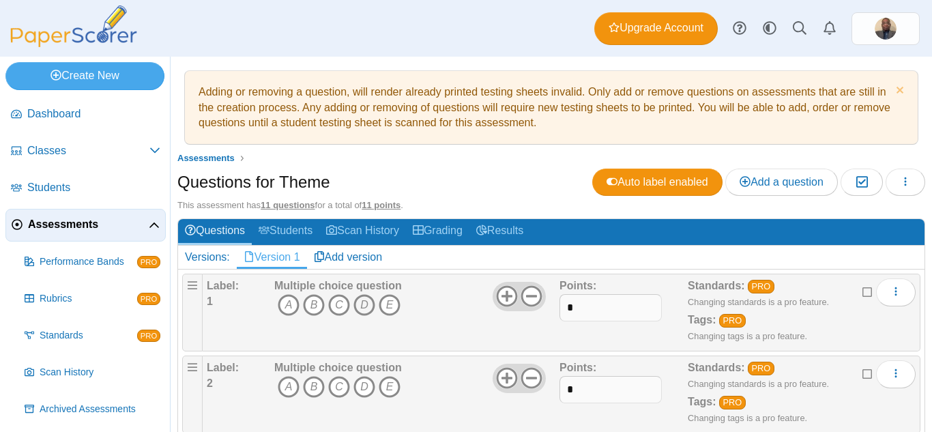
click at [367, 305] on icon "D" at bounding box center [364, 305] width 22 height 22
click at [335, 383] on icon "C" at bounding box center [339, 387] width 22 height 22
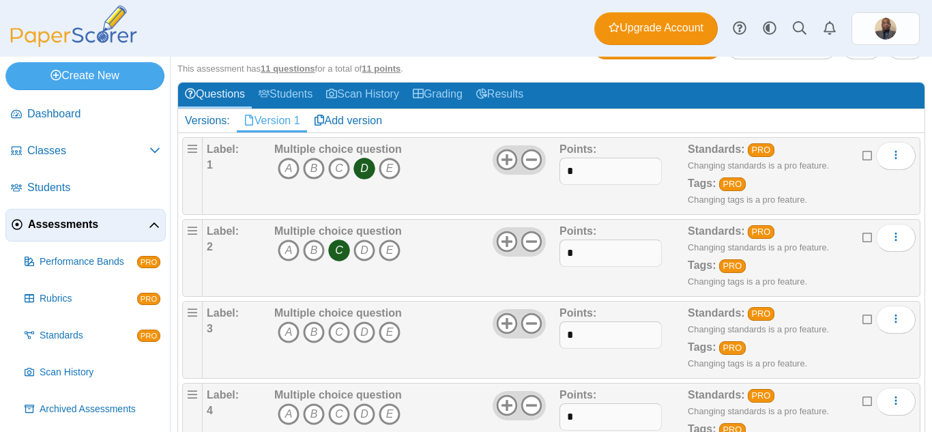
drag, startPoint x: 314, startPoint y: 335, endPoint x: 325, endPoint y: 331, distance: 12.3
click at [314, 335] on icon "B" at bounding box center [314, 332] width 22 height 22
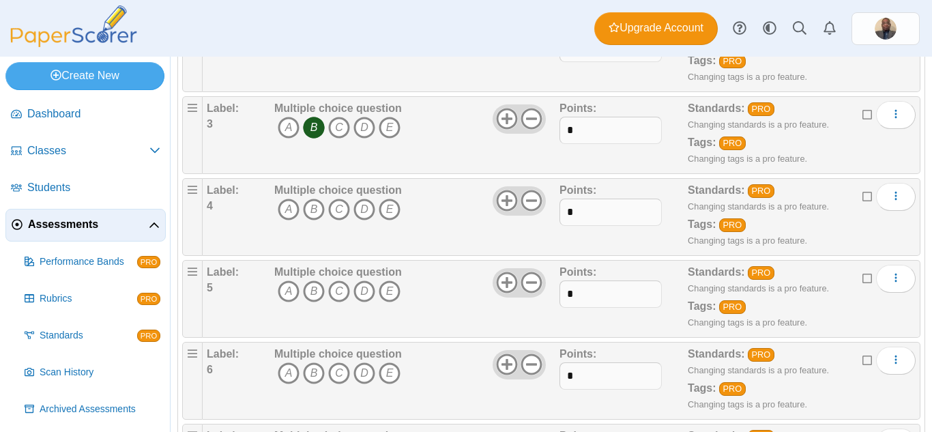
scroll to position [273, 0]
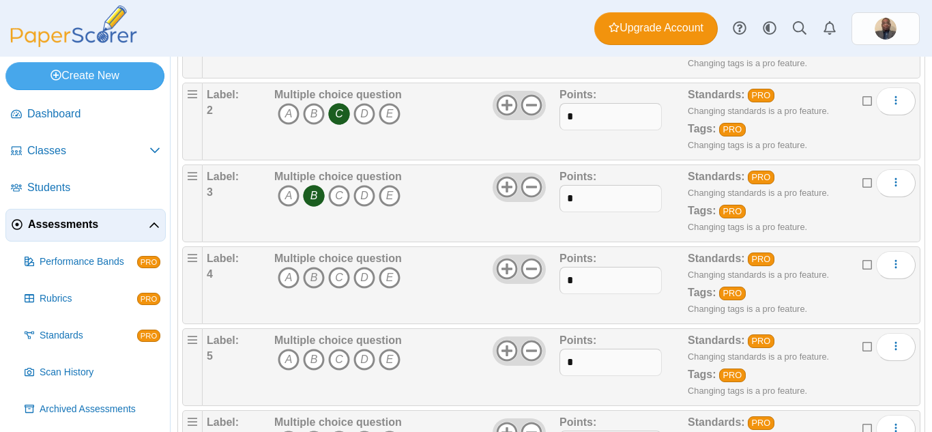
click at [305, 280] on icon "B" at bounding box center [314, 278] width 22 height 22
click at [368, 359] on icon "D" at bounding box center [364, 360] width 22 height 22
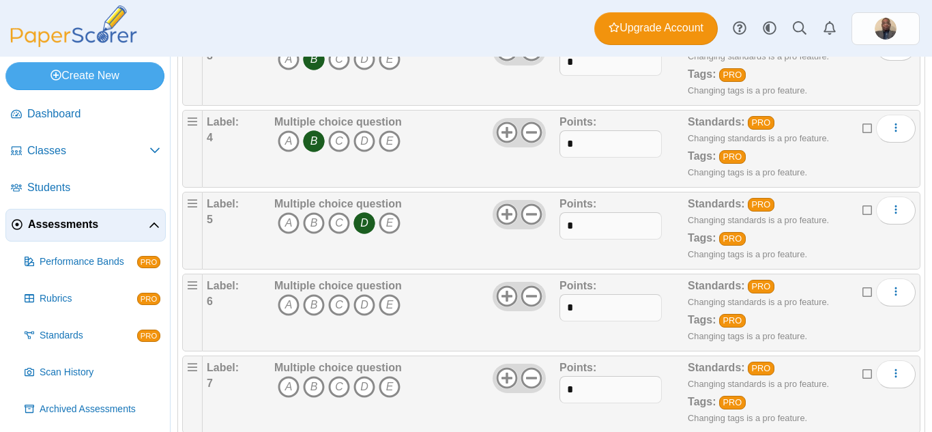
scroll to position [477, 0]
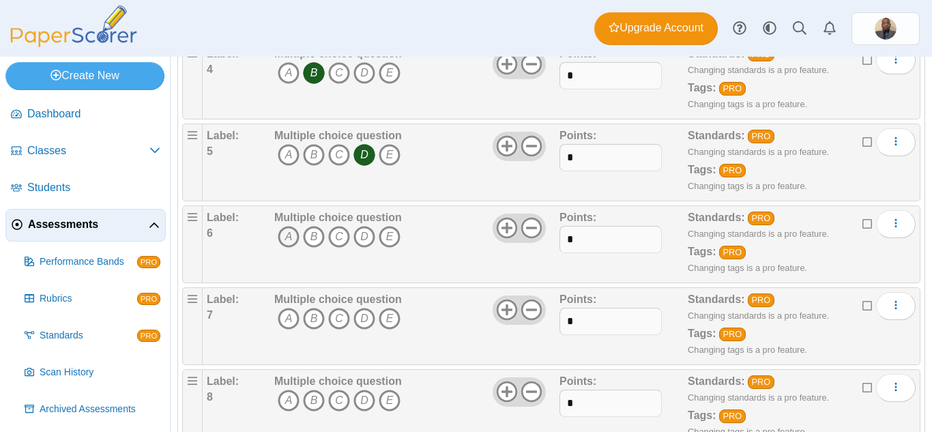
click at [289, 239] on icon "A" at bounding box center [289, 237] width 22 height 22
drag, startPoint x: 288, startPoint y: 319, endPoint x: 300, endPoint y: 314, distance: 13.2
click at [289, 319] on icon "A" at bounding box center [289, 319] width 22 height 22
click at [342, 397] on icon "C" at bounding box center [339, 400] width 22 height 22
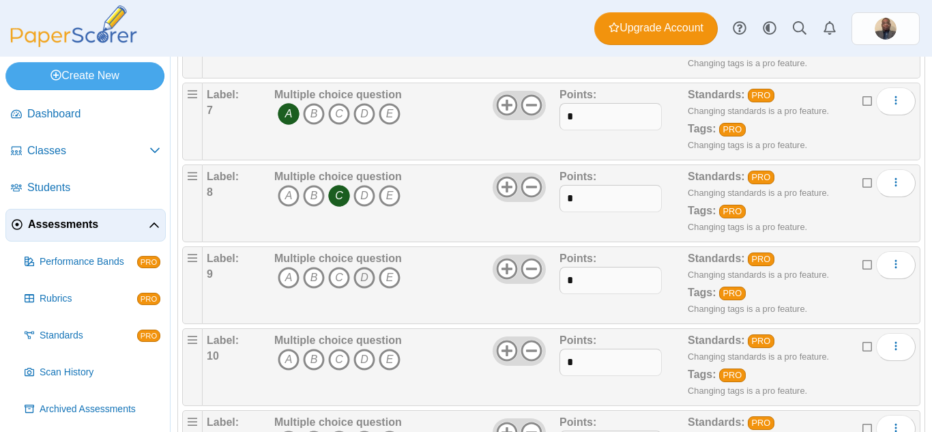
click at [361, 278] on icon "D" at bounding box center [364, 278] width 22 height 22
click at [291, 361] on icon "A" at bounding box center [289, 360] width 22 height 22
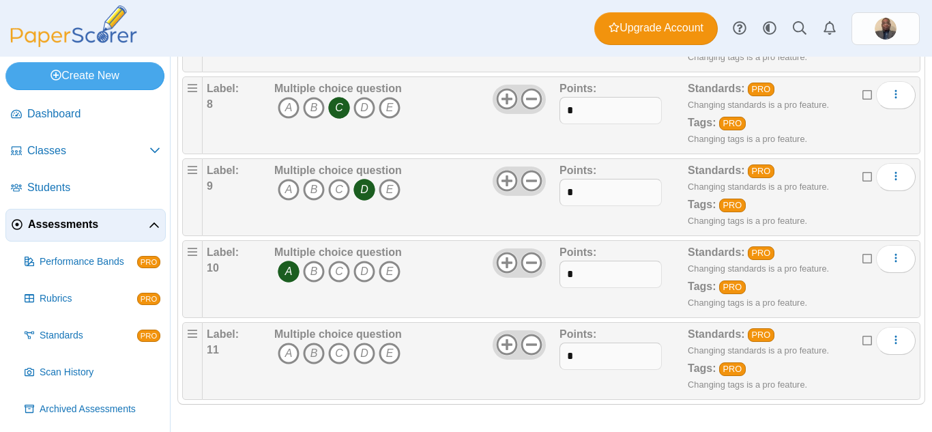
click at [314, 357] on icon "B" at bounding box center [314, 353] width 22 height 22
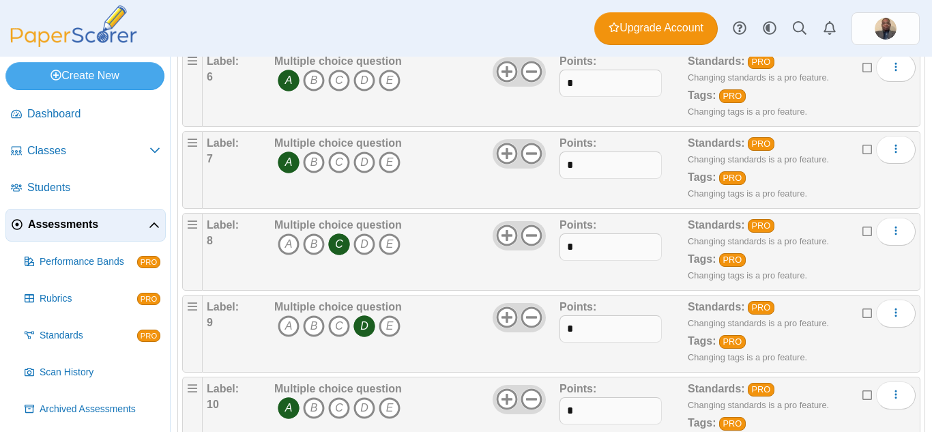
scroll to position [0, 0]
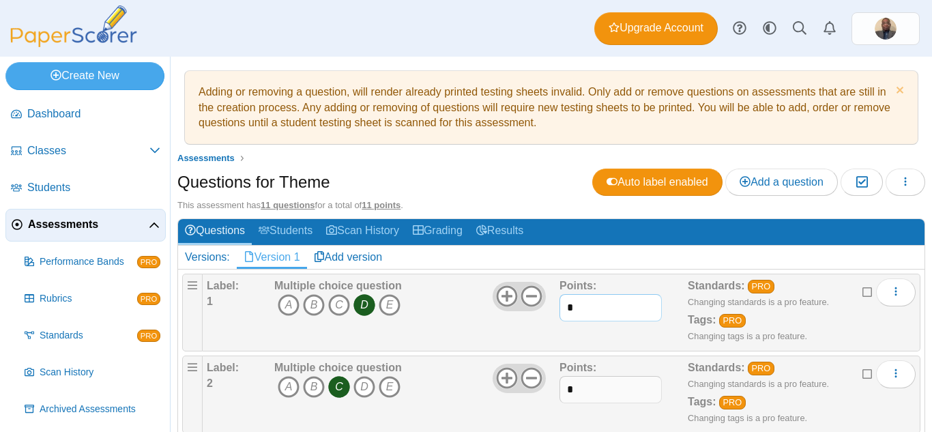
click at [606, 306] on input "*" at bounding box center [610, 307] width 102 height 27
type input "*"
click at [606, 388] on input "*" at bounding box center [610, 389] width 102 height 27
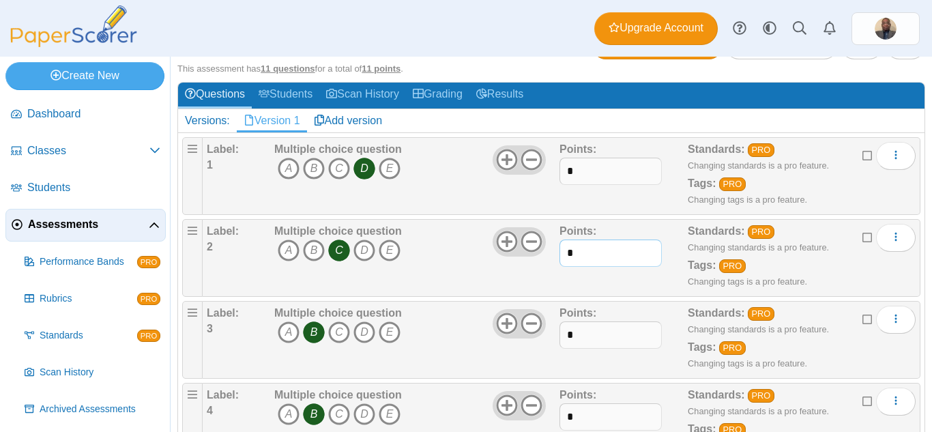
type input "*"
click at [590, 336] on input "*" at bounding box center [610, 334] width 102 height 27
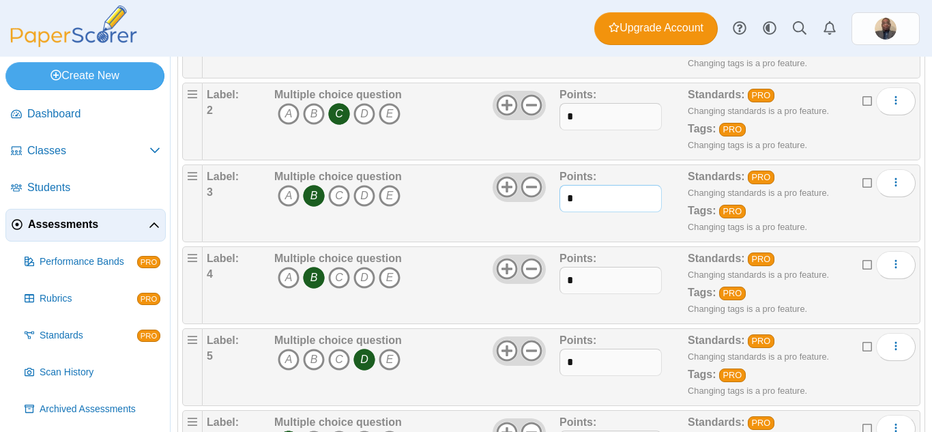
scroll to position [341, 0]
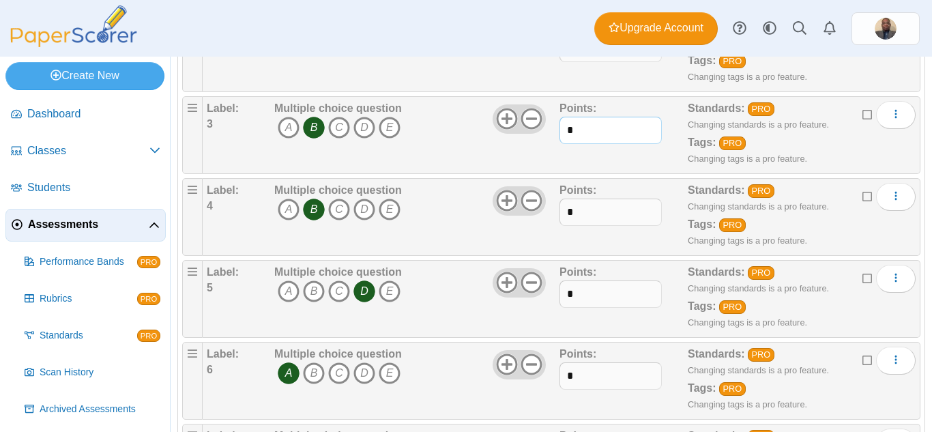
type input "*"
click at [595, 216] on input "*" at bounding box center [610, 211] width 102 height 27
type input "*"
click at [583, 294] on input "*" at bounding box center [610, 293] width 102 height 27
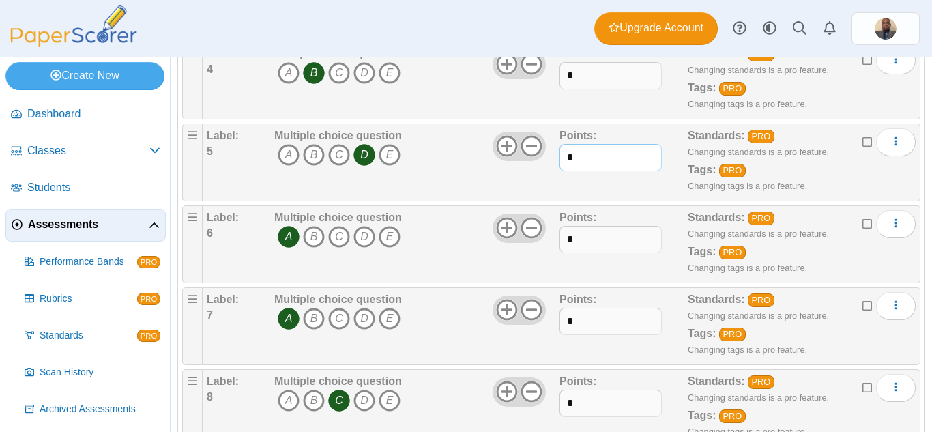
type input "*"
click at [583, 241] on input "*" at bounding box center [610, 239] width 102 height 27
type input "*"
drag, startPoint x: 595, startPoint y: 316, endPoint x: 586, endPoint y: 315, distance: 8.9
click at [597, 317] on input "*" at bounding box center [610, 321] width 102 height 27
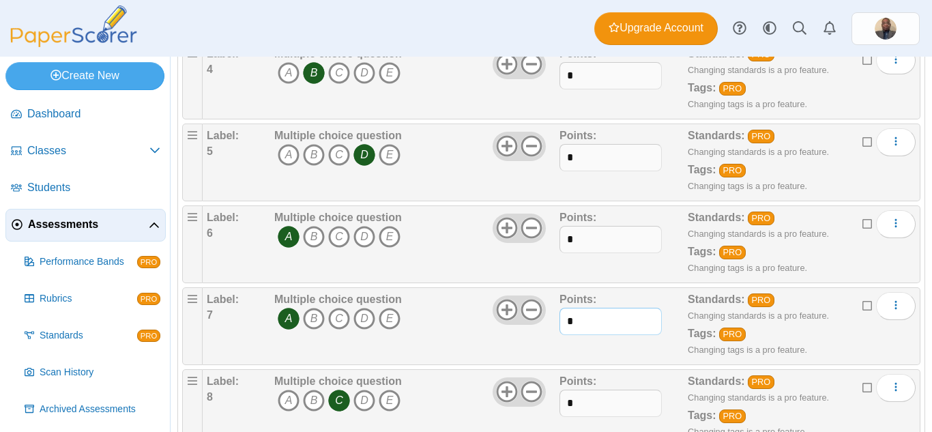
scroll to position [614, 0]
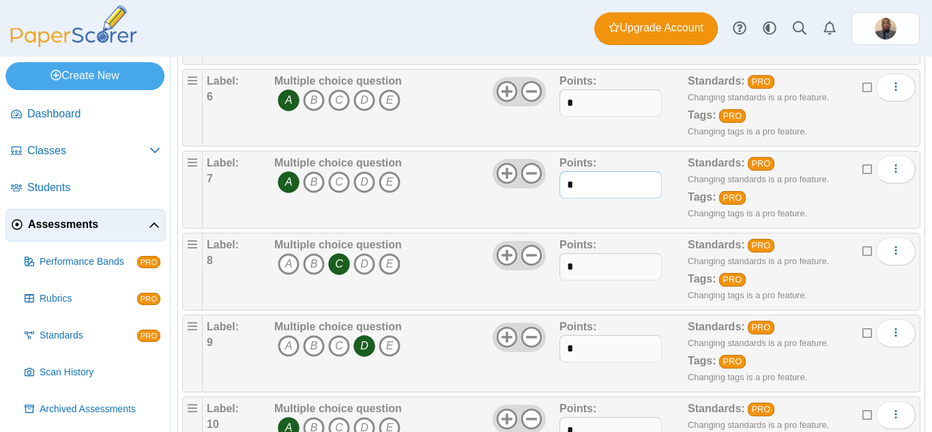
type input "*"
click at [588, 267] on input "*" at bounding box center [610, 266] width 102 height 27
type input "*"
click at [585, 353] on input "*" at bounding box center [610, 348] width 102 height 27
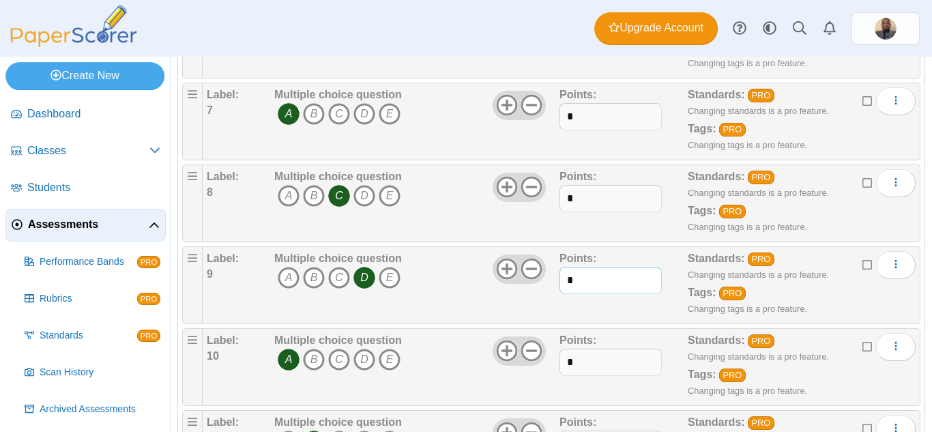
scroll to position [750, 0]
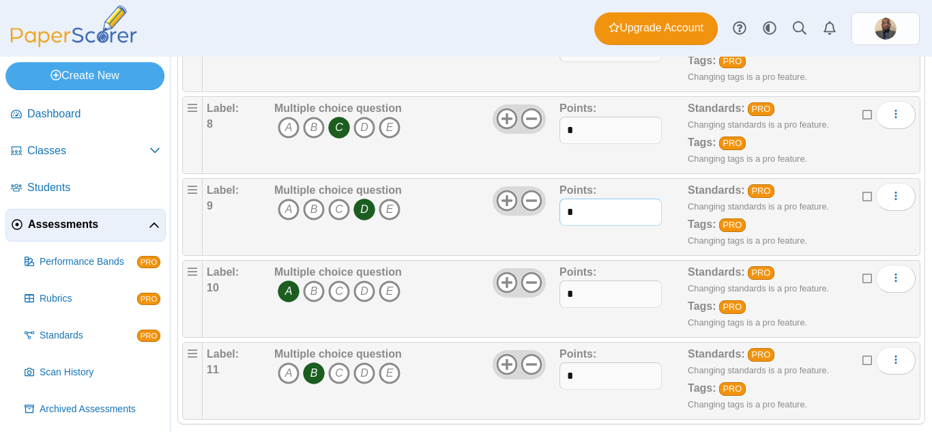
type input "*"
click at [593, 297] on input "*" at bounding box center [610, 293] width 102 height 27
type input "*"
click at [589, 380] on input "*" at bounding box center [610, 375] width 102 height 27
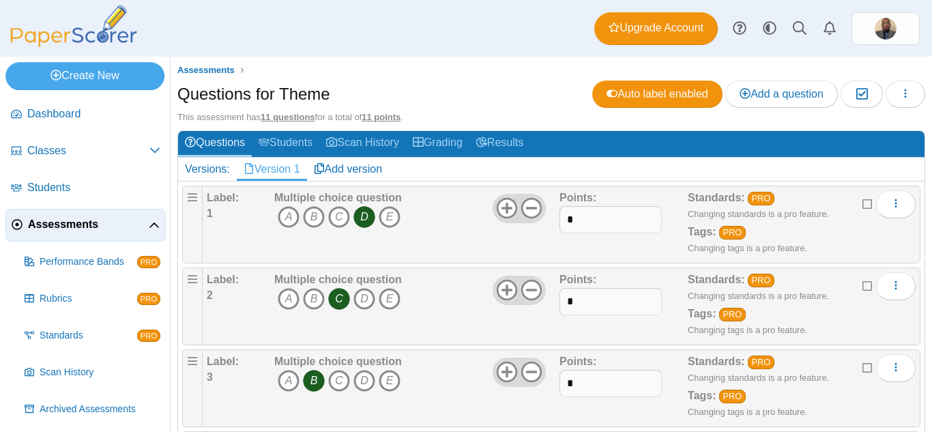
scroll to position [0, 0]
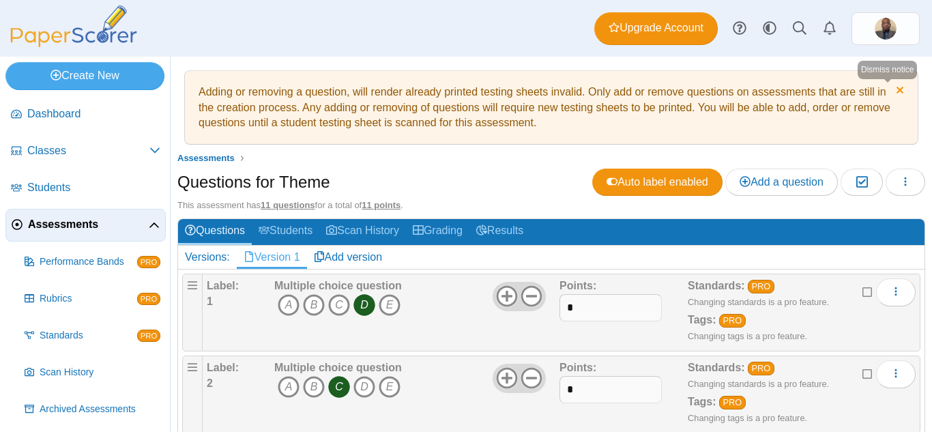
type input "*"
click at [892, 89] on link "Dismiss notice" at bounding box center [898, 92] width 12 height 14
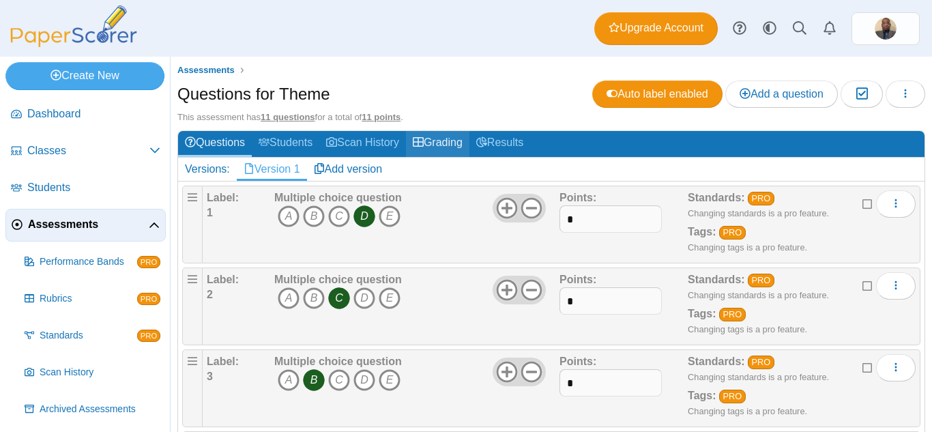
click at [451, 142] on link "Grading" at bounding box center [437, 143] width 63 height 25
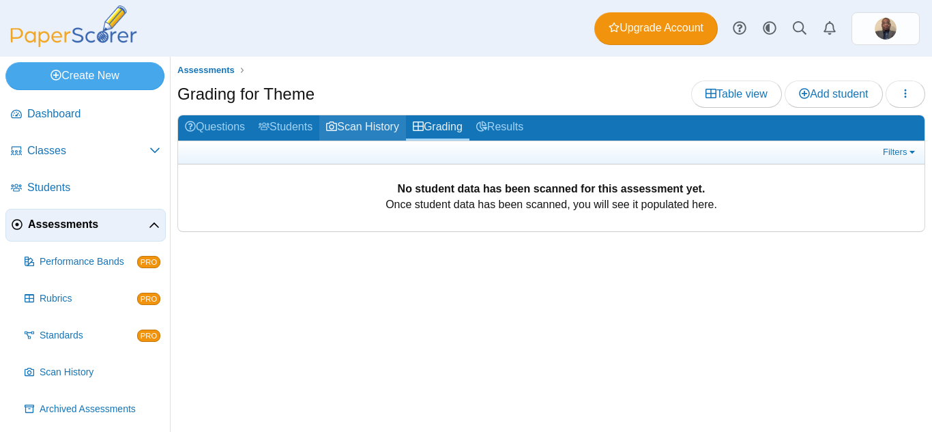
click at [367, 121] on link "Scan History" at bounding box center [362, 127] width 87 height 25
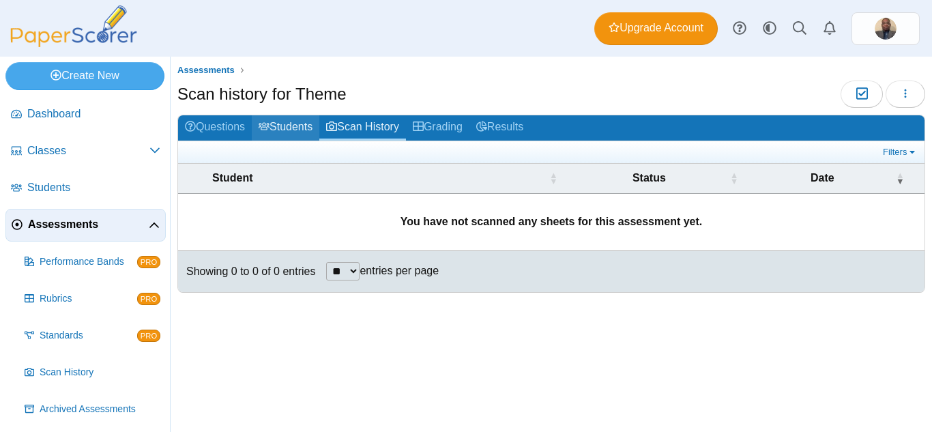
click at [304, 126] on link "Students" at bounding box center [286, 127] width 68 height 25
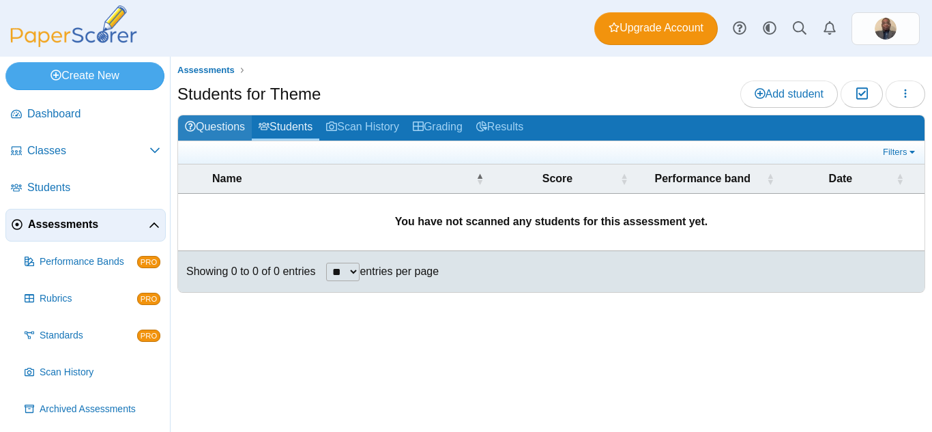
click at [215, 129] on link "Questions" at bounding box center [215, 127] width 74 height 25
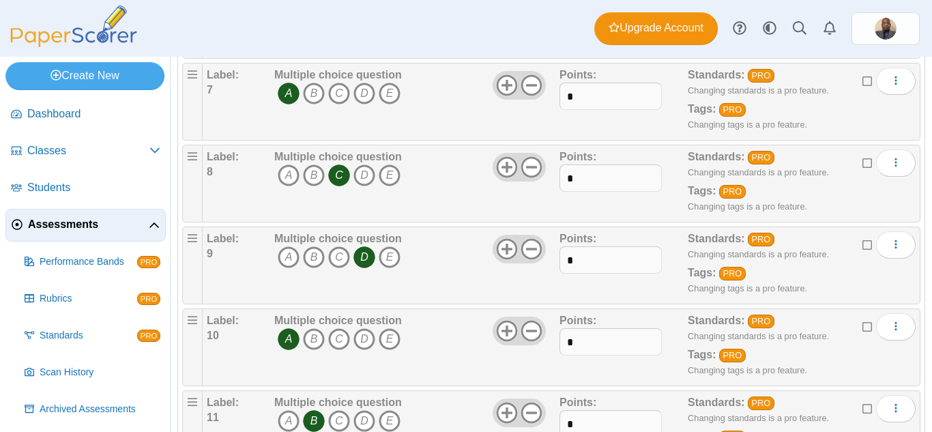
scroll to position [682, 0]
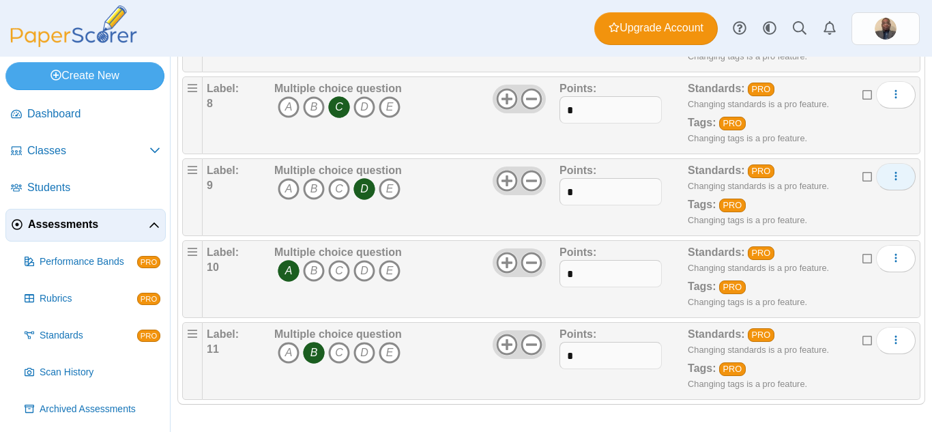
click at [890, 179] on icon "More options" at bounding box center [895, 176] width 11 height 11
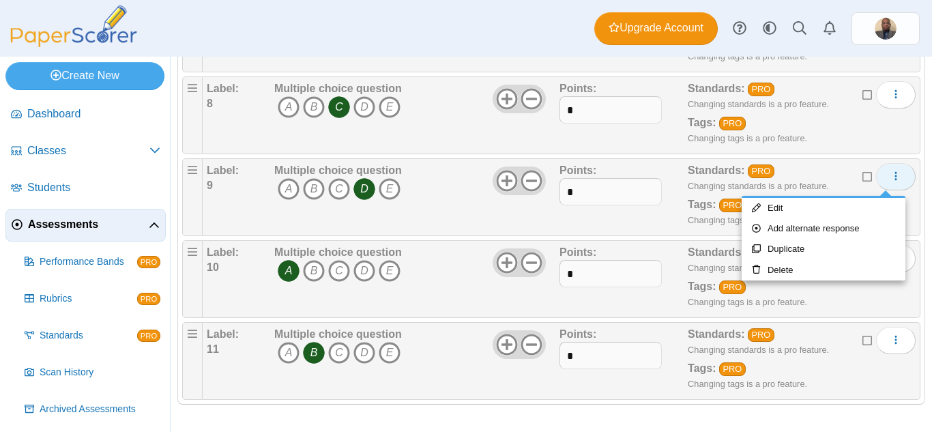
click at [890, 177] on icon "More options" at bounding box center [895, 176] width 11 height 11
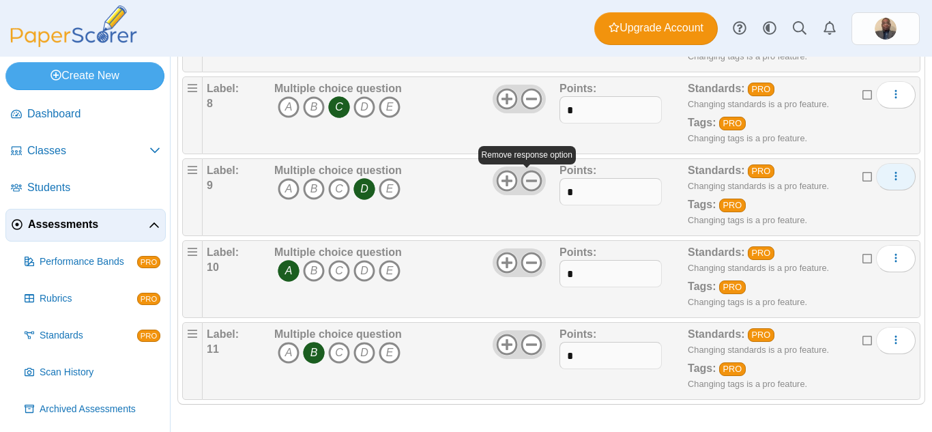
scroll to position [0, 0]
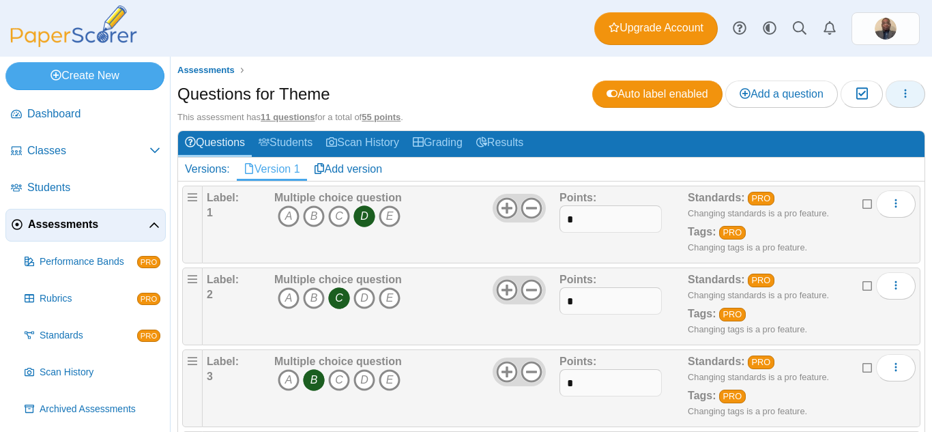
click at [903, 93] on button "button" at bounding box center [905, 93] width 40 height 27
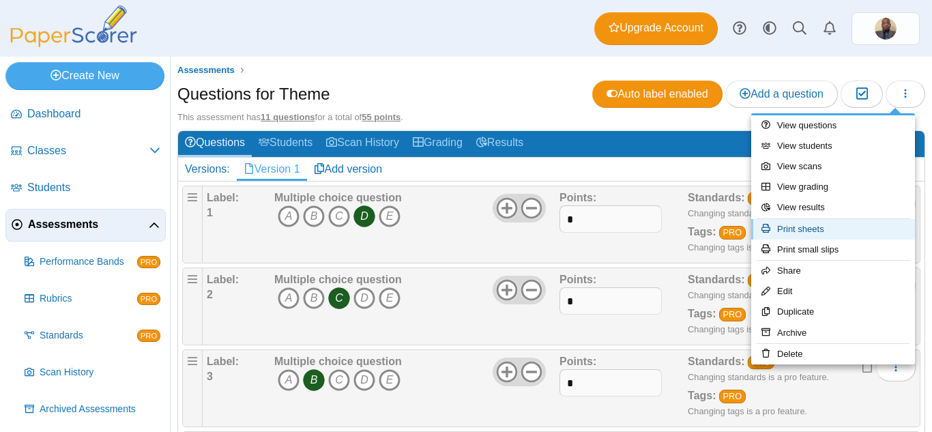
click at [847, 228] on link "Print sheets" at bounding box center [833, 229] width 164 height 20
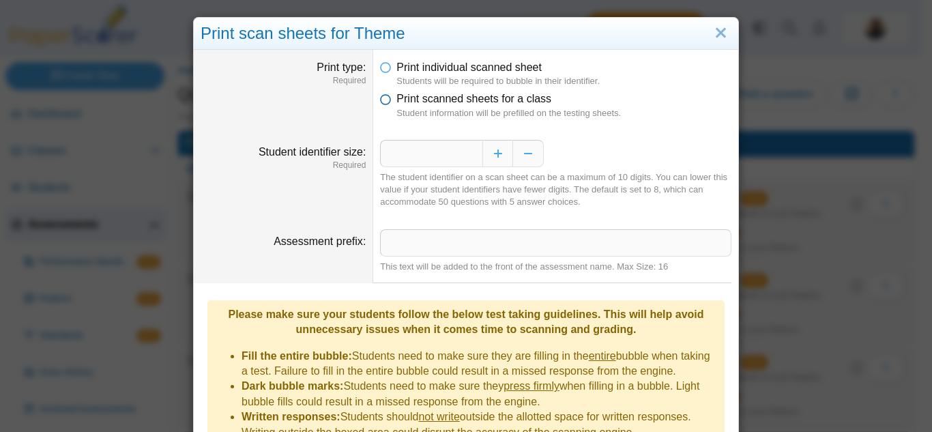
click at [380, 101] on icon at bounding box center [385, 96] width 11 height 10
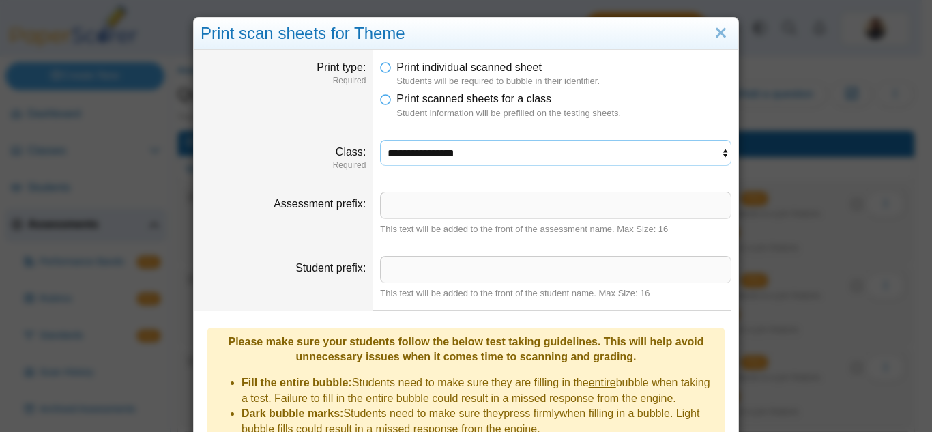
click at [704, 155] on select "**********" at bounding box center [555, 153] width 351 height 26
select select "**********"
click at [380, 140] on select "**********" at bounding box center [555, 153] width 351 height 26
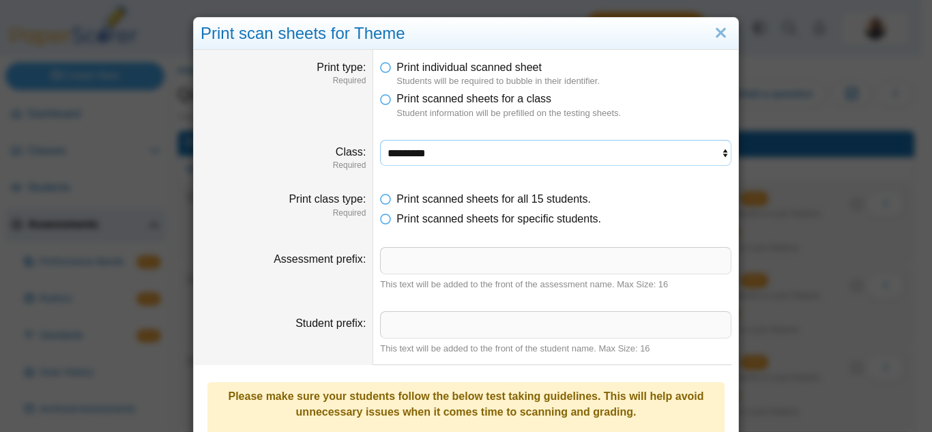
scroll to position [136, 0]
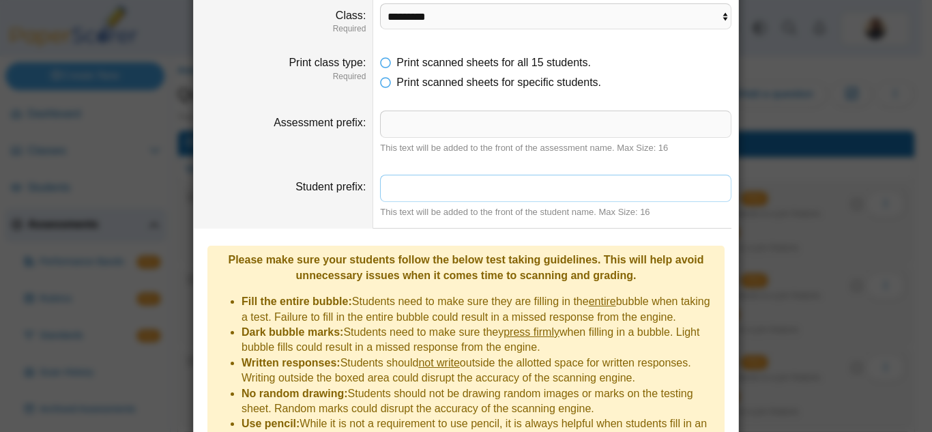
click at [476, 192] on input "Student prefix" at bounding box center [555, 188] width 351 height 27
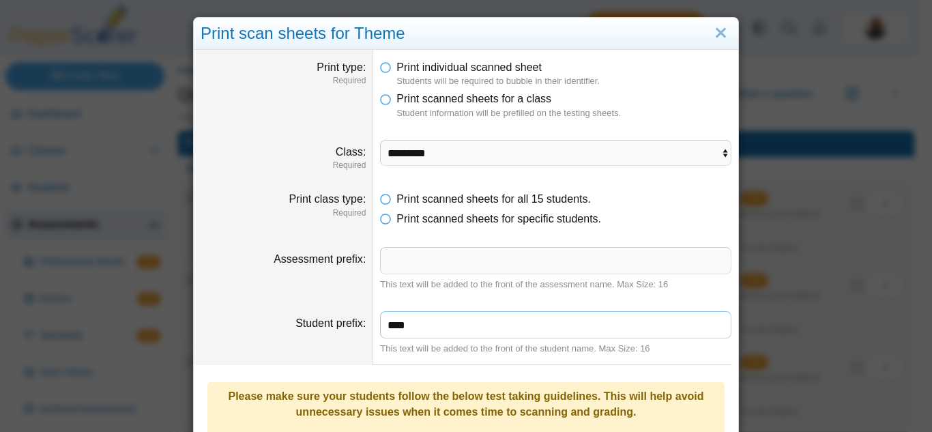
scroll to position [276, 0]
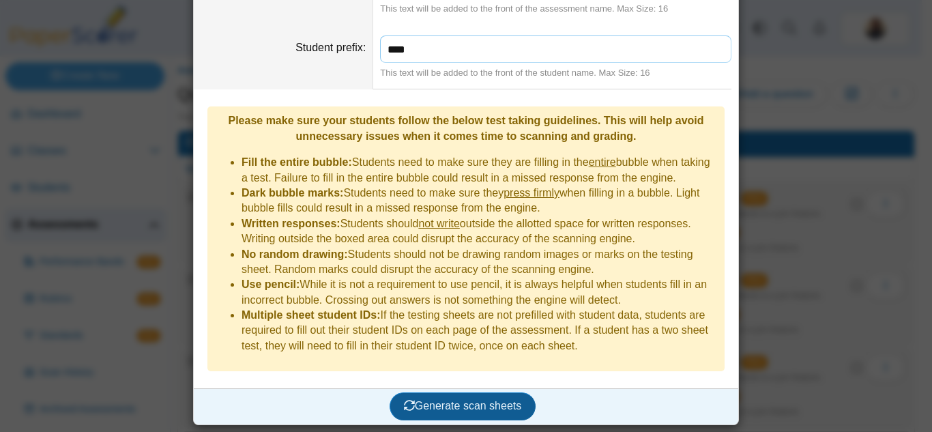
type input "****"
click at [473, 410] on span "Generate scan sheets" at bounding box center [463, 406] width 118 height 12
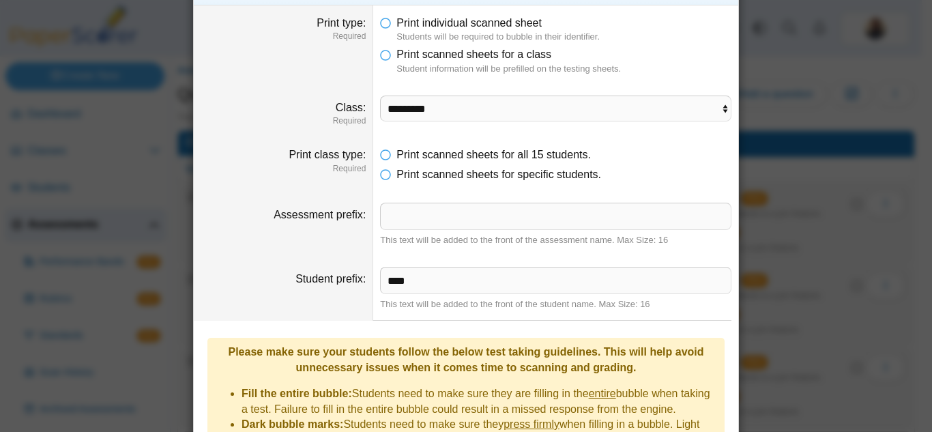
scroll to position [385, 0]
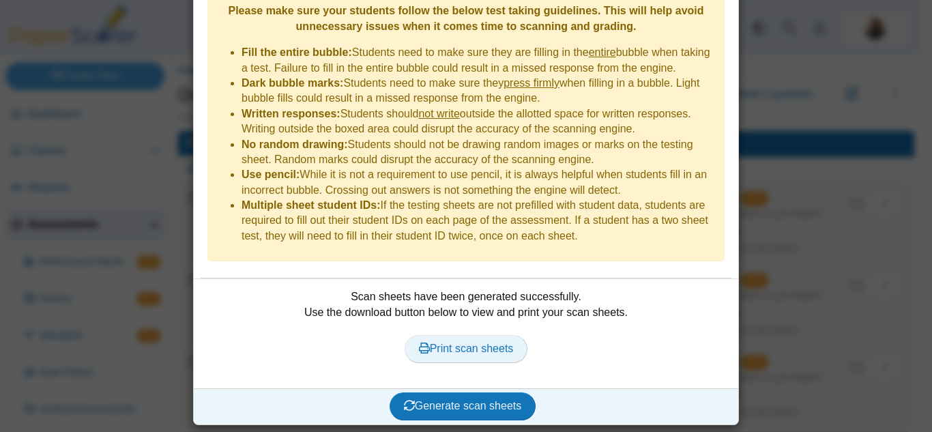
click at [468, 350] on span "Print scan sheets" at bounding box center [466, 348] width 95 height 12
